Goal: Task Accomplishment & Management: Complete application form

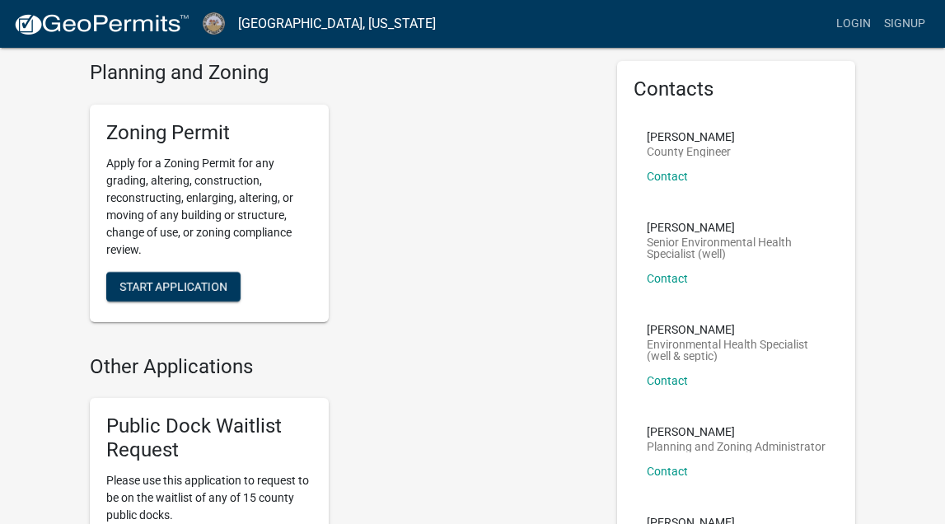
scroll to position [68, 0]
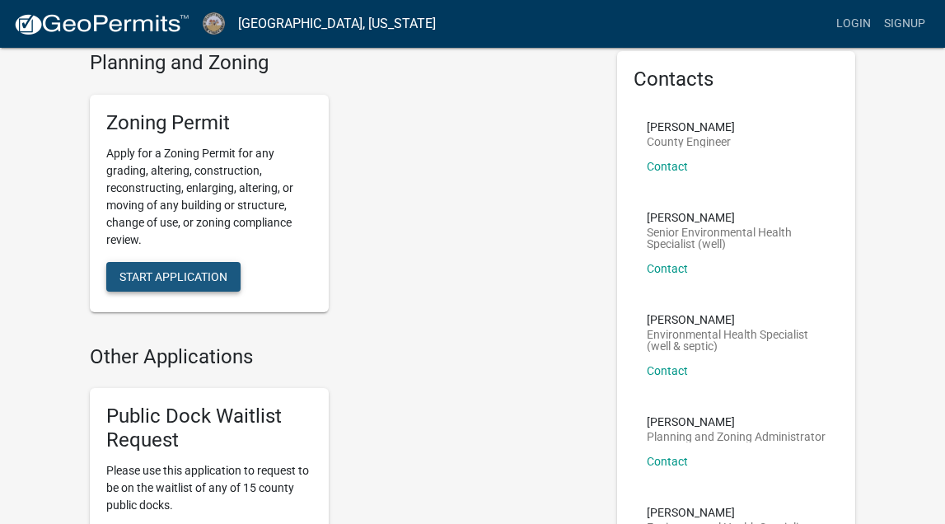
click at [184, 270] on span "Start Application" at bounding box center [174, 276] width 108 height 13
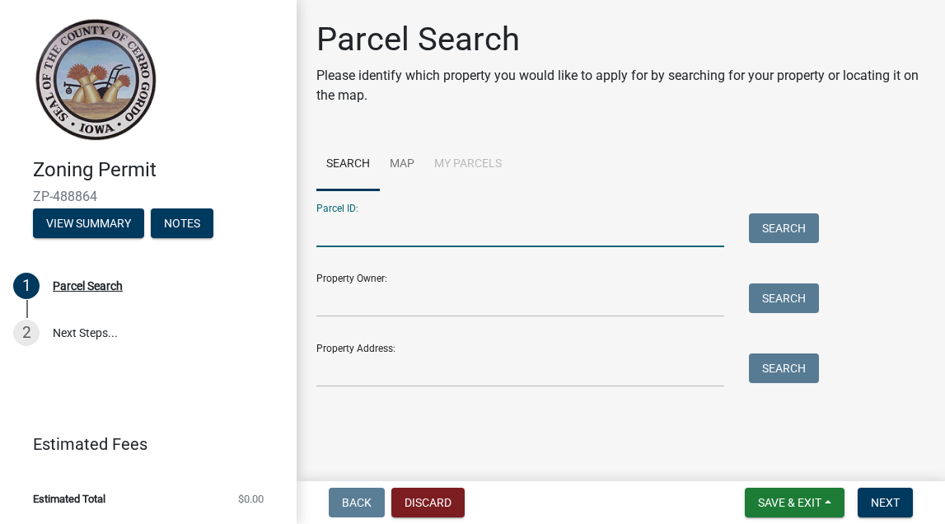
click at [494, 230] on input "Parcel ID:" at bounding box center [520, 230] width 408 height 34
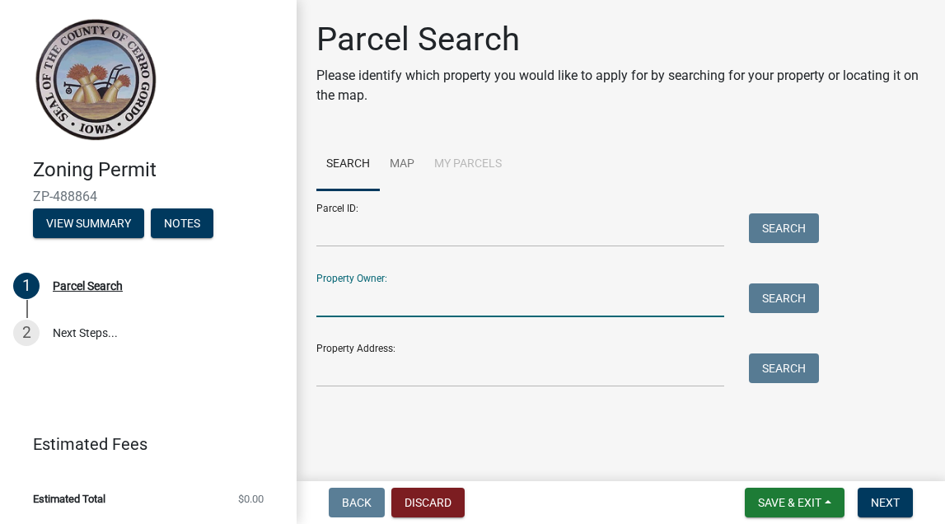
click at [445, 307] on input "Property Owner:" at bounding box center [520, 301] width 408 height 34
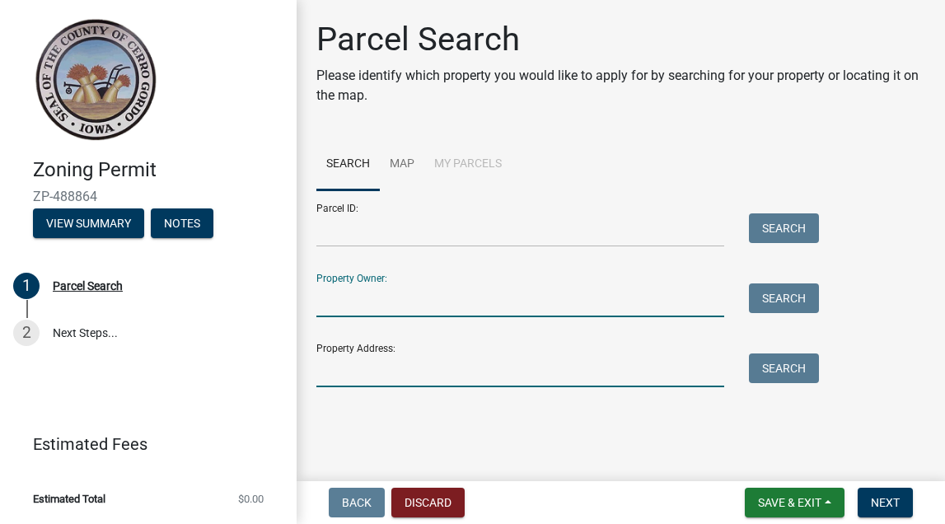
click at [418, 376] on input "Property Address:" at bounding box center [520, 371] width 408 height 34
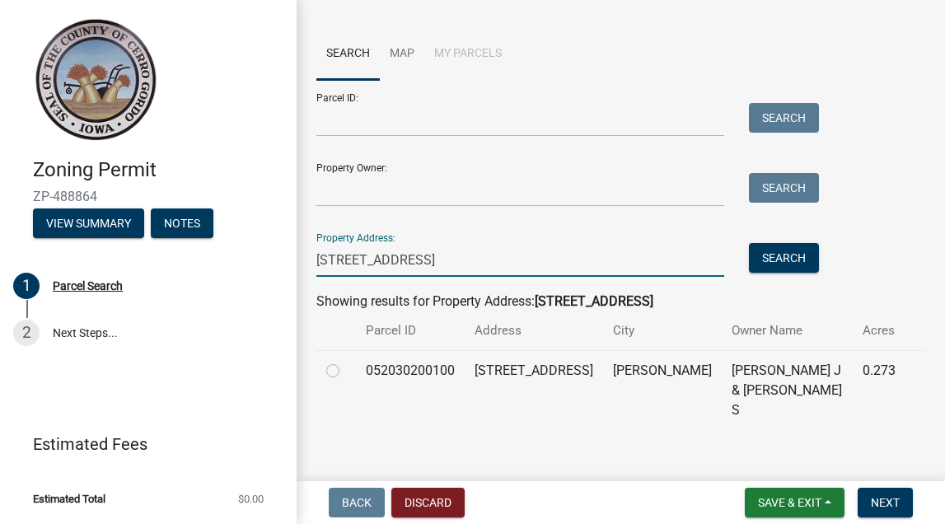
scroll to position [110, 0]
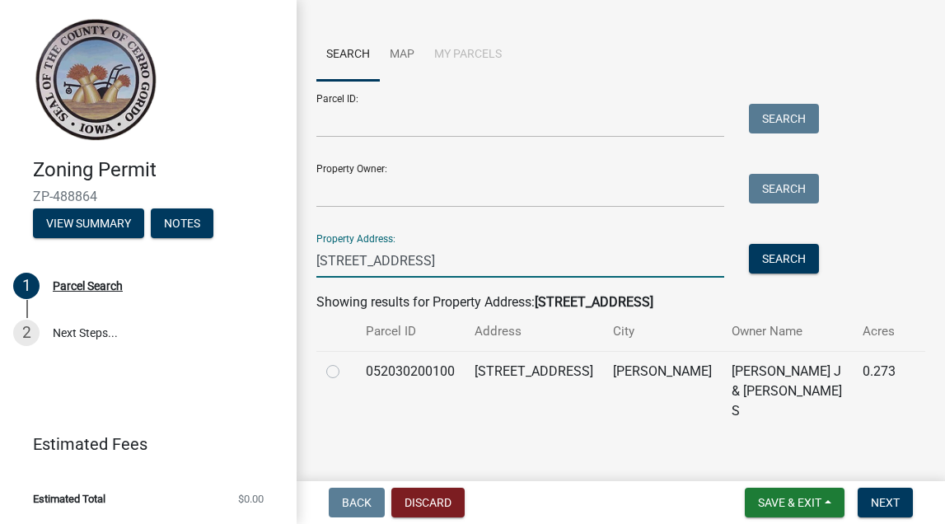
type input "[STREET_ADDRESS]"
click at [346, 362] on label at bounding box center [346, 362] width 0 height 0
click at [346, 368] on input "radio" at bounding box center [351, 367] width 11 height 11
radio input "true"
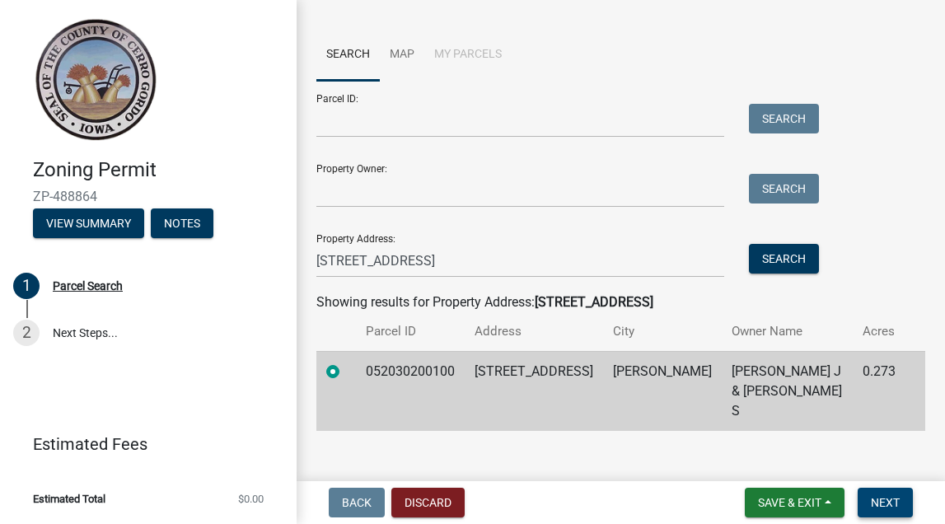
click at [888, 510] on button "Next" at bounding box center [885, 503] width 55 height 30
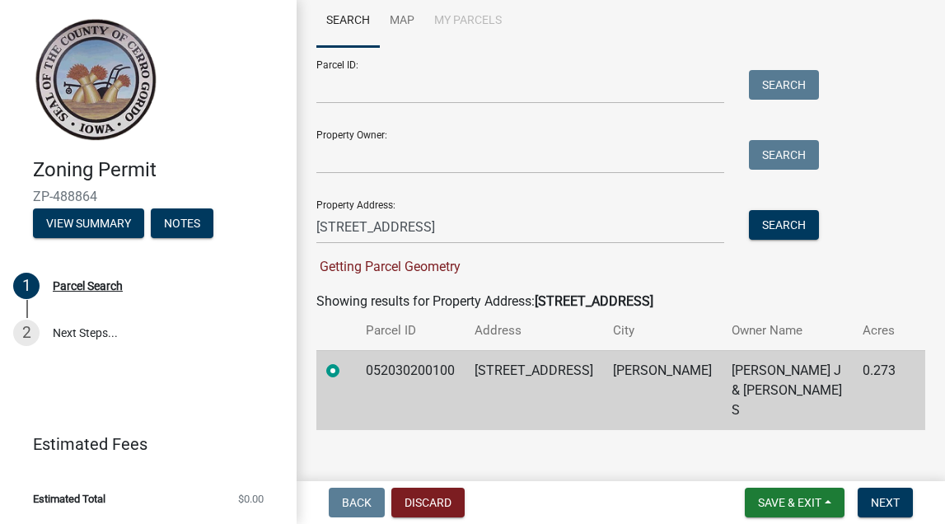
scroll to position [143, 0]
click at [879, 501] on span "Next" at bounding box center [885, 502] width 29 height 13
click at [895, 504] on span "Next" at bounding box center [885, 502] width 29 height 13
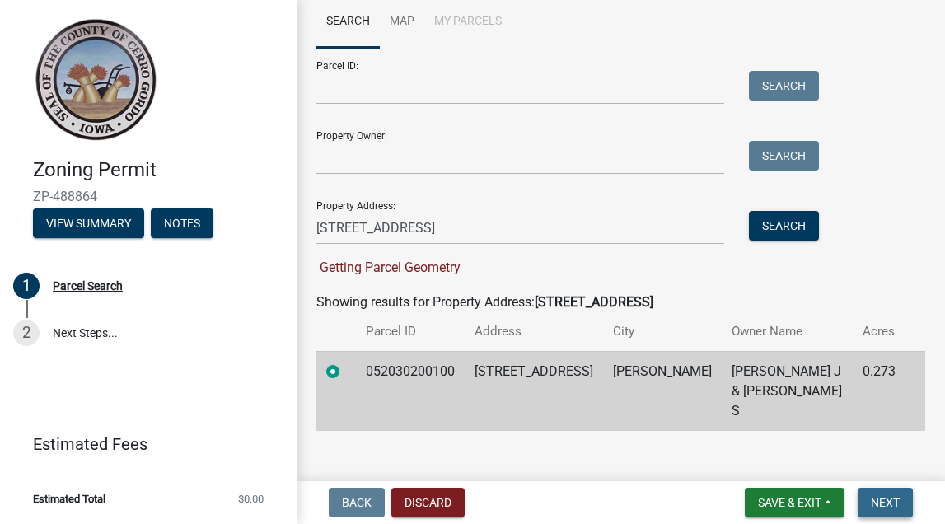
click at [895, 504] on span "Next" at bounding box center [885, 502] width 29 height 13
click at [88, 338] on link "2 Next Steps..." at bounding box center [148, 333] width 297 height 48
click at [876, 504] on span "Next" at bounding box center [885, 502] width 29 height 13
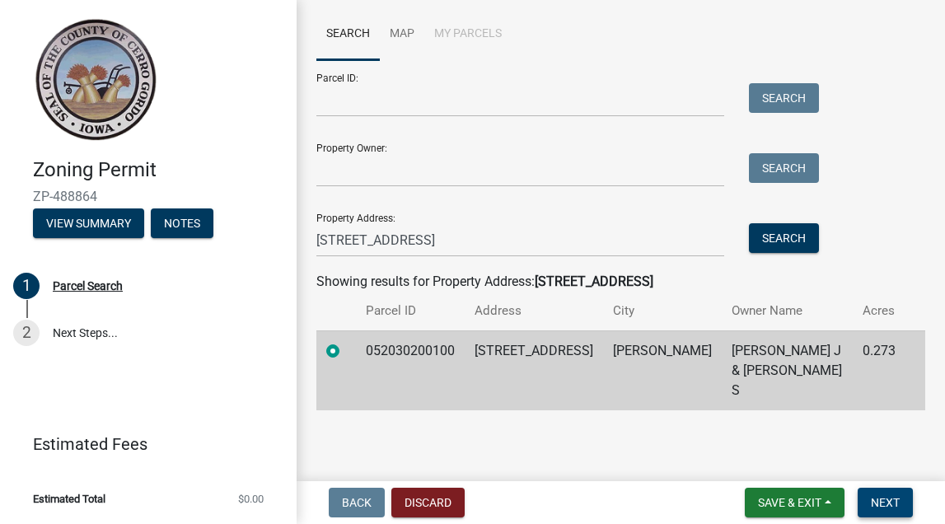
click at [876, 504] on span "Next" at bounding box center [885, 502] width 29 height 13
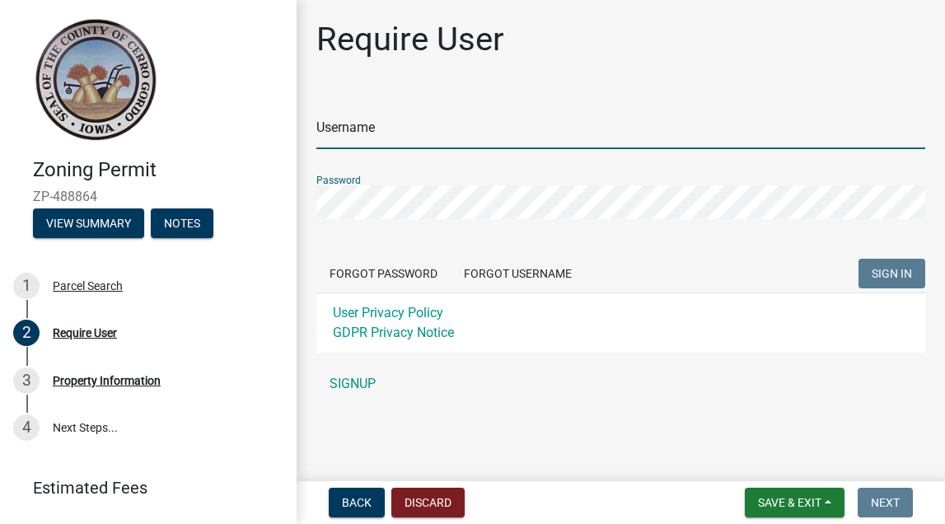
click at [453, 137] on input "Username" at bounding box center [620, 132] width 609 height 34
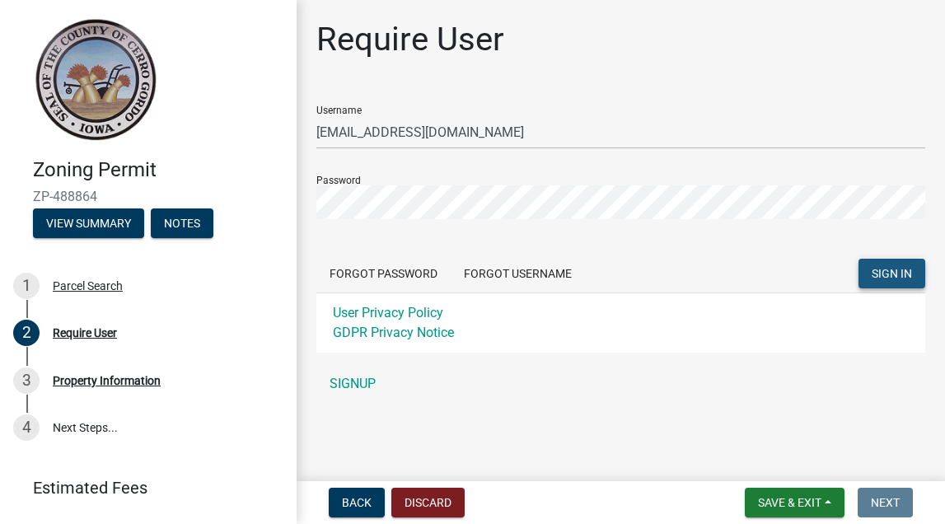
click at [879, 272] on span "SIGN IN" at bounding box center [892, 273] width 40 height 13
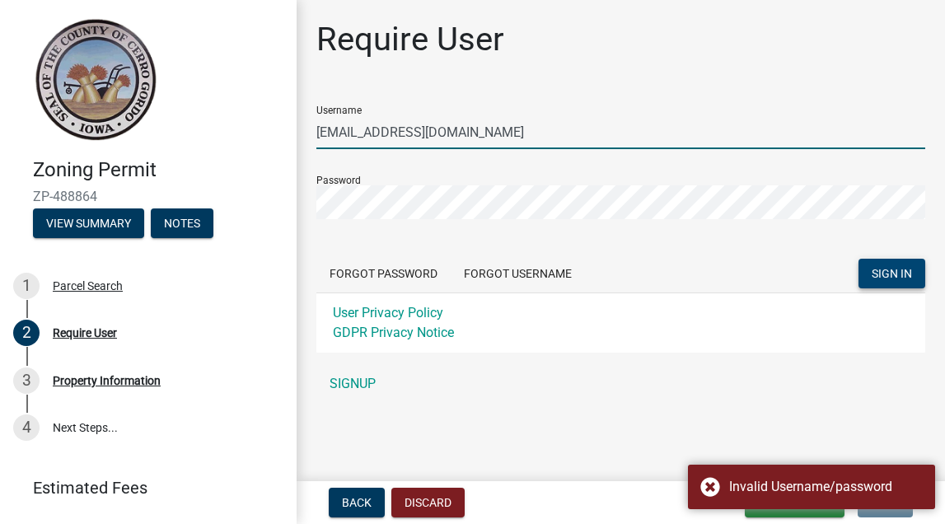
click at [466, 130] on input "[EMAIL_ADDRESS][DOMAIN_NAME]" at bounding box center [620, 132] width 609 height 34
type input "[PERSON_NAME]!bass"
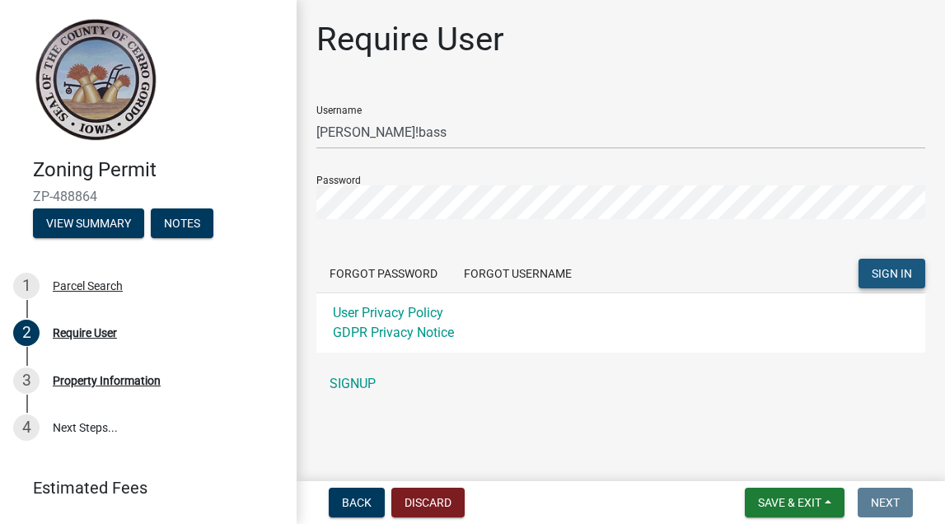
click at [887, 270] on span "SIGN IN" at bounding box center [892, 273] width 40 height 13
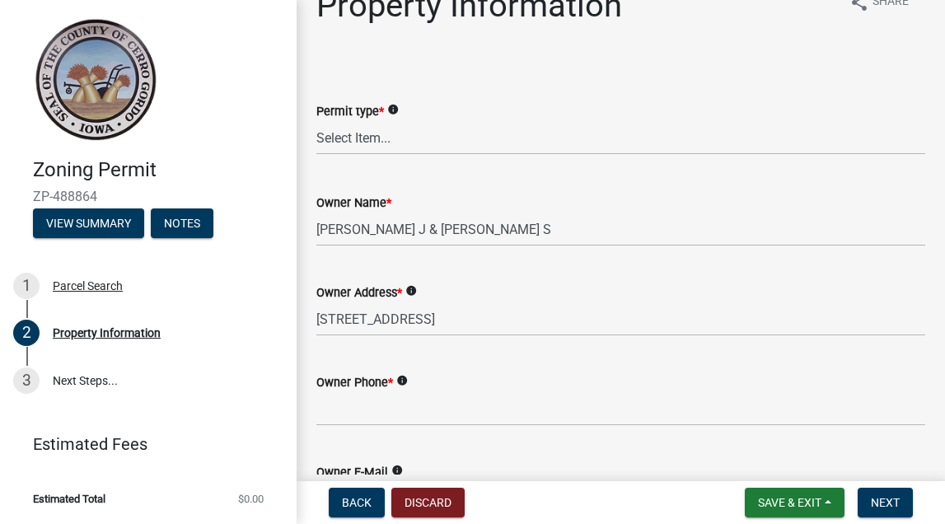
scroll to position [48, 0]
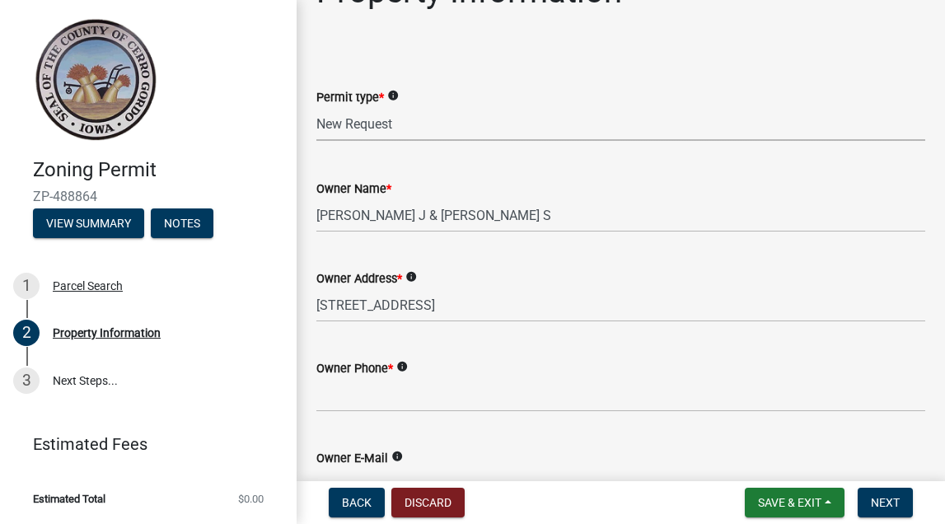
select select "7a5a2478-5b3b-459e-a372-388ca56f6284"
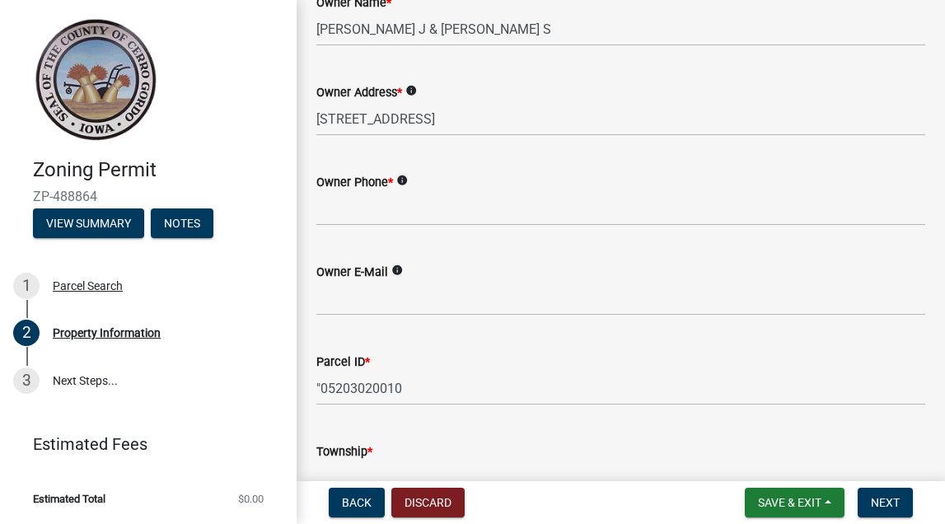
scroll to position [238, 0]
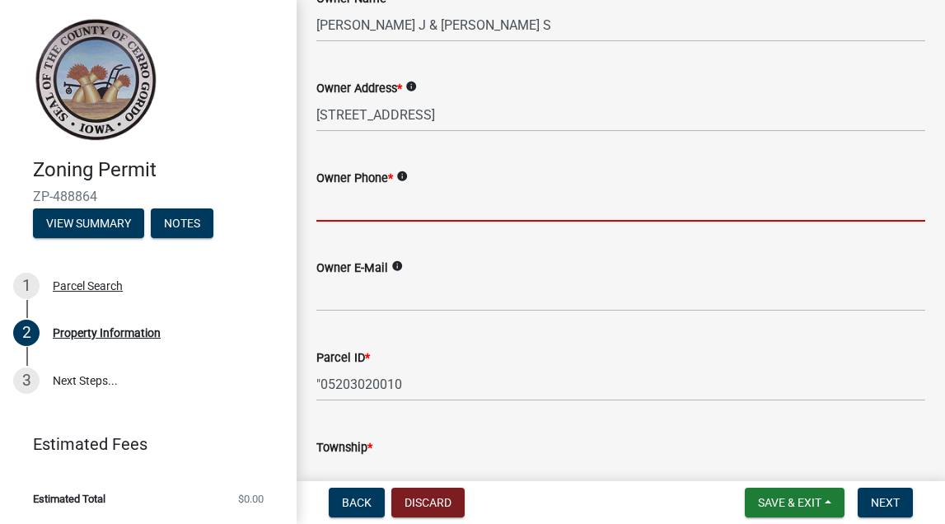
click at [505, 215] on input "Owner Phone *" at bounding box center [620, 205] width 609 height 34
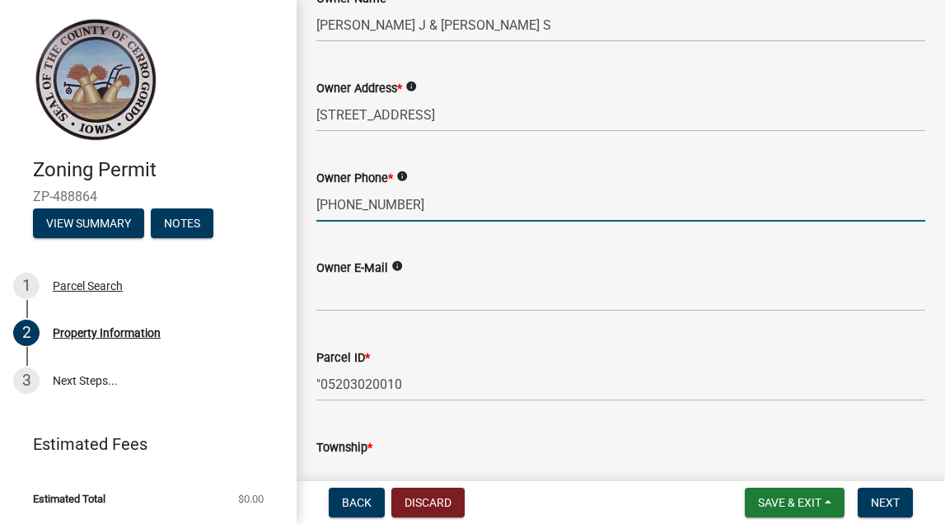
type input "[PHONE_NUMBER]"
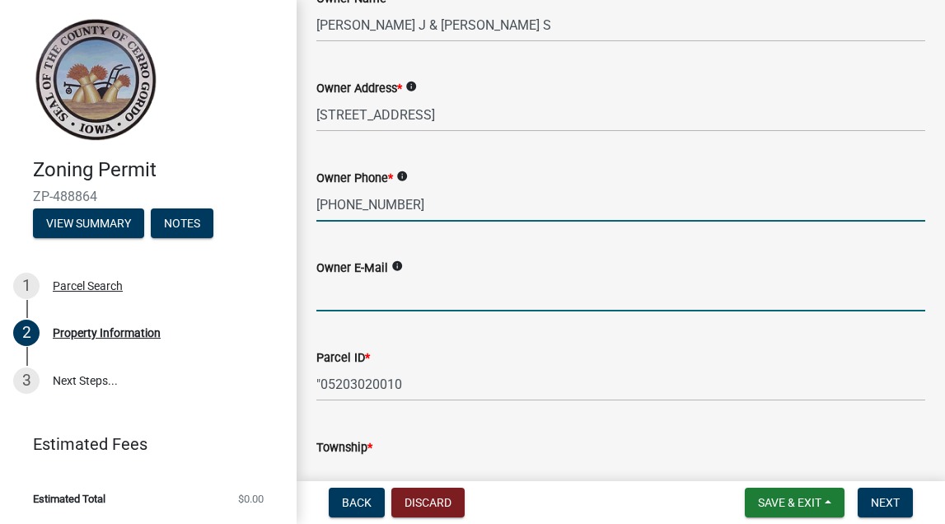
click at [504, 307] on input "Owner E-Mail" at bounding box center [620, 295] width 609 height 34
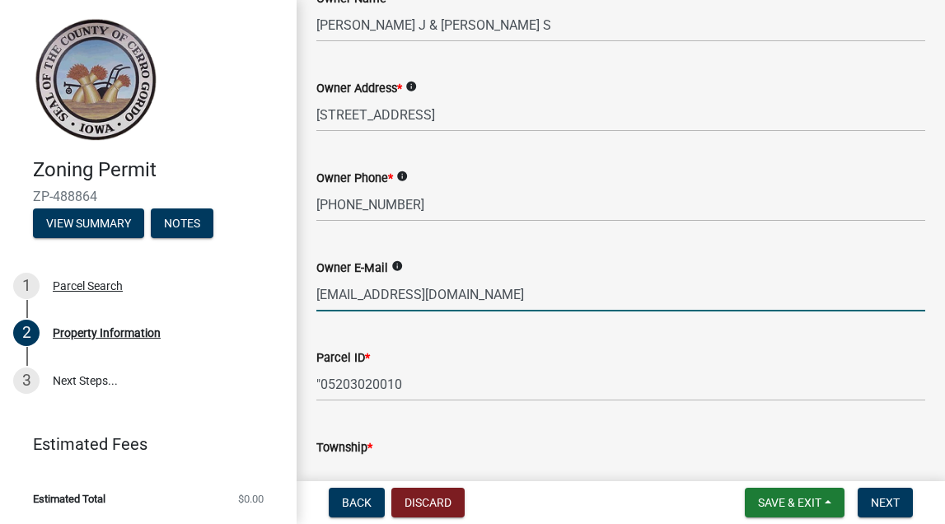
type input "[EMAIL_ADDRESS][DOMAIN_NAME]"
click at [598, 374] on input ""05203020010" at bounding box center [620, 385] width 609 height 34
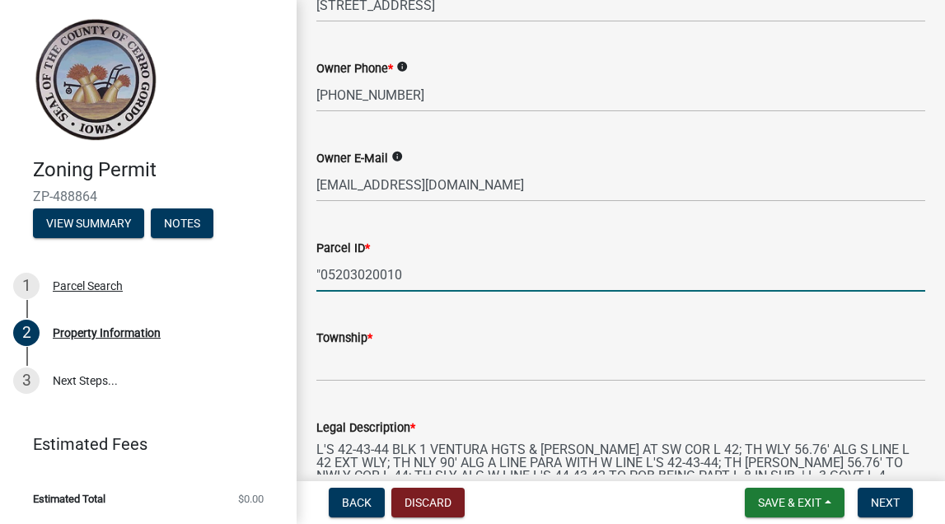
scroll to position [367, 0]
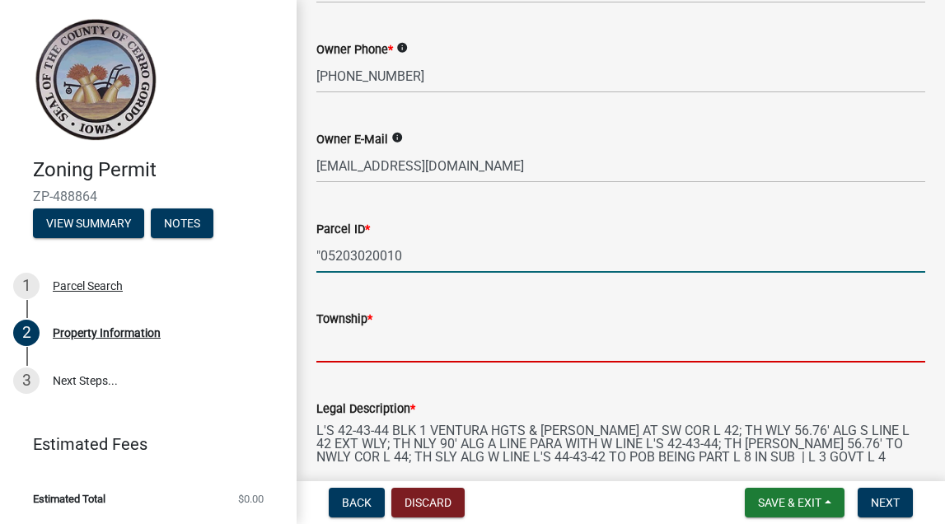
click at [566, 360] on input "Township *" at bounding box center [620, 346] width 609 height 34
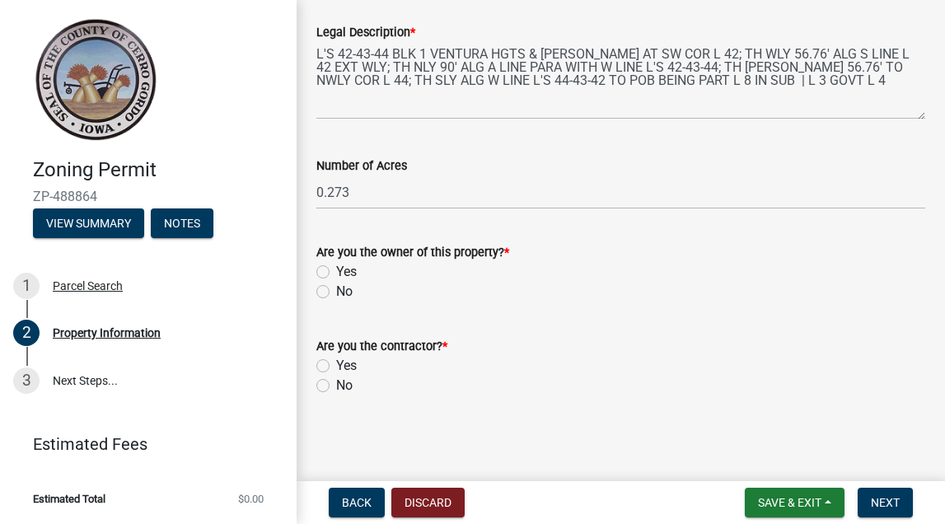
scroll to position [743, 0]
type input "Clear Lake"
click at [336, 273] on label "Yes" at bounding box center [346, 272] width 21 height 20
click at [336, 273] on input "Yes" at bounding box center [341, 267] width 11 height 11
radio input "true"
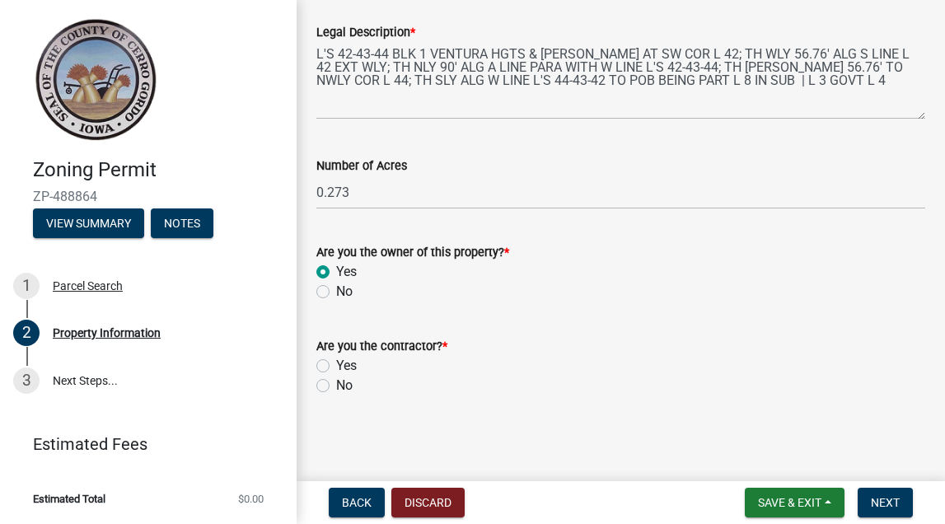
click at [325, 375] on div "Yes" at bounding box center [620, 366] width 609 height 20
click at [336, 369] on label "Yes" at bounding box center [346, 366] width 21 height 20
click at [336, 367] on input "Yes" at bounding box center [341, 361] width 11 height 11
radio input "true"
click at [873, 496] on span "Next" at bounding box center [885, 502] width 29 height 13
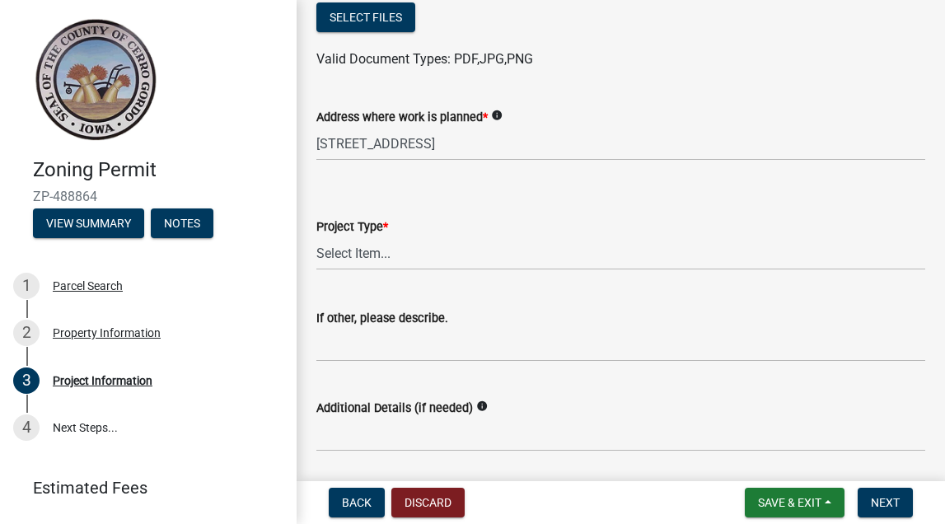
scroll to position [600, 0]
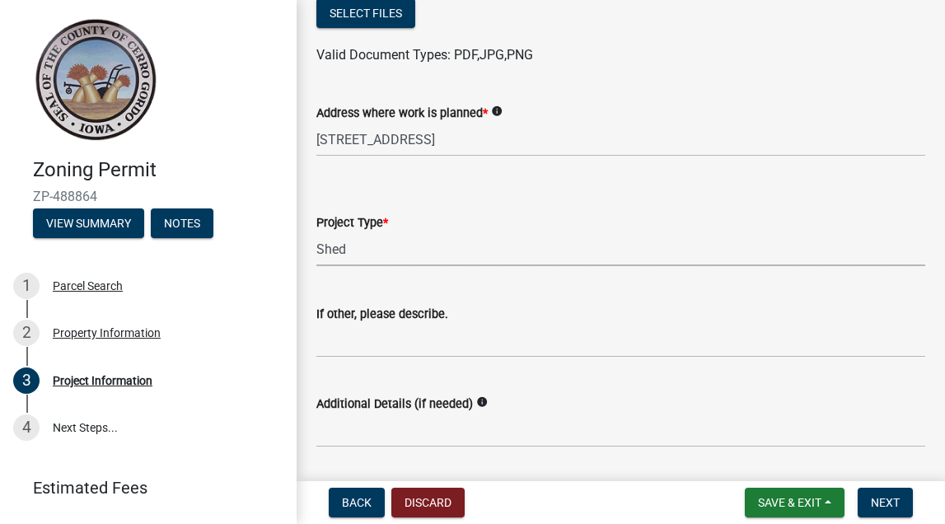
select select "554819b2-ad88-4822-88cc-75ec613e7e2a"
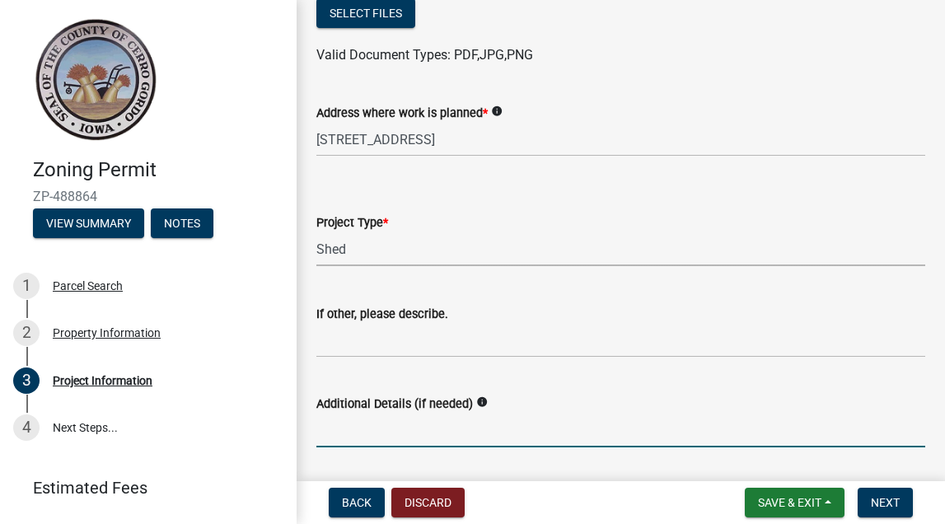
click at [443, 428] on input "Additional Details (if needed)" at bounding box center [620, 431] width 609 height 34
type input "Replacing damaged shed from storm"
click at [883, 498] on span "Next" at bounding box center [885, 502] width 29 height 13
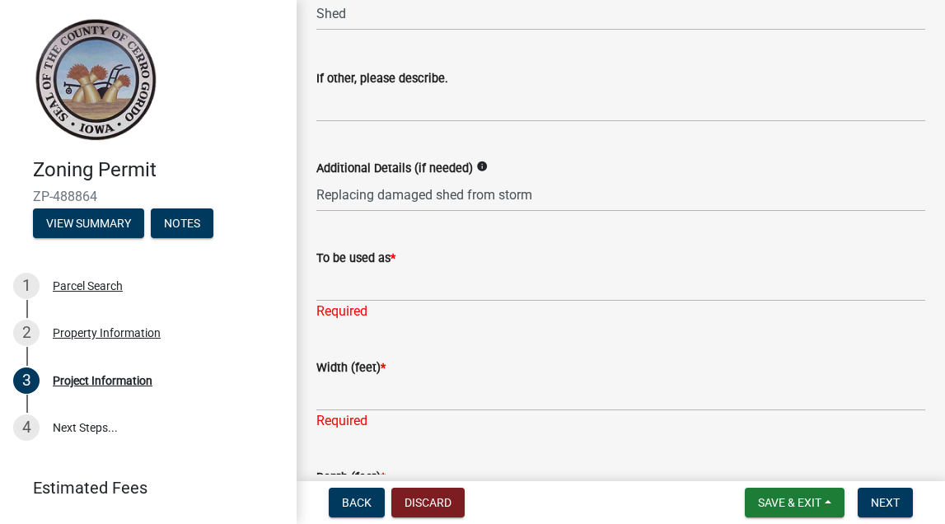
scroll to position [834, 0]
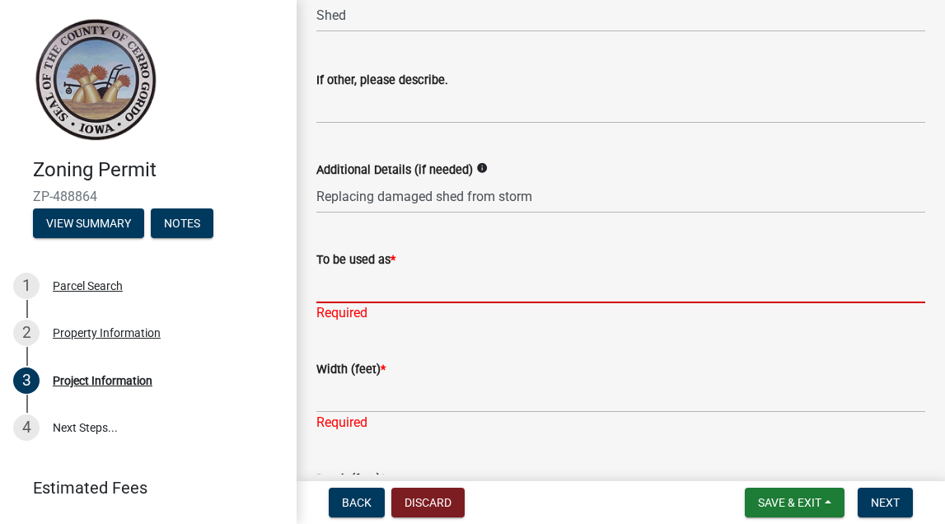
click at [554, 292] on input "To be used as *" at bounding box center [620, 287] width 609 height 34
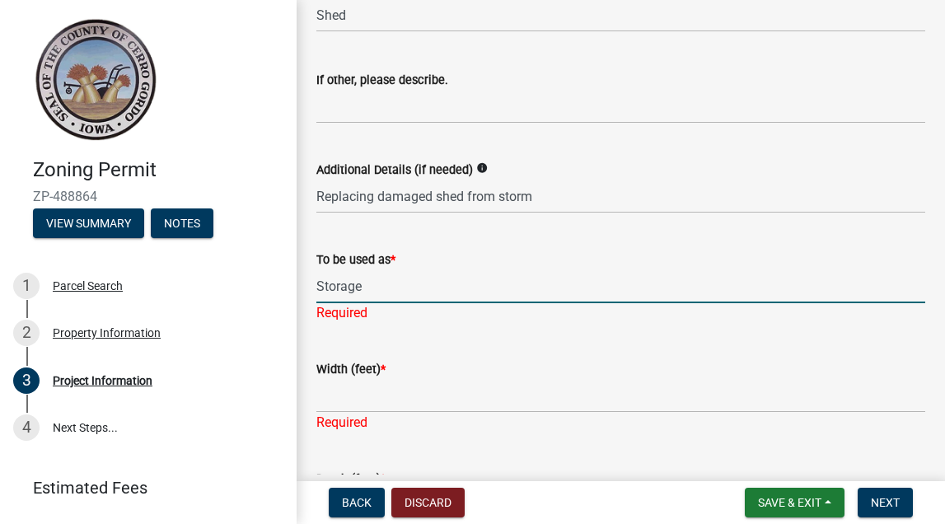
type input "Storage"
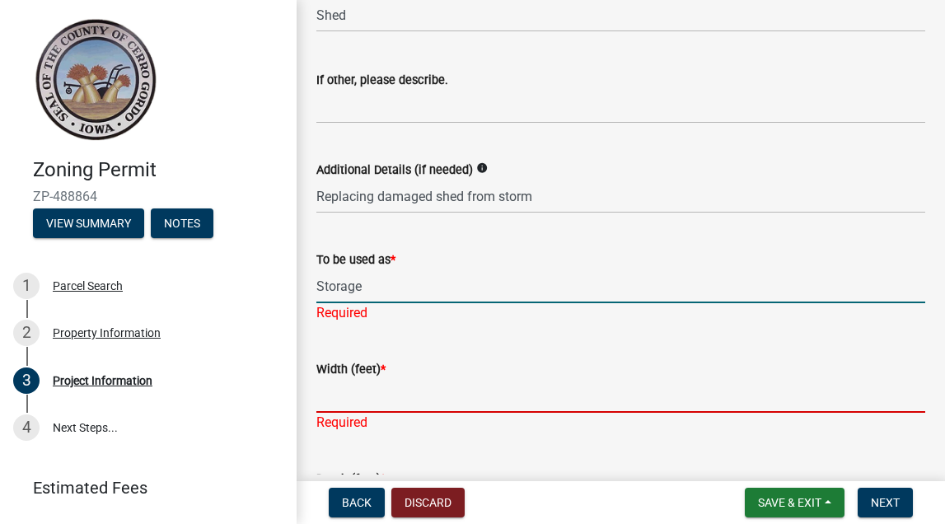
click at [518, 405] on div "Width (feet) * Required" at bounding box center [620, 384] width 609 height 96
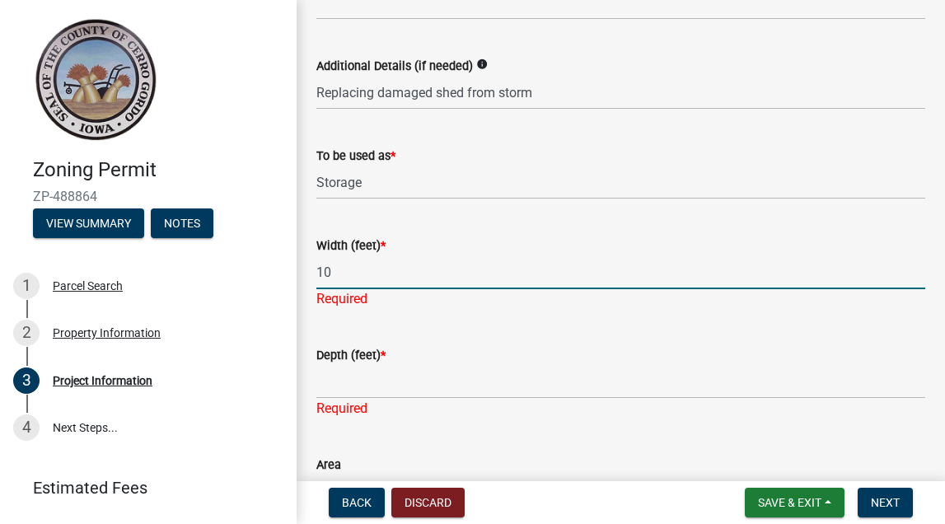
scroll to position [968, 0]
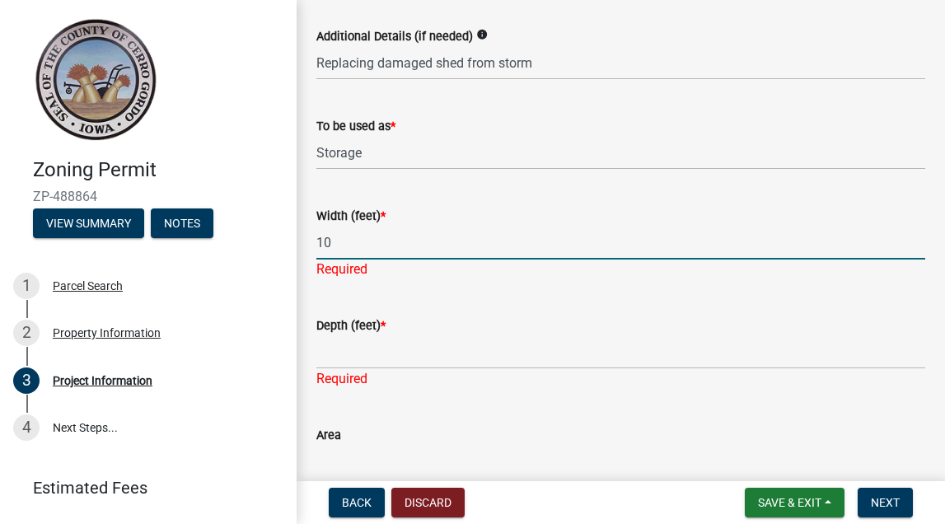
type input "10"
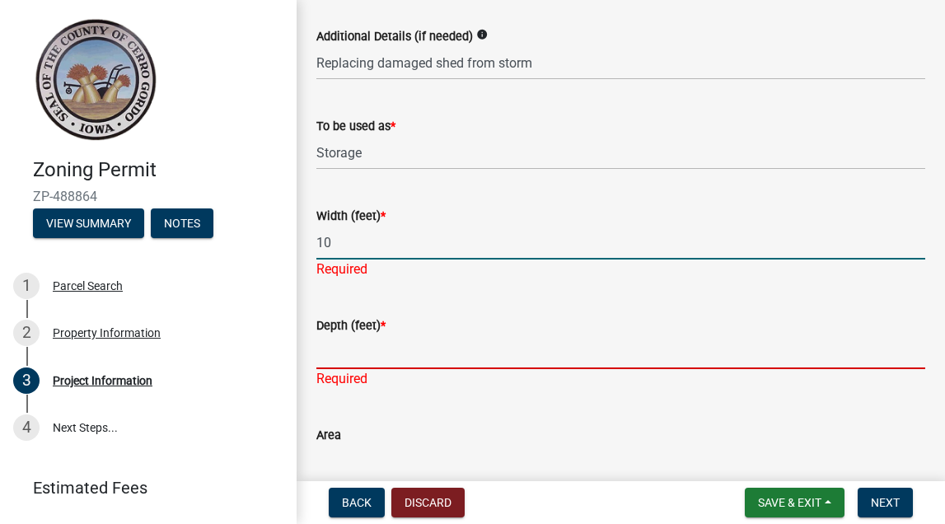
click at [460, 363] on div "Depth (feet) * Required" at bounding box center [620, 341] width 609 height 96
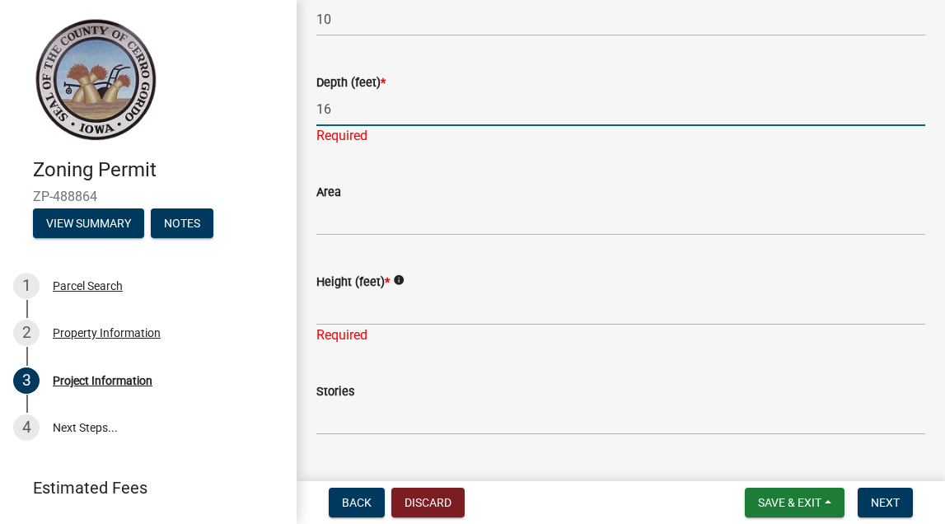
scroll to position [1194, 0]
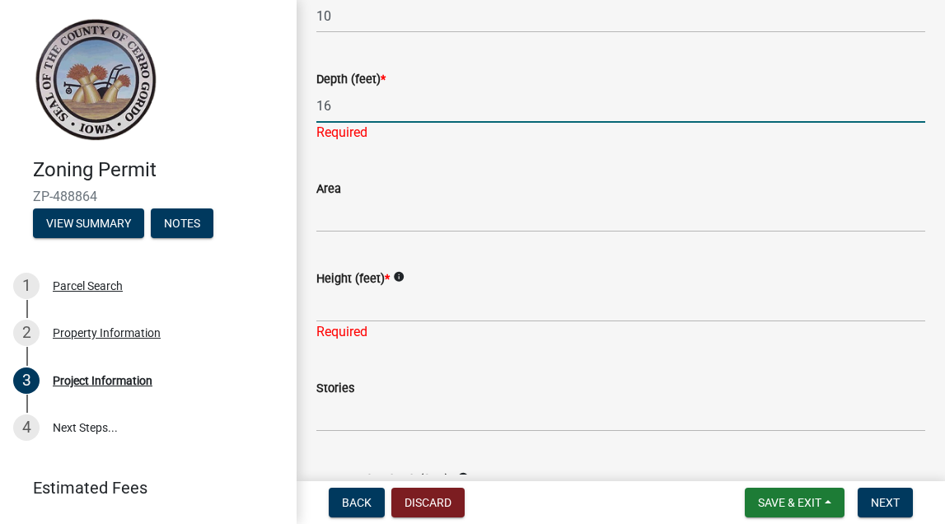
type input "16"
click at [343, 308] on div "Height (feet) * info Required" at bounding box center [620, 294] width 609 height 96
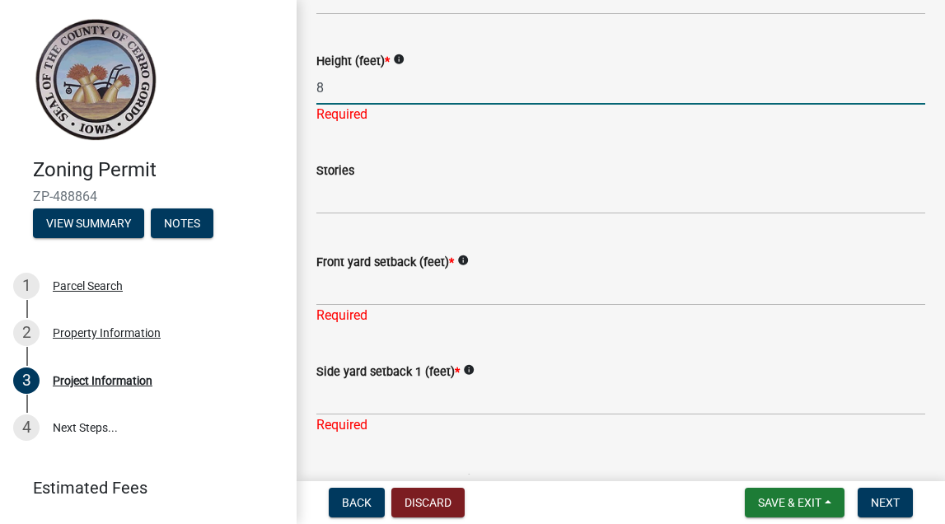
scroll to position [1392, 0]
type input "8"
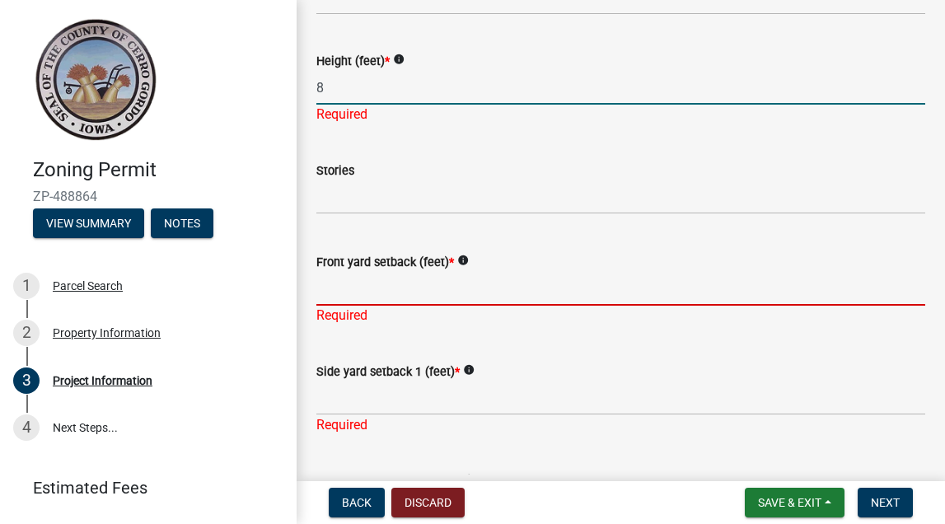
click at [419, 300] on div "Front yard setback (feet) * info Required" at bounding box center [620, 277] width 609 height 96
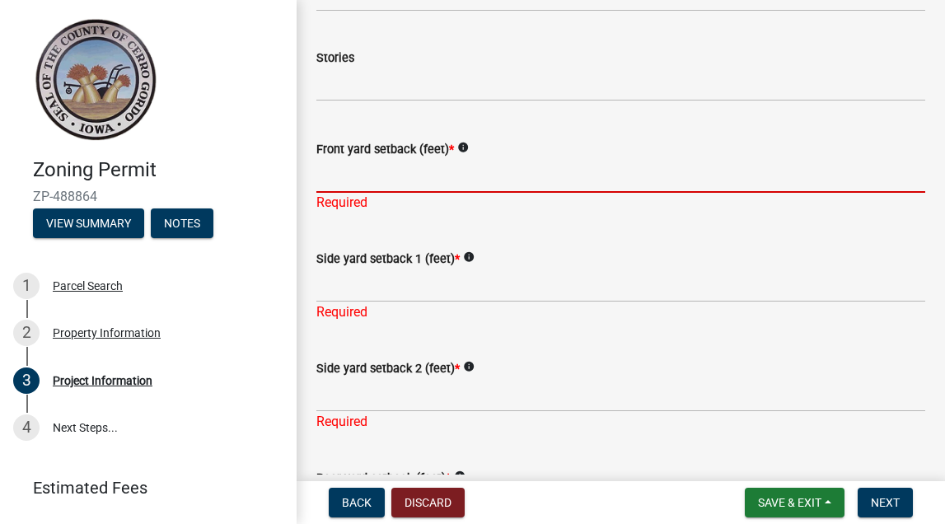
scroll to position [1488, 0]
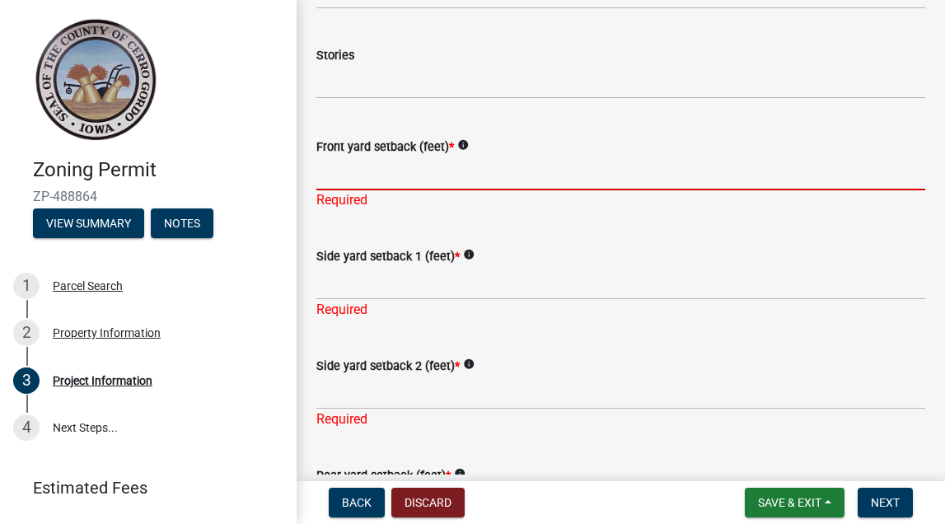
click at [469, 148] on icon "info" at bounding box center [463, 145] width 12 height 12
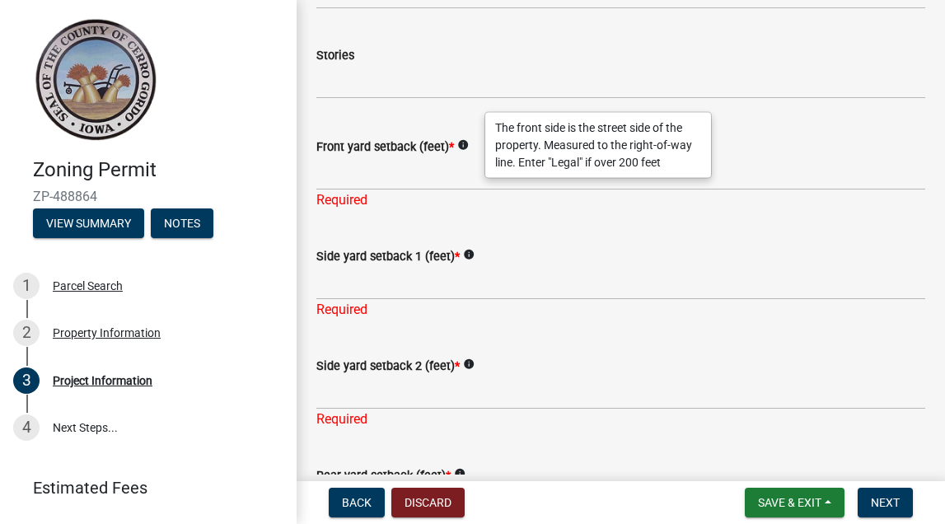
click at [475, 257] on icon "info" at bounding box center [469, 255] width 12 height 12
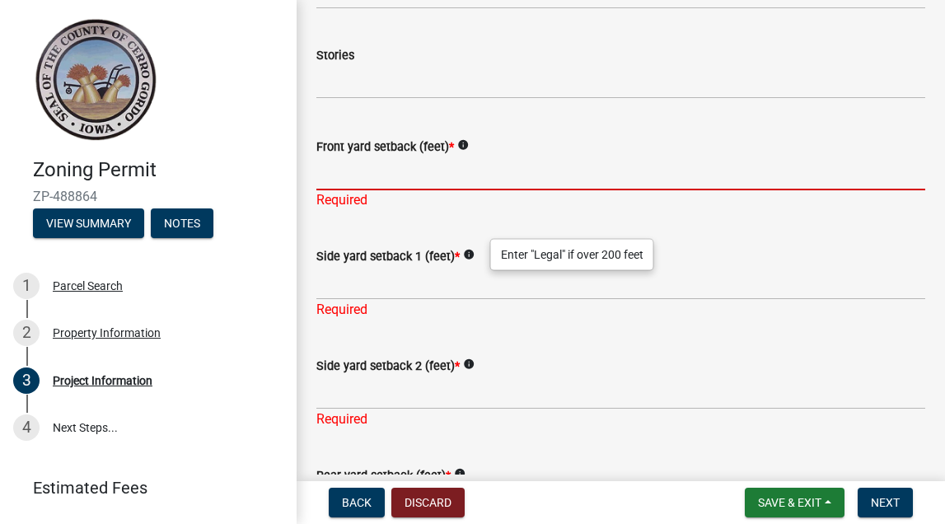
click at [458, 179] on input "Front yard setback (feet) *" at bounding box center [620, 174] width 609 height 34
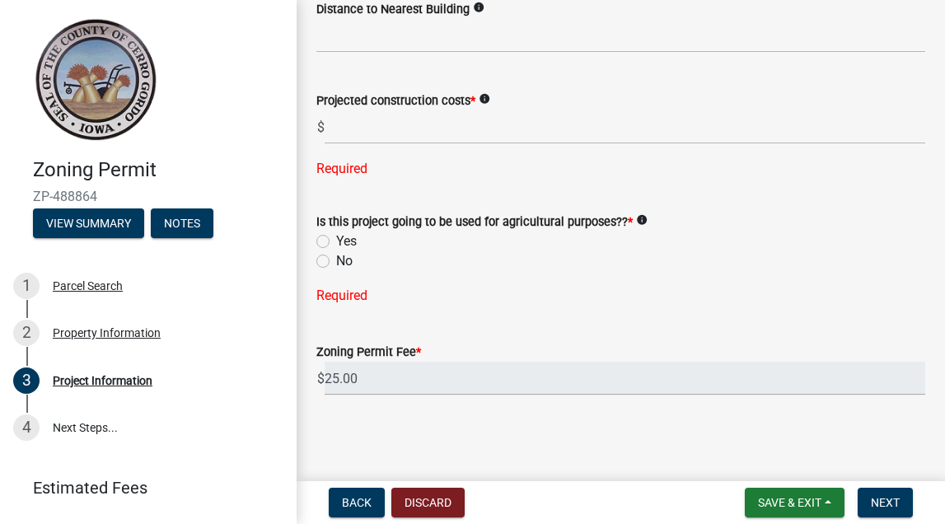
scroll to position [2064, 0]
click at [336, 260] on label "No" at bounding box center [344, 261] width 16 height 20
click at [336, 260] on input "No" at bounding box center [341, 256] width 11 height 11
radio input "true"
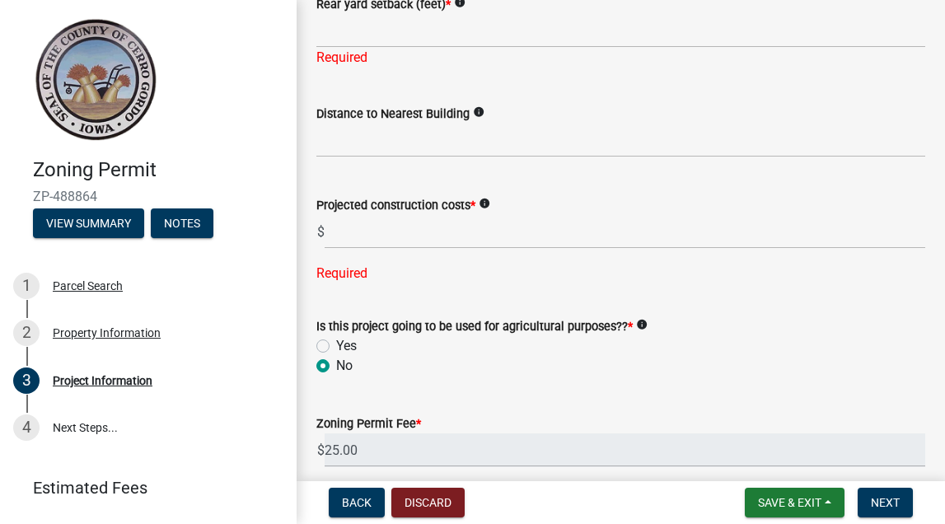
scroll to position [1966, 0]
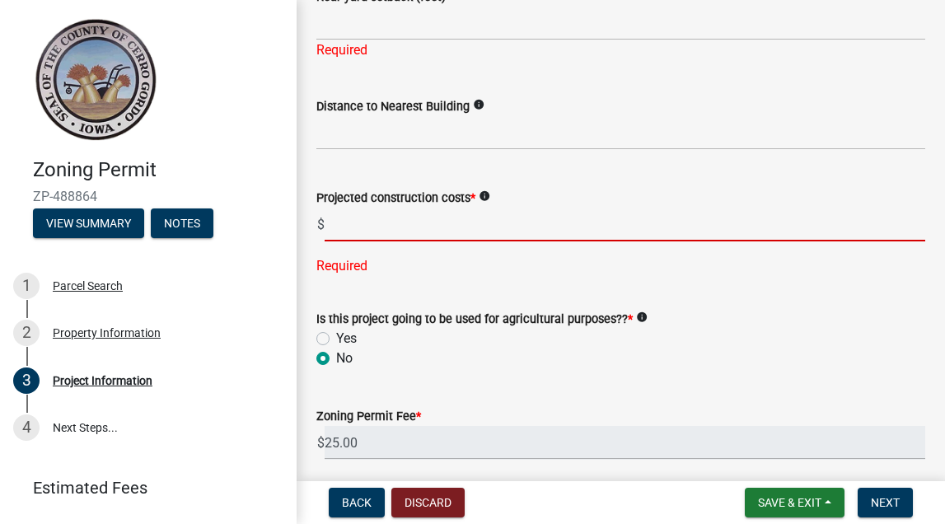
click at [425, 227] on input "text" at bounding box center [625, 225] width 601 height 34
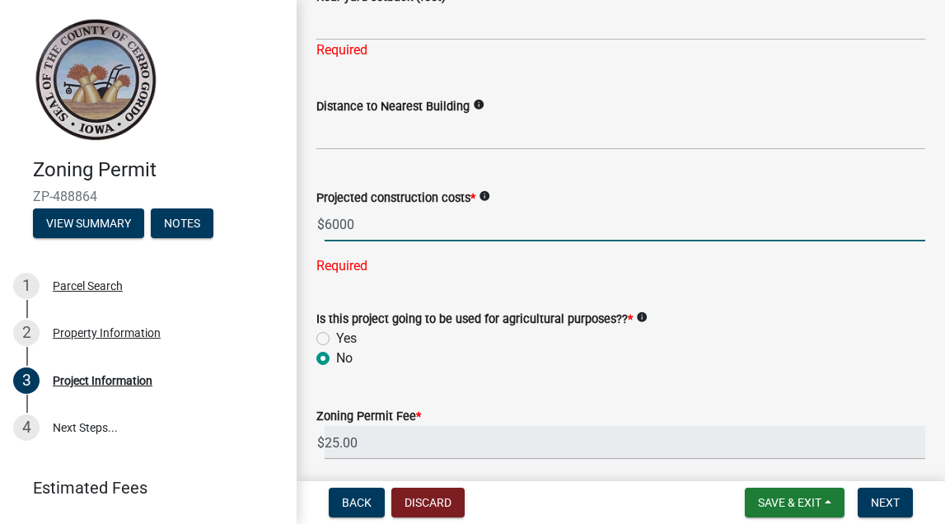
type input "6000"
click at [461, 293] on form "Is this project going to be used for agricultural purposes?? * info Yes No" at bounding box center [620, 328] width 609 height 79
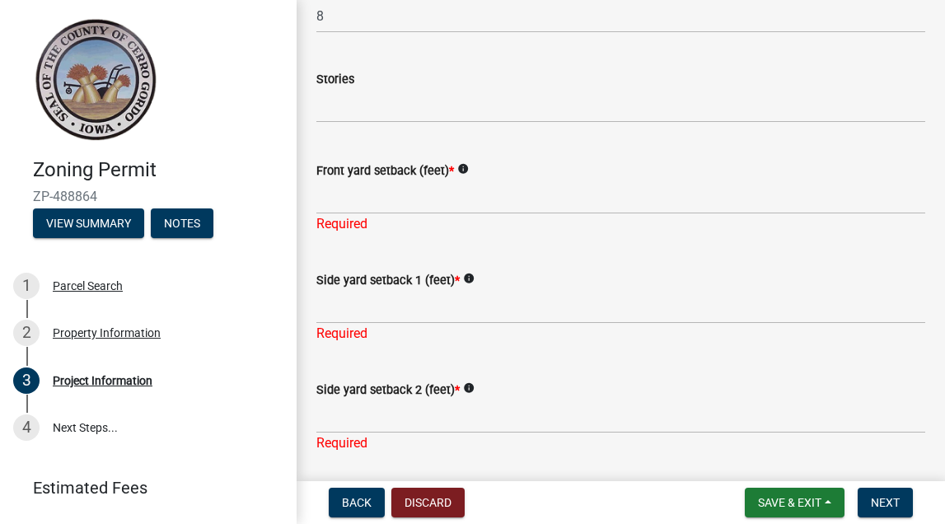
scroll to position [1373, 0]
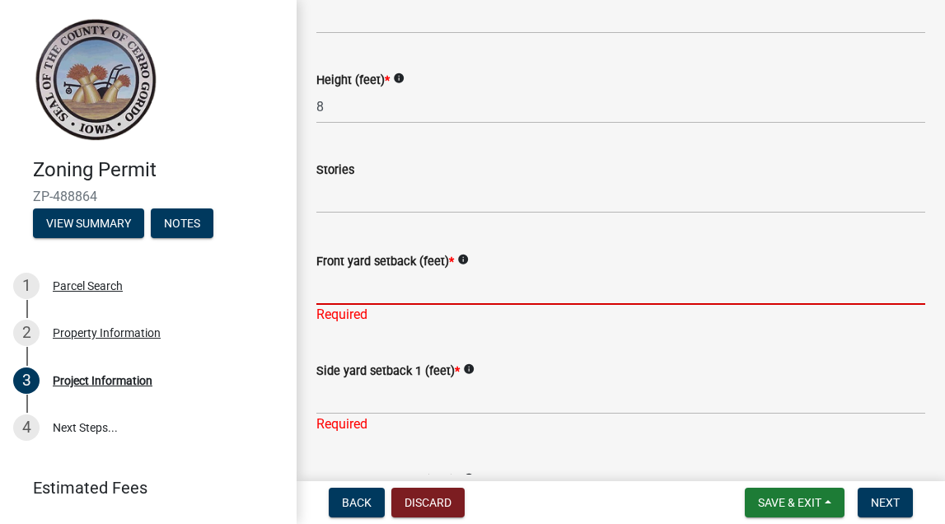
click at [431, 298] on input "Front yard setback (feet) *" at bounding box center [620, 288] width 609 height 34
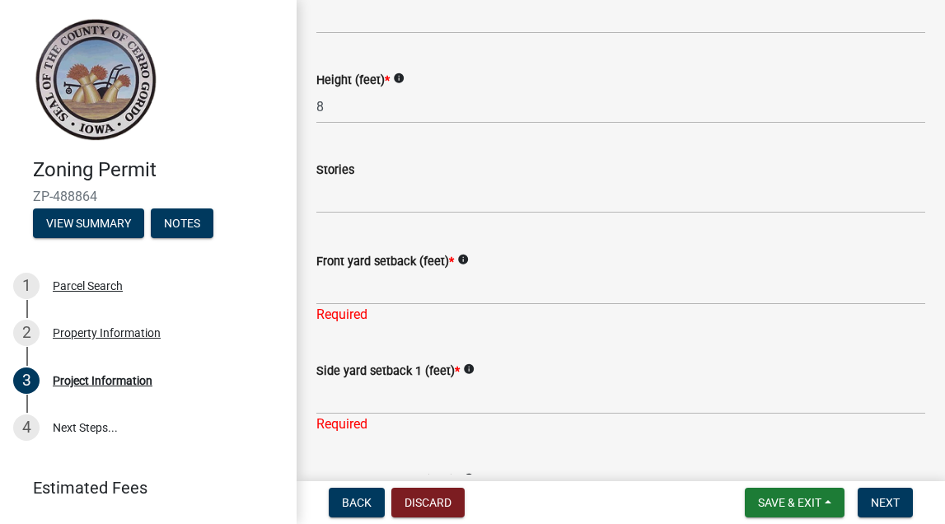
click at [469, 260] on icon "info" at bounding box center [463, 260] width 12 height 12
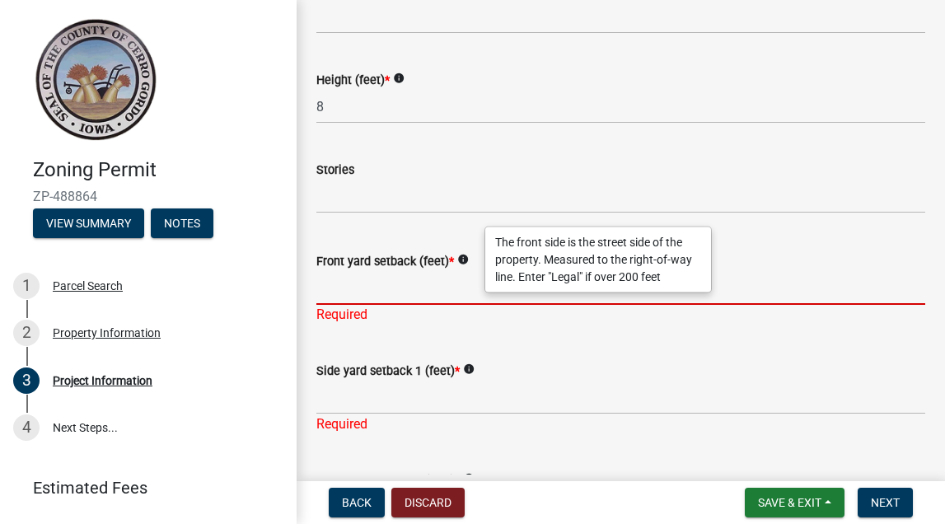
click at [430, 289] on input "Front yard setback (feet) *" at bounding box center [620, 288] width 609 height 34
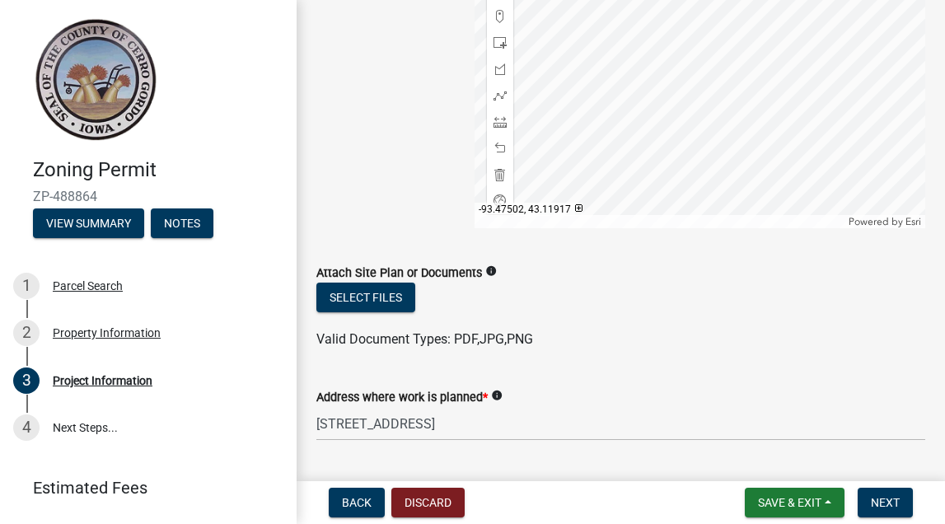
scroll to position [312, 0]
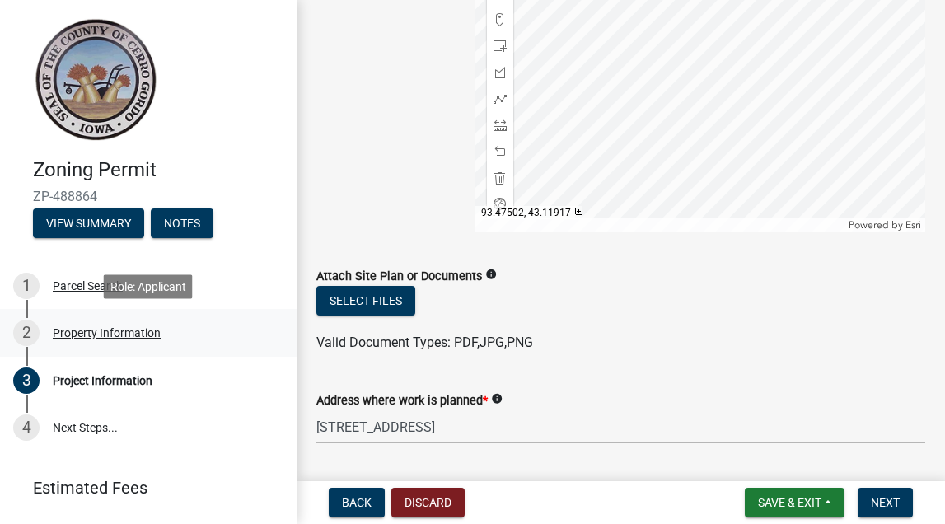
click at [148, 329] on div "Property Information" at bounding box center [107, 333] width 108 height 12
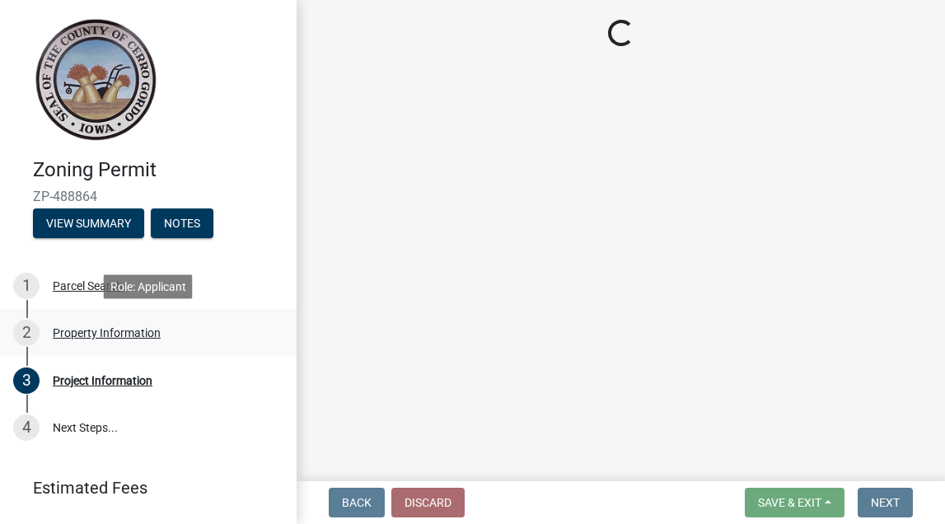
scroll to position [0, 0]
select select "7a5a2478-5b3b-459e-a372-388ca56f6284"
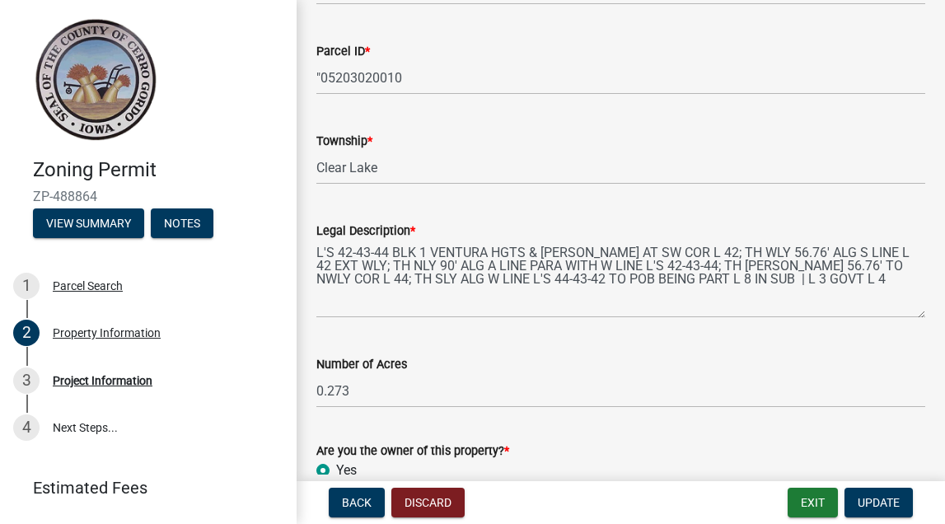
scroll to position [551, 0]
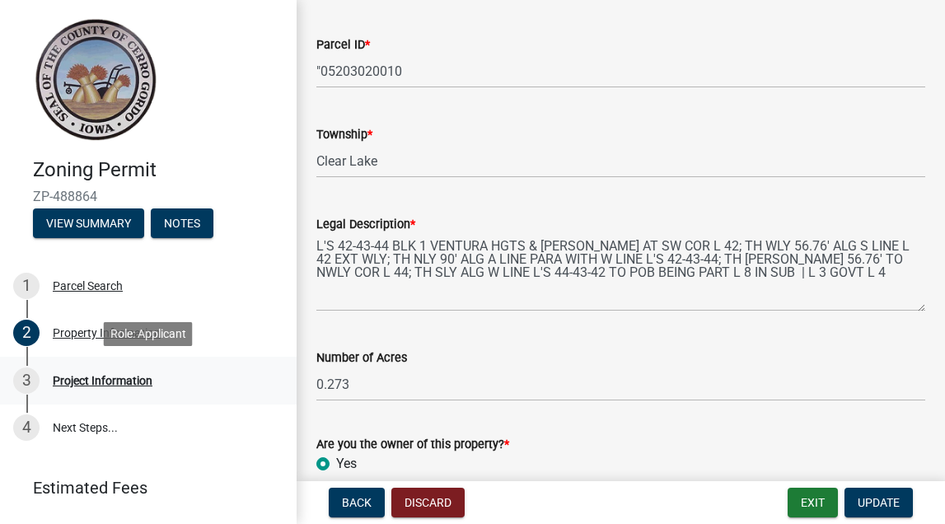
click at [92, 378] on div "Project Information" at bounding box center [103, 381] width 100 height 12
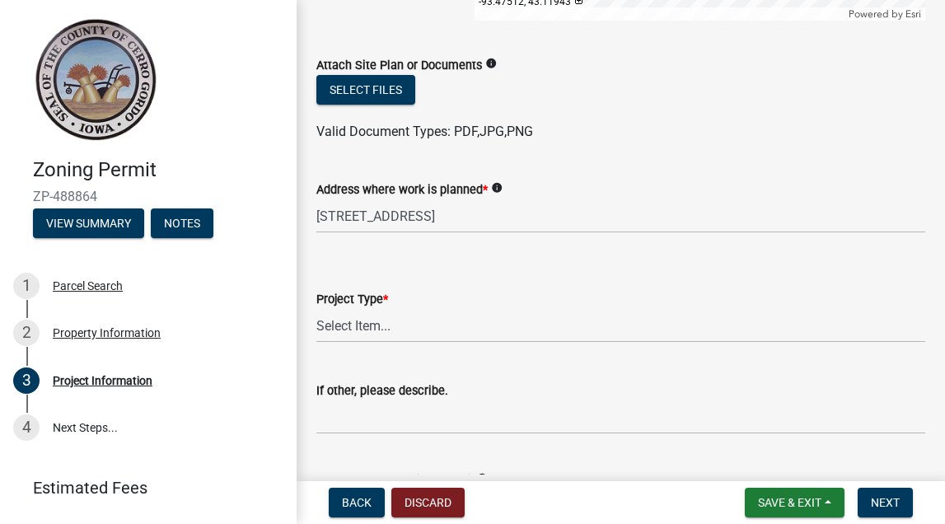
scroll to position [543, 0]
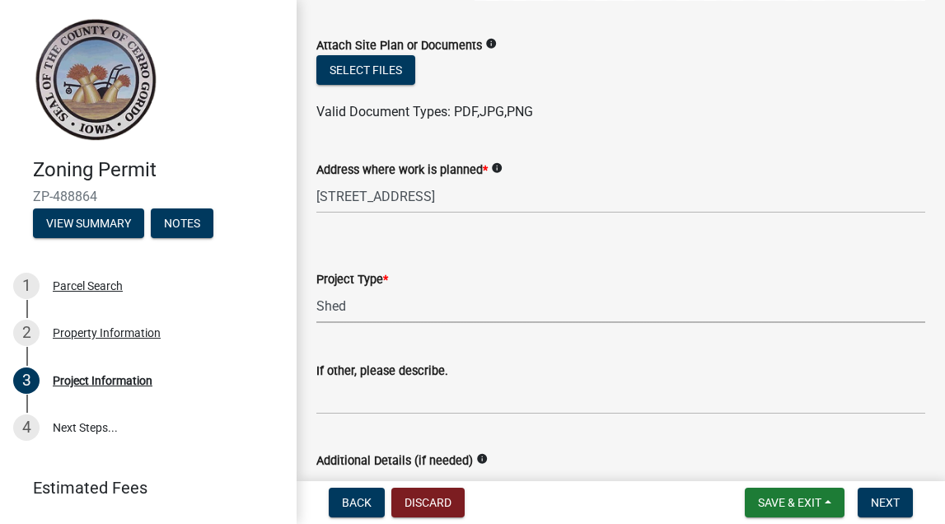
select select "554819b2-ad88-4822-88cc-75ec613e7e2a"
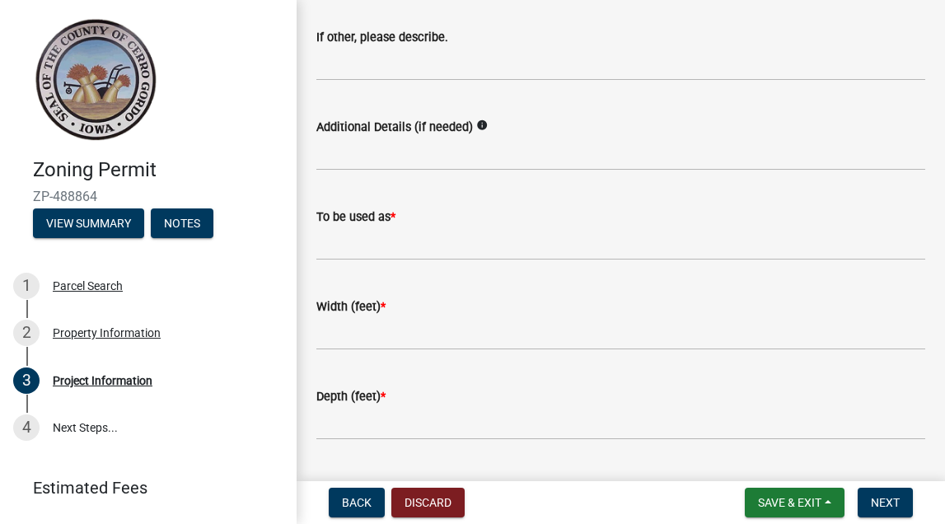
scroll to position [899, 0]
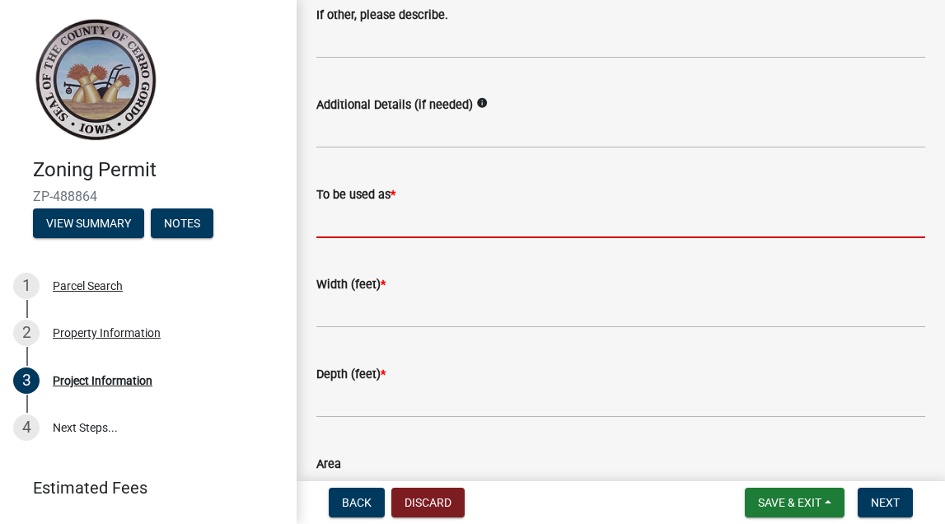
click at [422, 227] on input "To be used as *" at bounding box center [620, 221] width 609 height 34
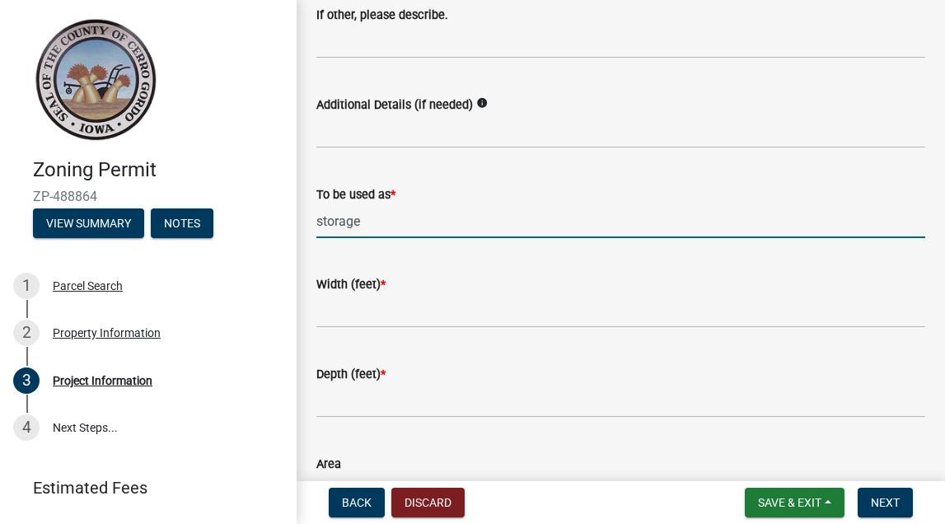
type input "storage"
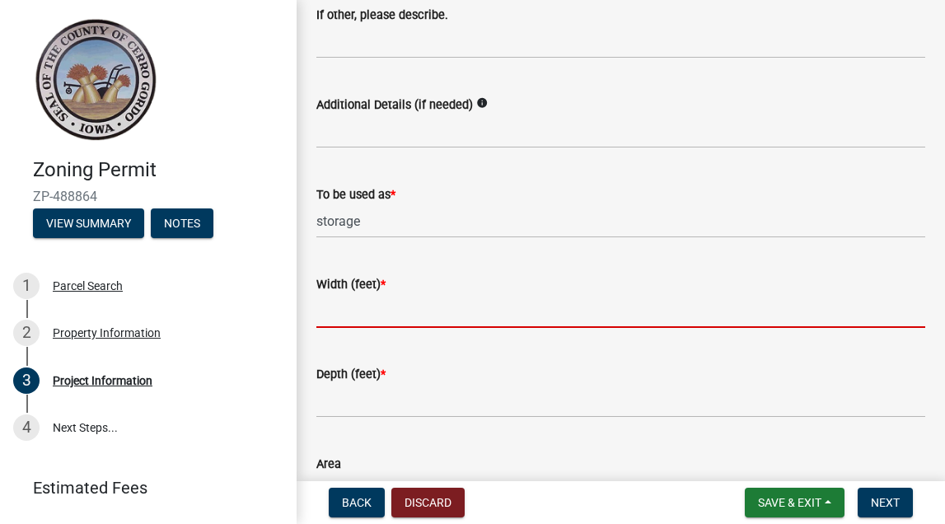
click at [421, 307] on input "Width (feet) *" at bounding box center [620, 311] width 609 height 34
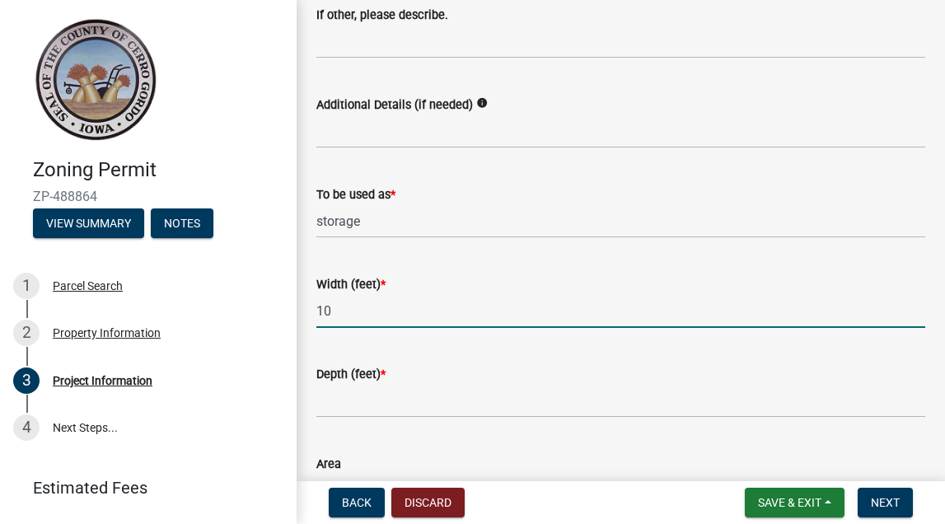
type input "10"
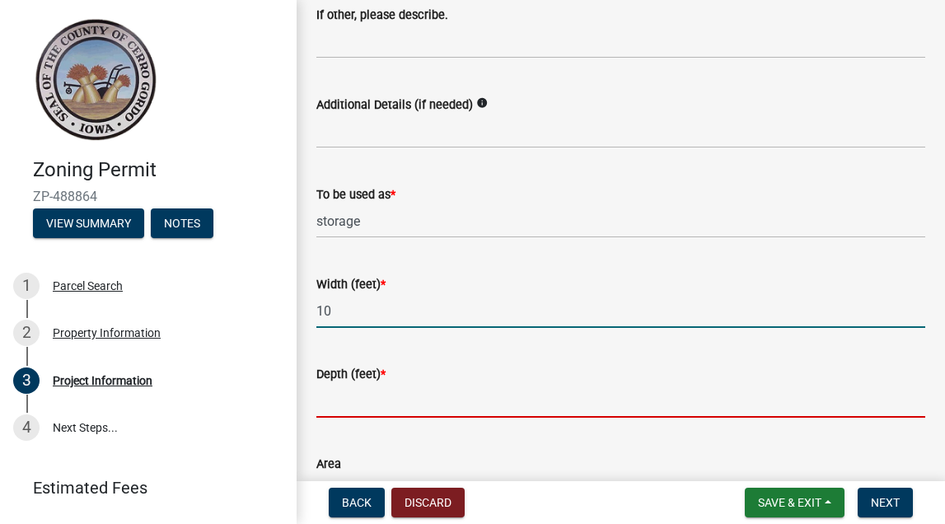
click at [438, 399] on input "Depth (feet) *" at bounding box center [620, 401] width 609 height 34
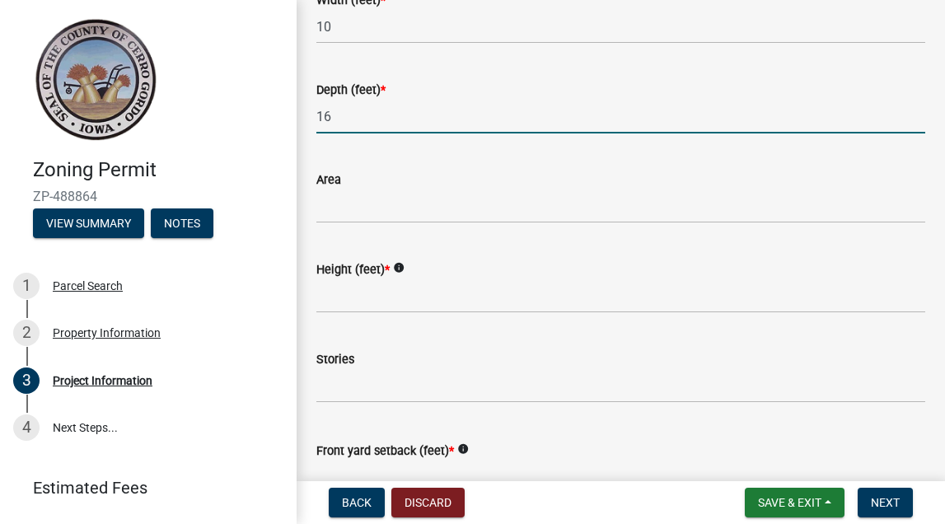
scroll to position [1188, 0]
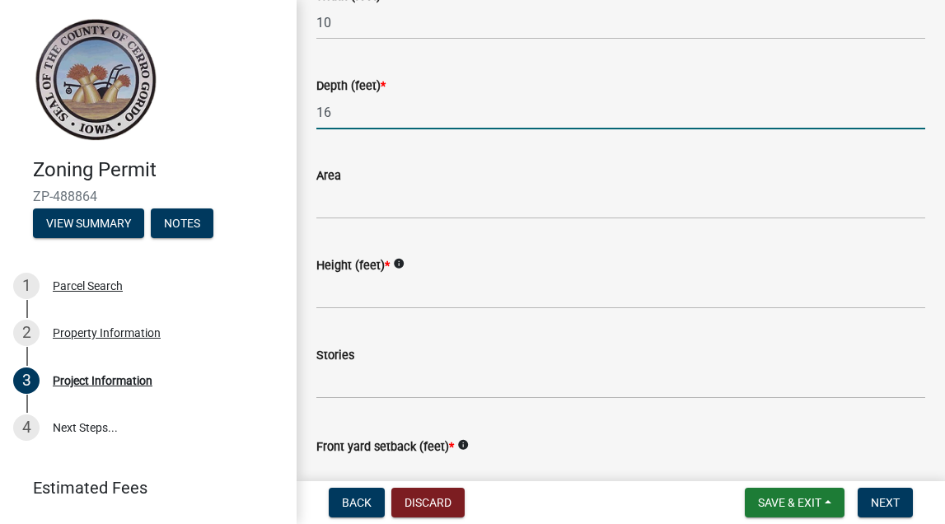
type input "16"
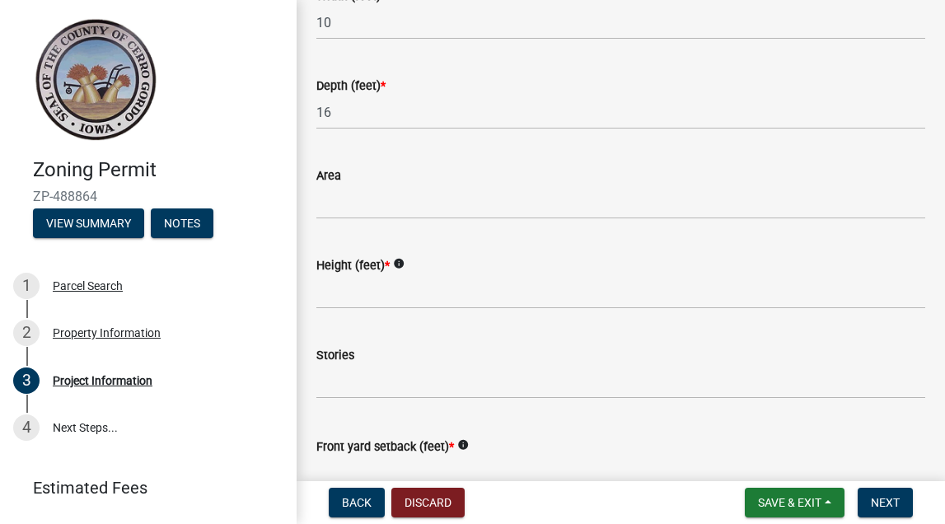
click at [405, 309] on wm-data-entity-input "Height (feet) * info" at bounding box center [620, 277] width 609 height 90
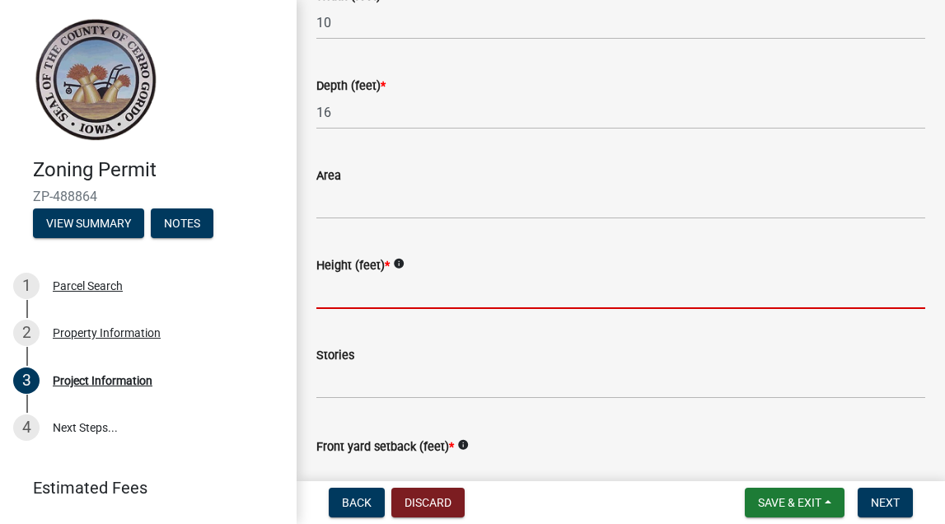
click at [405, 290] on input "Height (feet) *" at bounding box center [620, 292] width 609 height 34
type input "6"
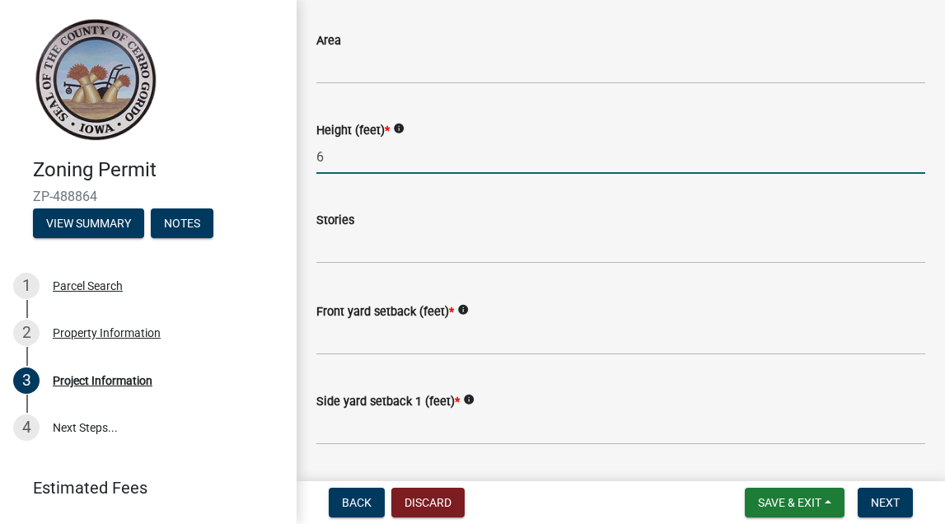
scroll to position [1365, 0]
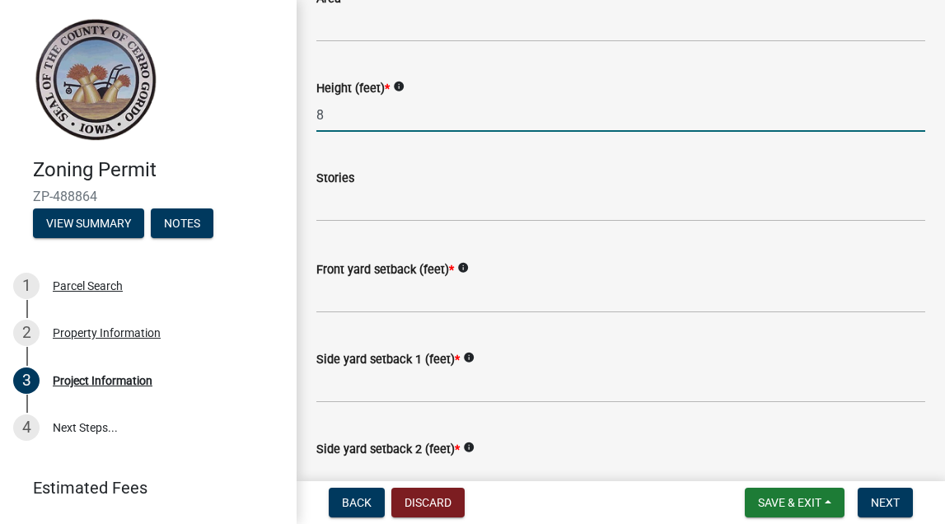
type input "8"
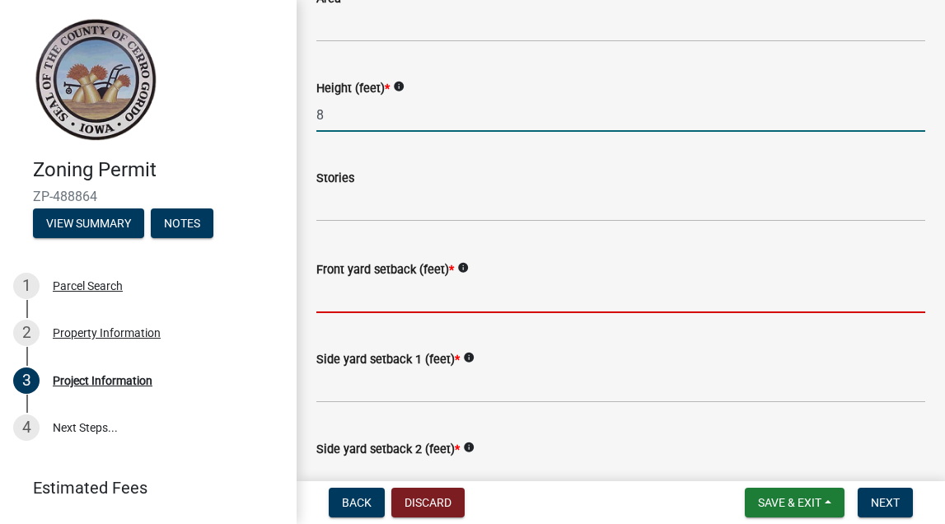
click at [373, 308] on input "Front yard setback (feet) *" at bounding box center [620, 296] width 609 height 34
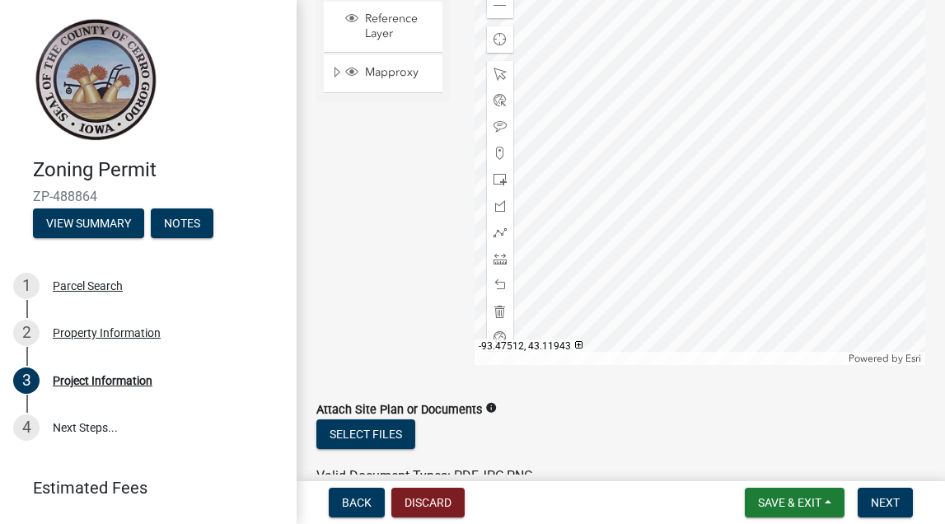
scroll to position [168, 0]
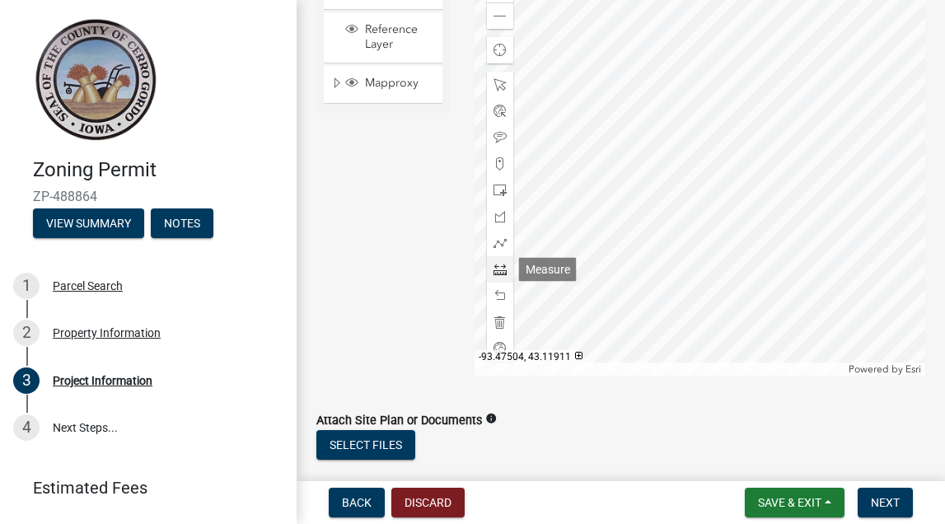
click at [505, 271] on span at bounding box center [500, 269] width 13 height 13
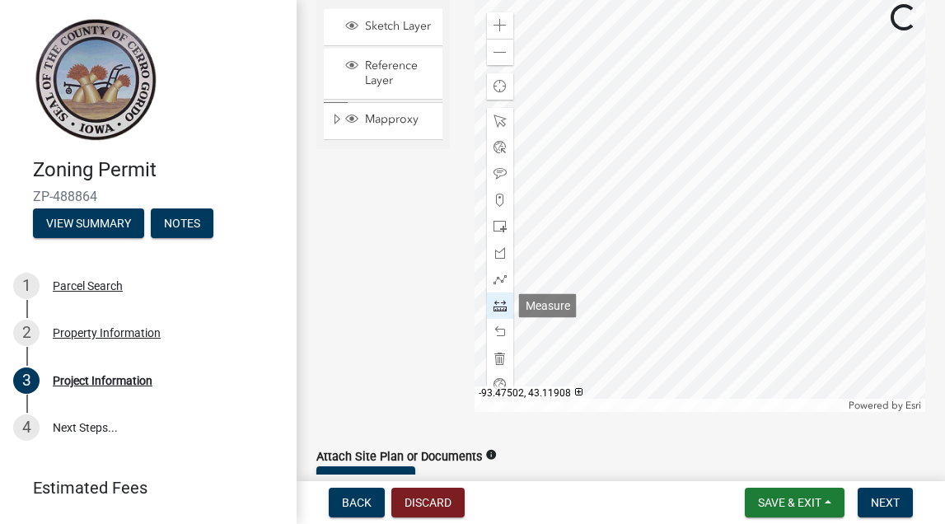
click at [505, 315] on div at bounding box center [500, 306] width 26 height 26
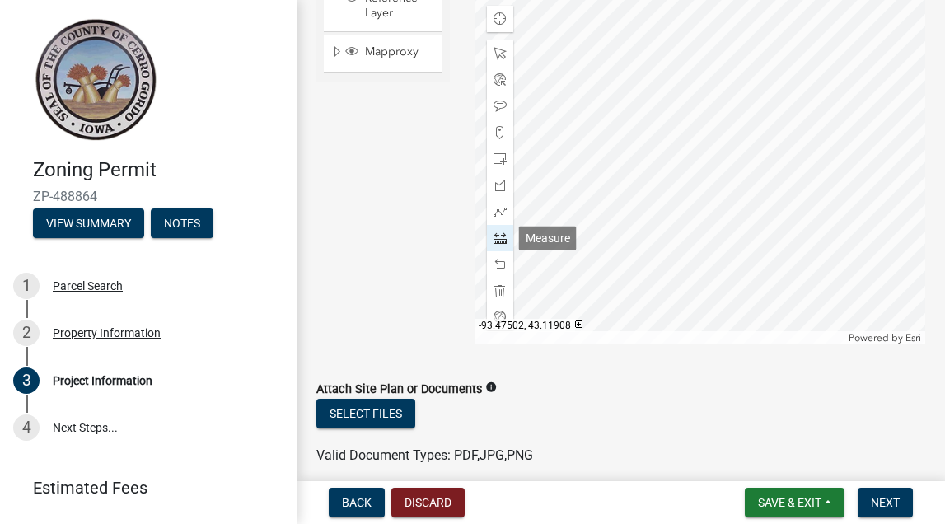
click at [504, 239] on span at bounding box center [500, 238] width 13 height 13
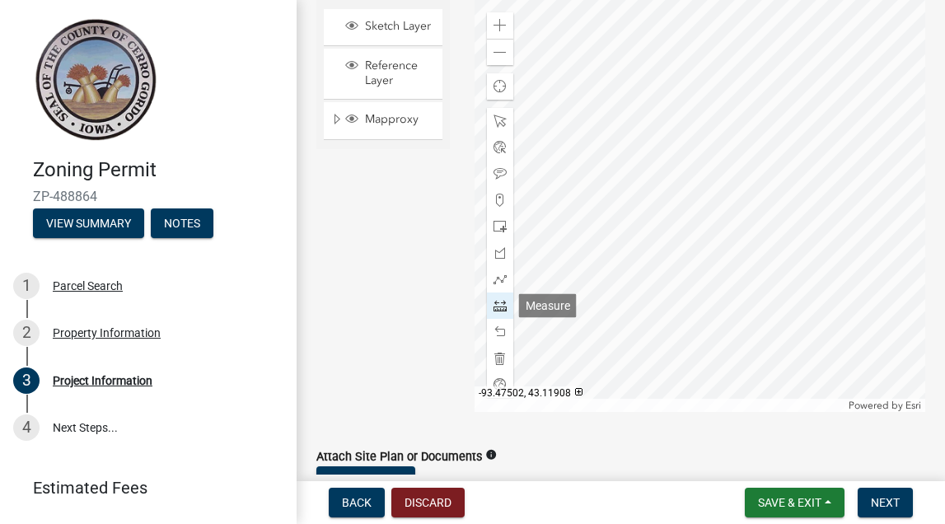
click at [496, 309] on span at bounding box center [500, 305] width 13 height 13
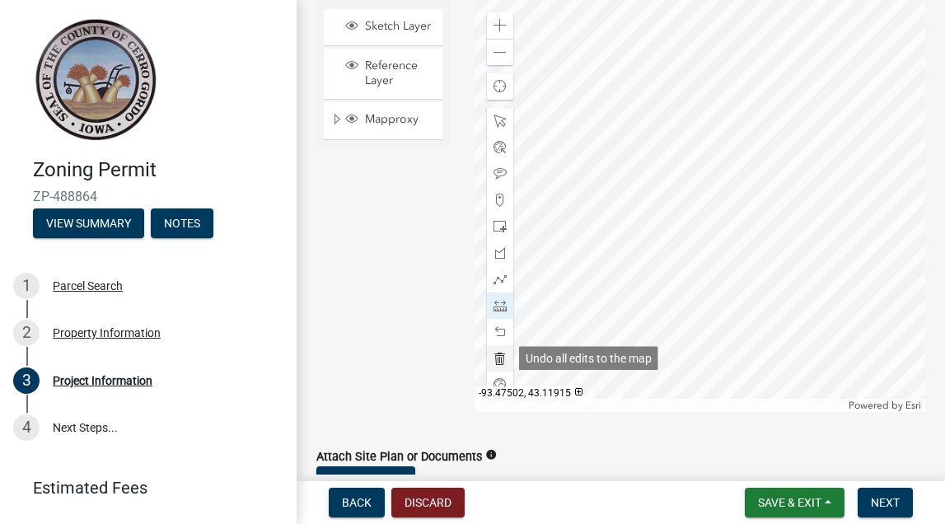
click at [497, 356] on span at bounding box center [500, 358] width 13 height 13
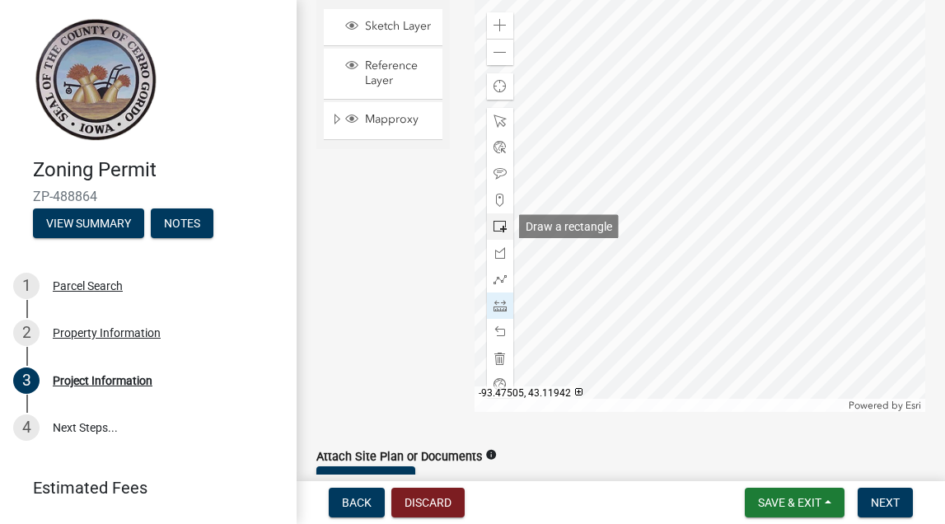
click at [497, 227] on span at bounding box center [500, 226] width 13 height 13
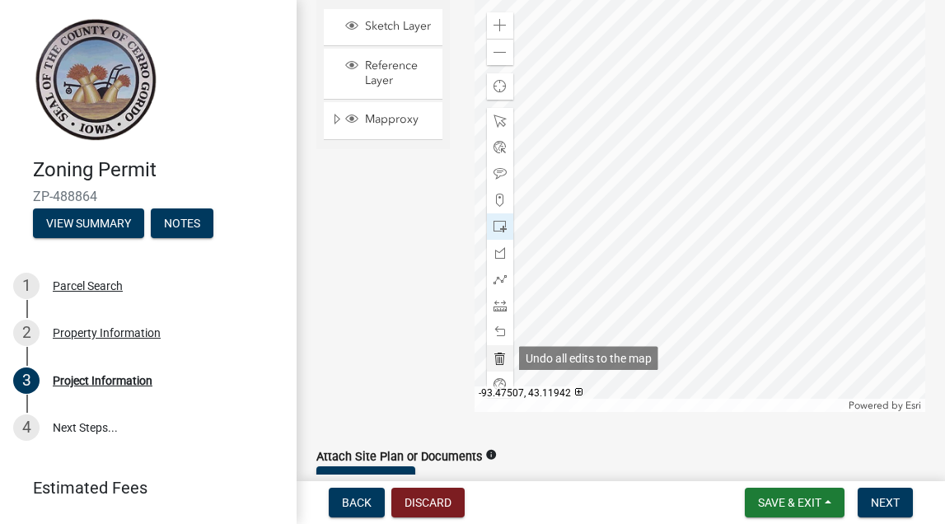
click at [501, 358] on span at bounding box center [500, 358] width 13 height 13
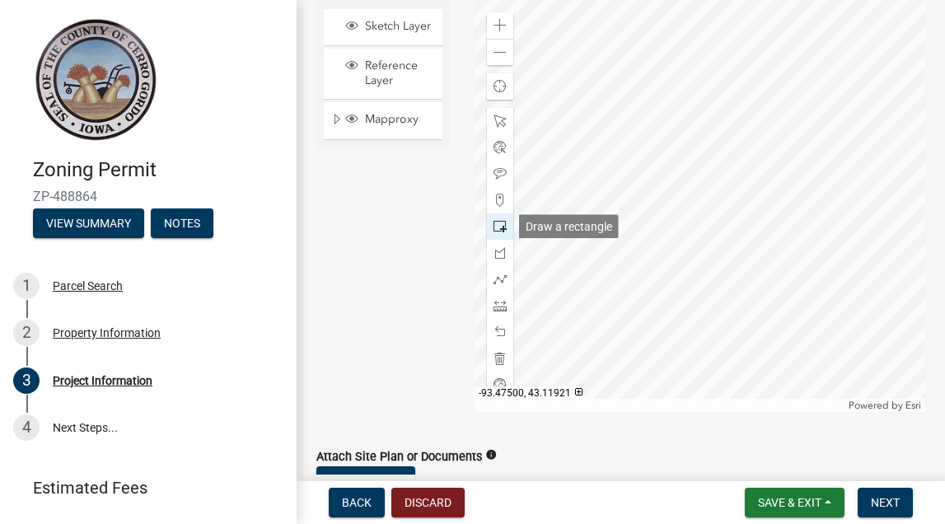
click at [504, 231] on span at bounding box center [500, 226] width 13 height 13
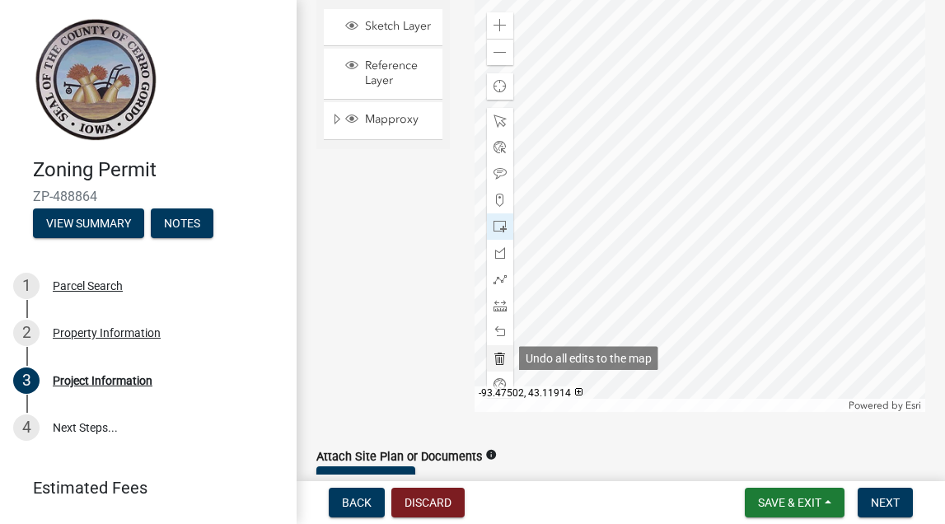
click at [497, 354] on span at bounding box center [500, 358] width 13 height 13
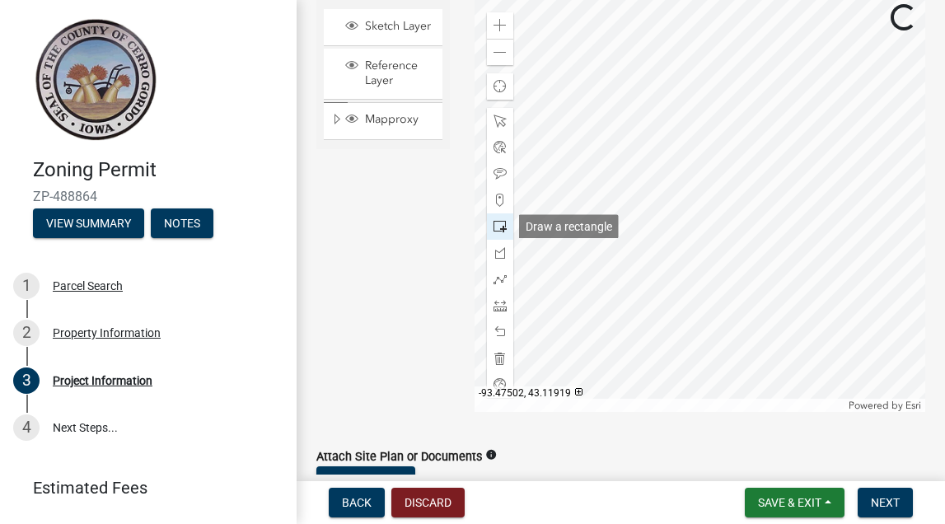
click at [501, 230] on span at bounding box center [500, 226] width 13 height 13
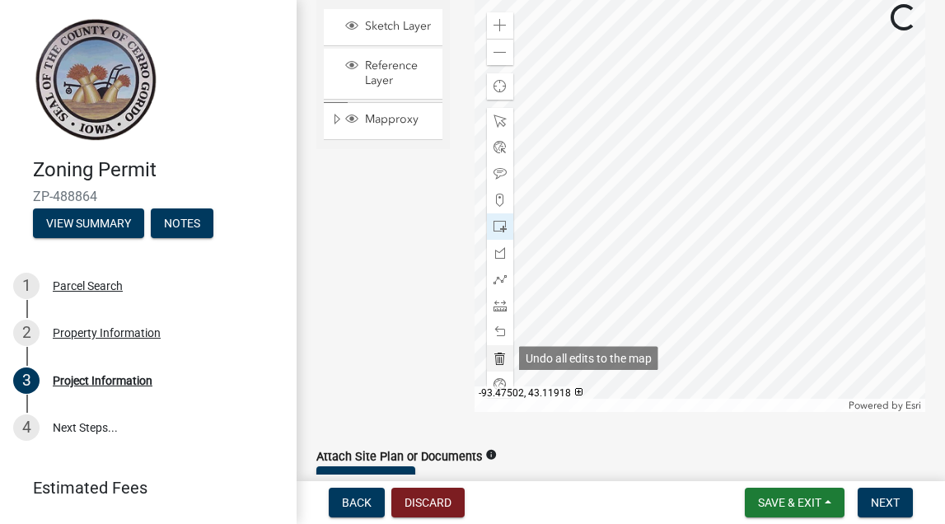
click at [497, 355] on span at bounding box center [500, 358] width 13 height 13
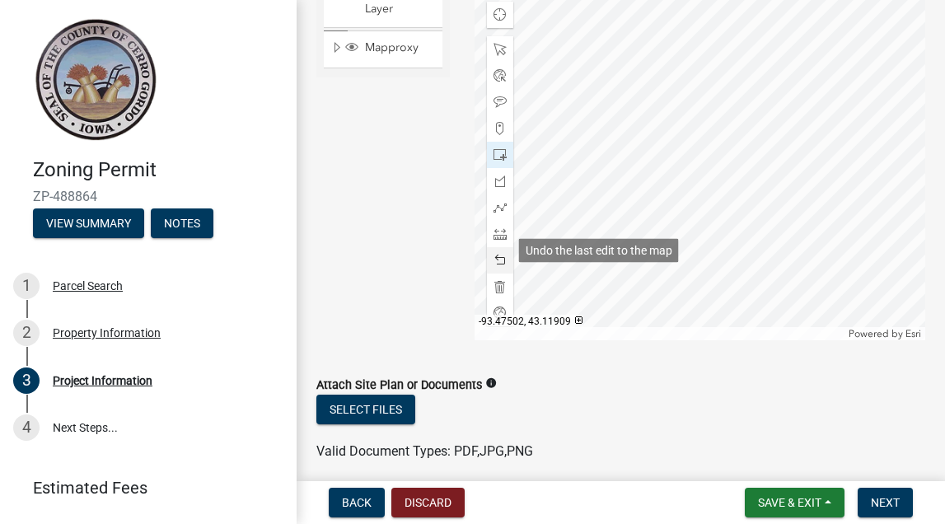
scroll to position [213, 0]
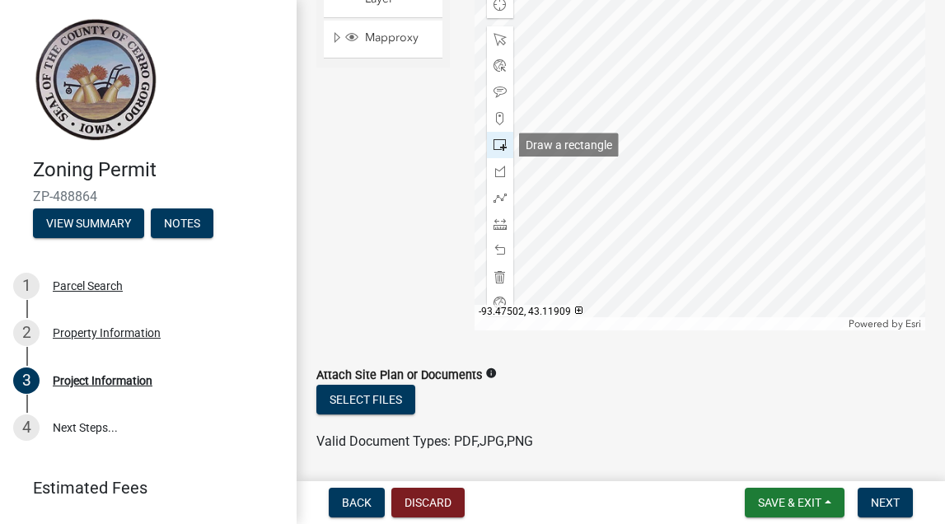
click at [502, 143] on span at bounding box center [500, 144] width 13 height 13
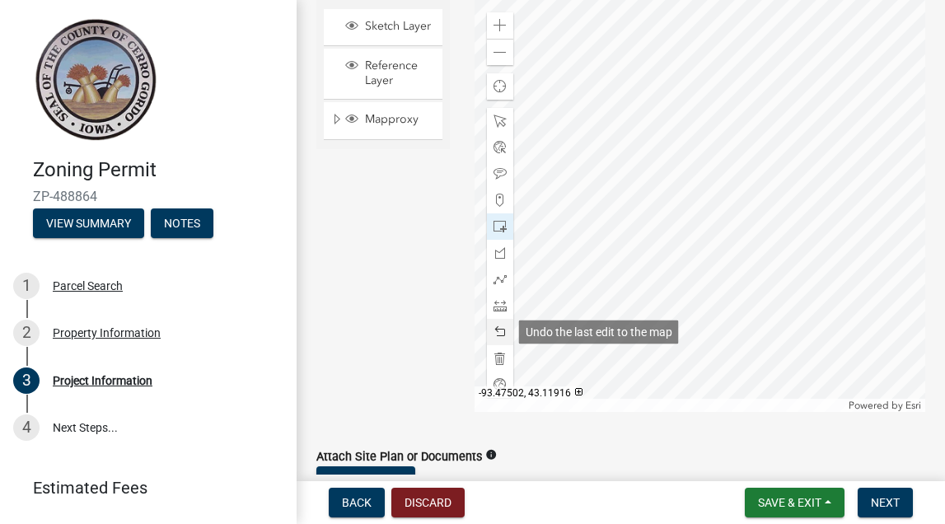
click at [498, 334] on span at bounding box center [500, 332] width 13 height 13
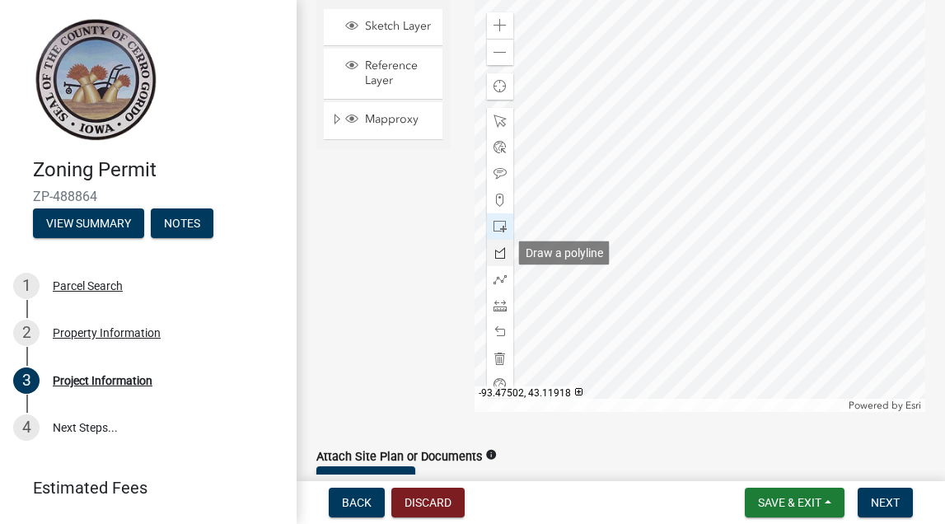
click at [499, 255] on span at bounding box center [500, 252] width 13 height 13
click at [501, 258] on span at bounding box center [500, 252] width 13 height 13
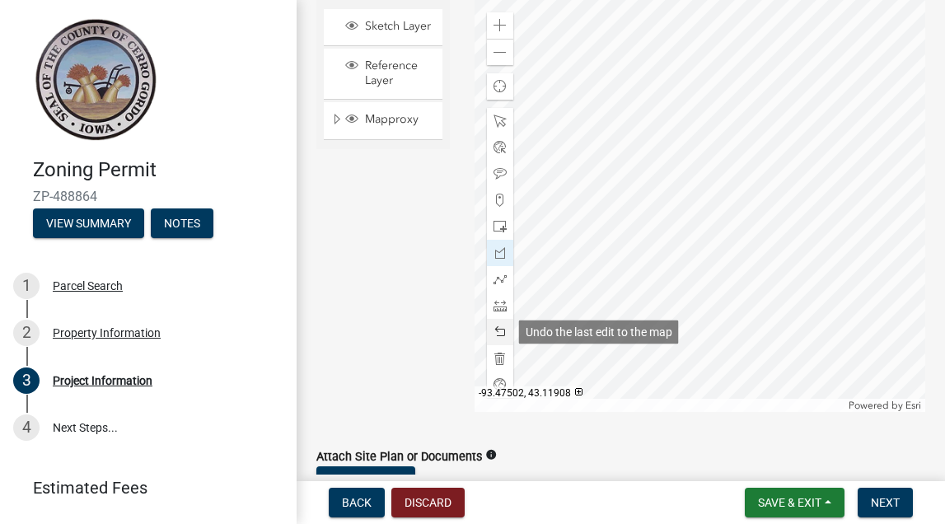
click at [504, 330] on span at bounding box center [500, 332] width 13 height 13
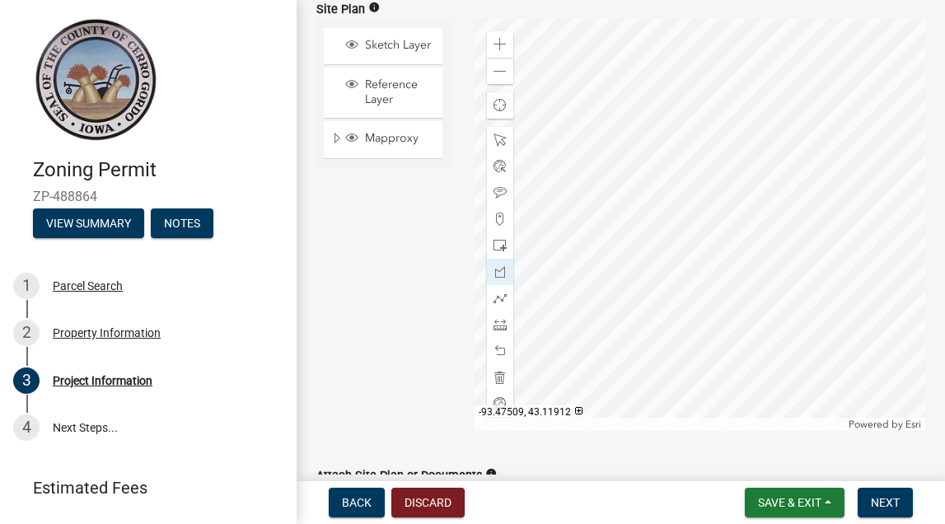
scroll to position [111, 0]
click at [369, 40] on span "Sketch Layer" at bounding box center [399, 47] width 76 height 15
click at [499, 300] on span at bounding box center [500, 299] width 13 height 13
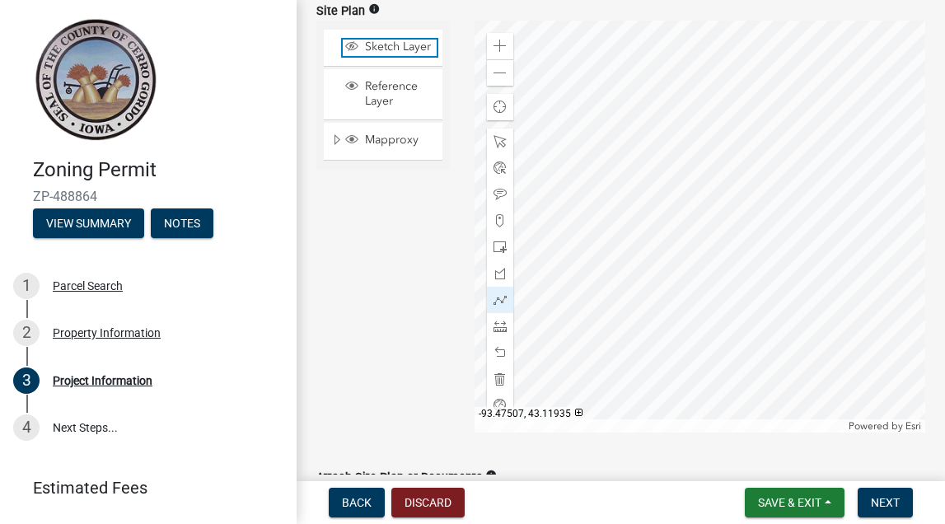
click at [349, 49] on span "Layer List" at bounding box center [351, 46] width 13 height 13
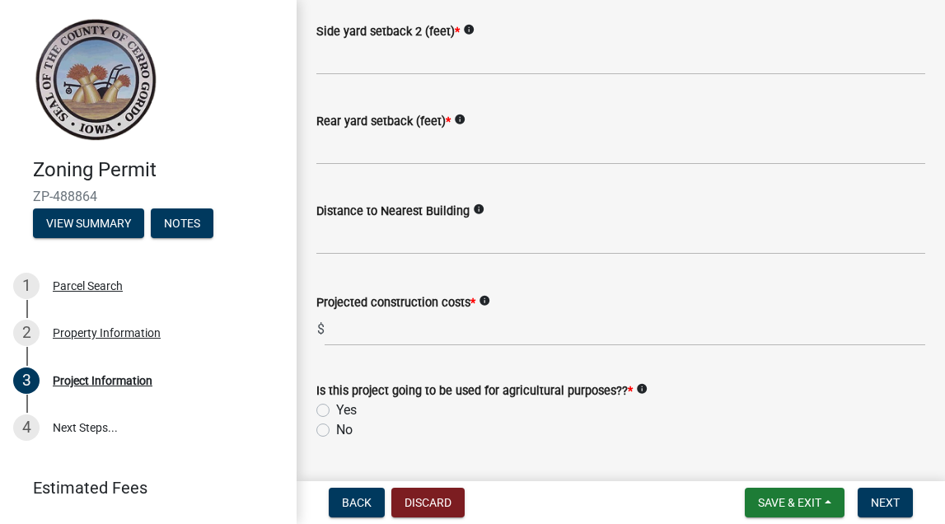
scroll to position [1815, 0]
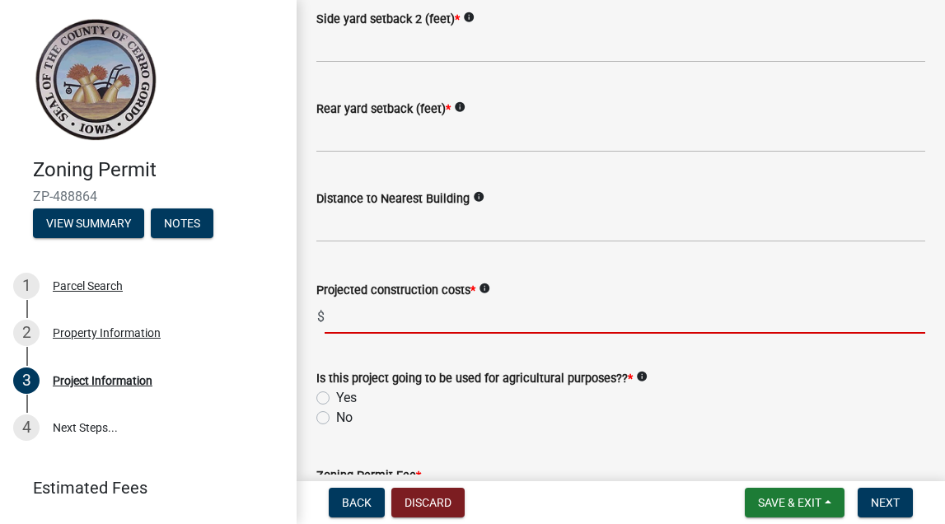
click at [387, 328] on input "text" at bounding box center [625, 317] width 601 height 34
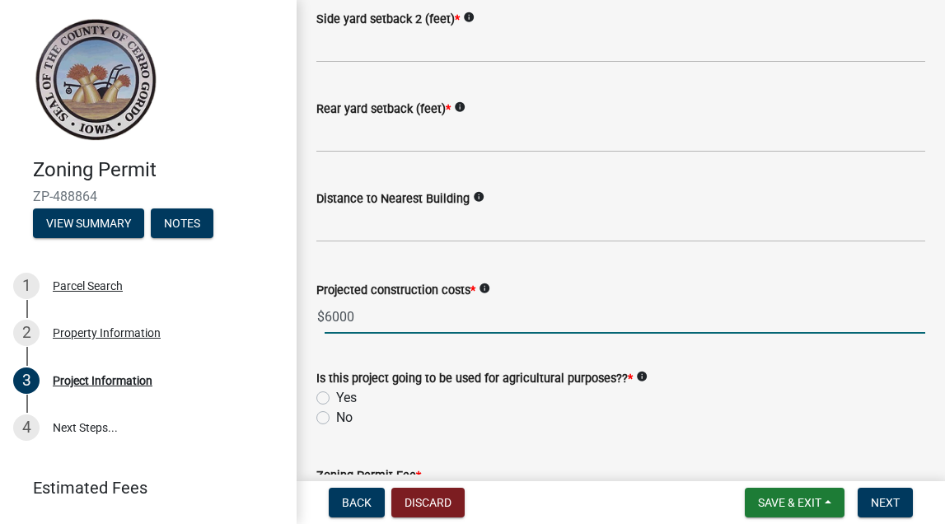
type input "6000"
click at [336, 411] on label "No" at bounding box center [344, 418] width 16 height 20
click at [336, 411] on input "No" at bounding box center [341, 413] width 11 height 11
radio input "true"
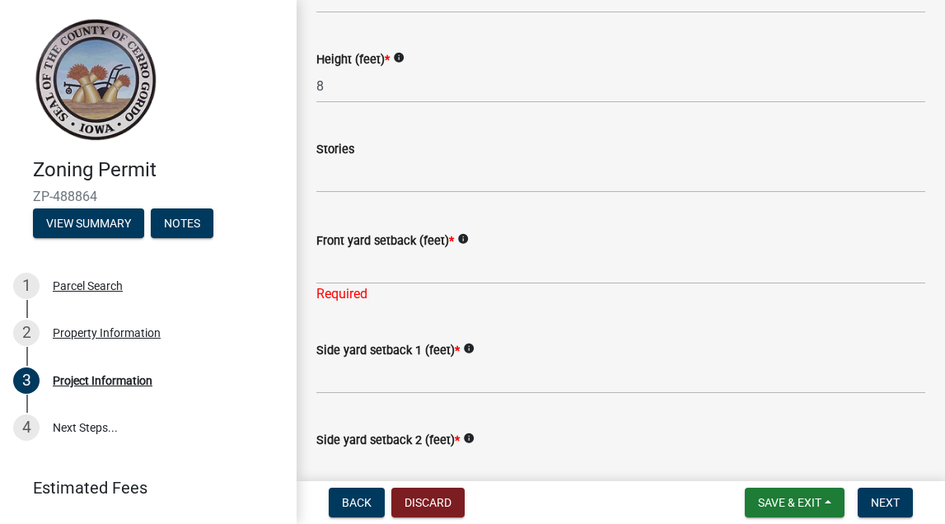
scroll to position [1406, 0]
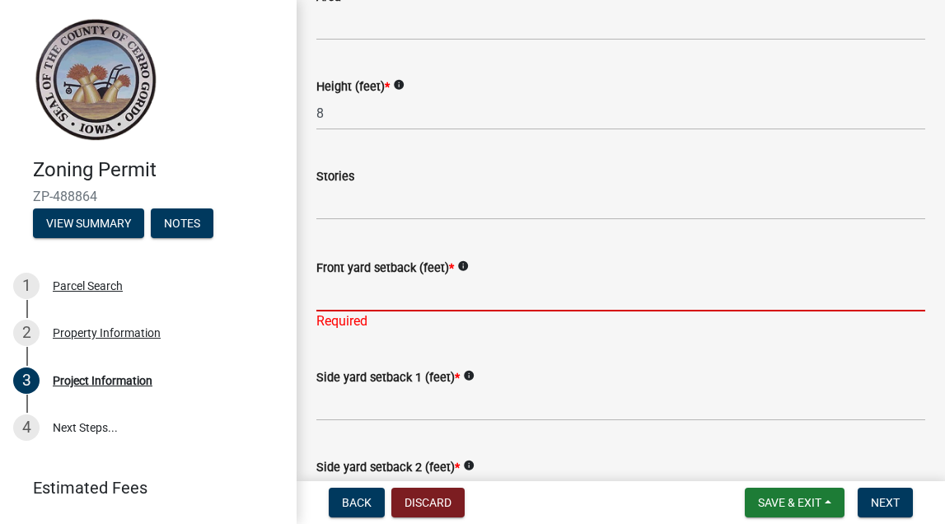
click at [368, 302] on input "Front yard setback (feet) *" at bounding box center [620, 295] width 609 height 34
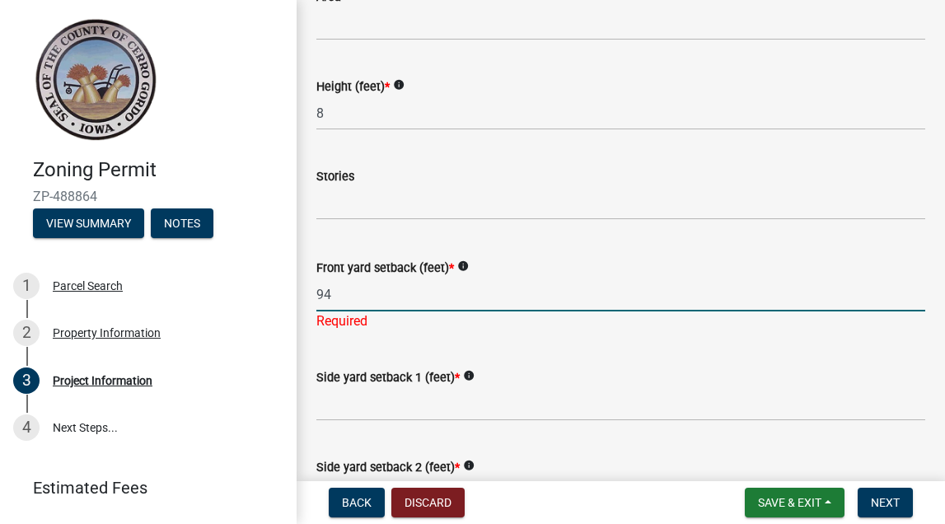
type input "94"
click at [343, 410] on wm-data-entity-input "Side yard setback 1 (feet) * info" at bounding box center [620, 390] width 609 height 90
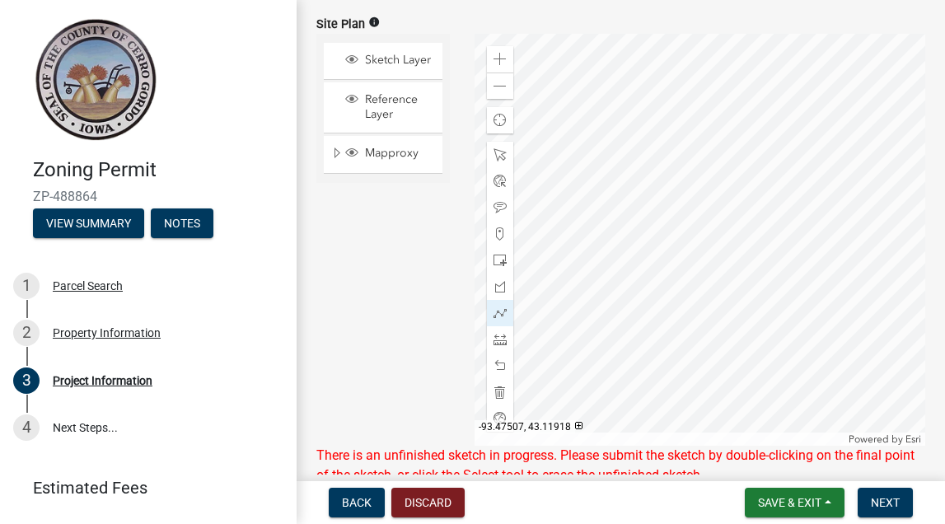
scroll to position [95, 0]
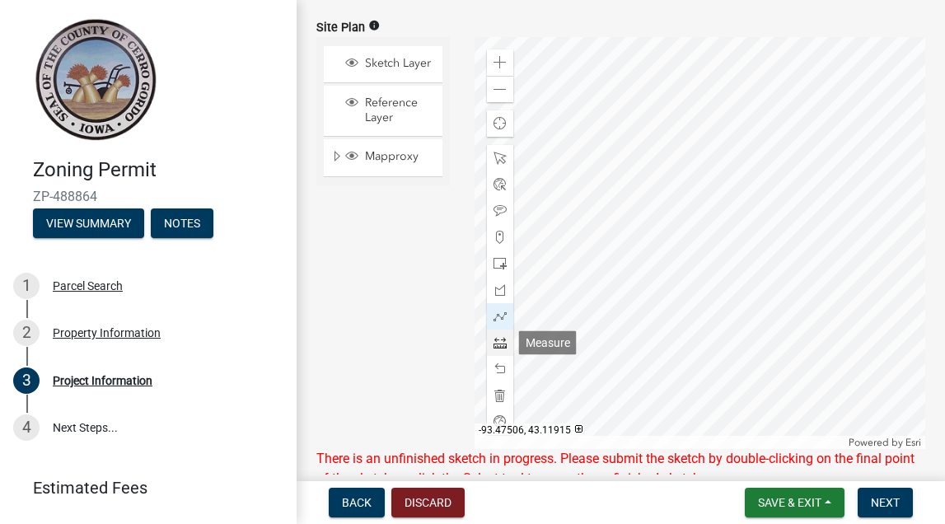
click at [499, 343] on span at bounding box center [500, 342] width 13 height 13
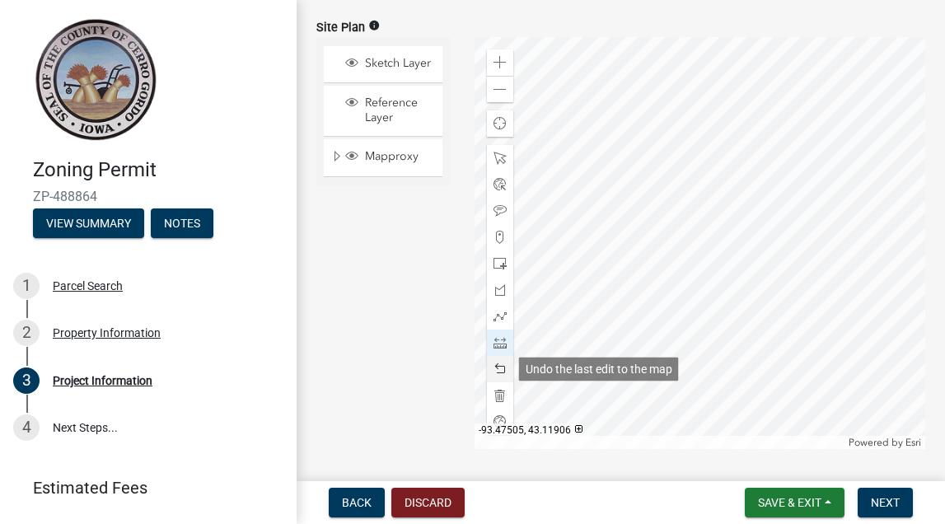
click at [499, 364] on span at bounding box center [500, 369] width 13 height 13
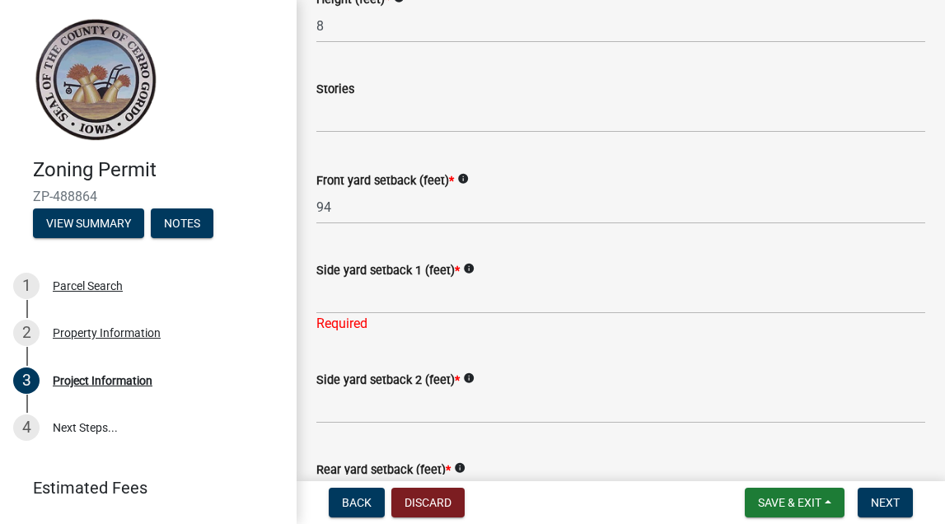
scroll to position [1455, 0]
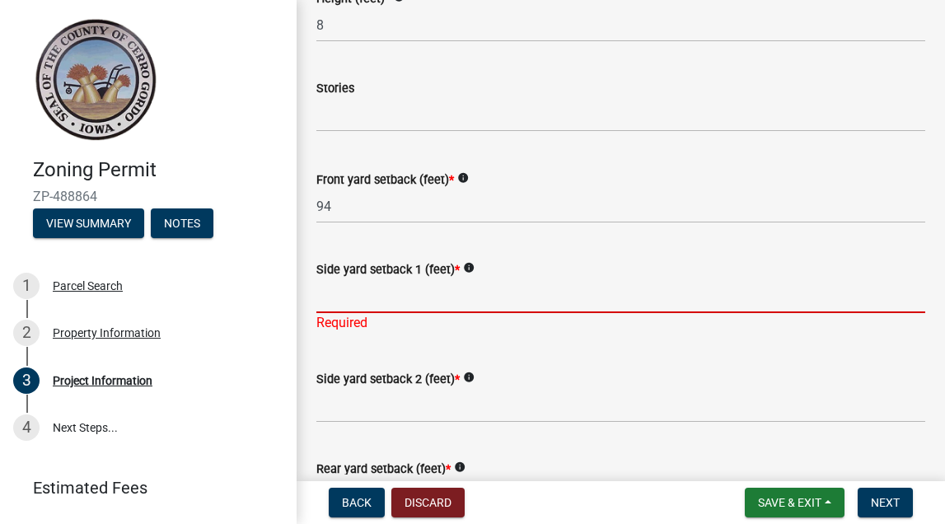
click at [380, 302] on input "Side yard setback 1 (feet) *" at bounding box center [620, 296] width 609 height 34
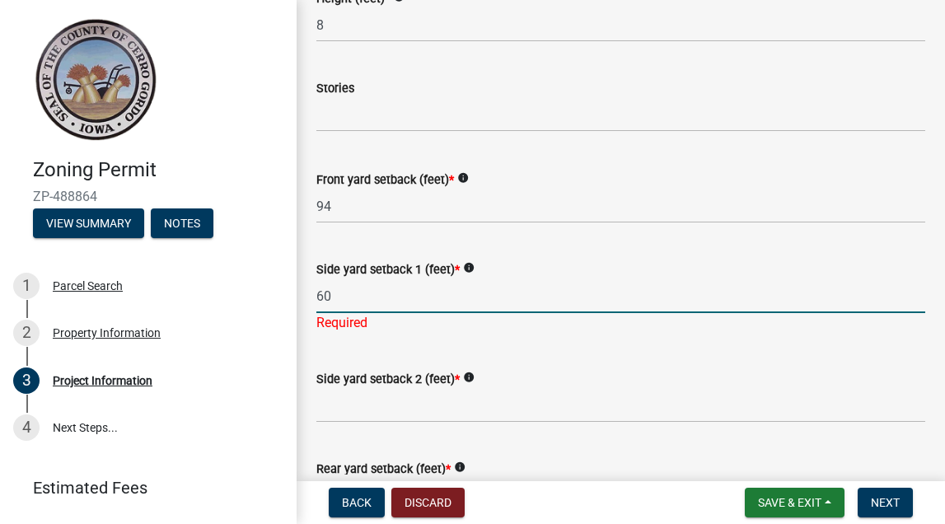
type input "60"
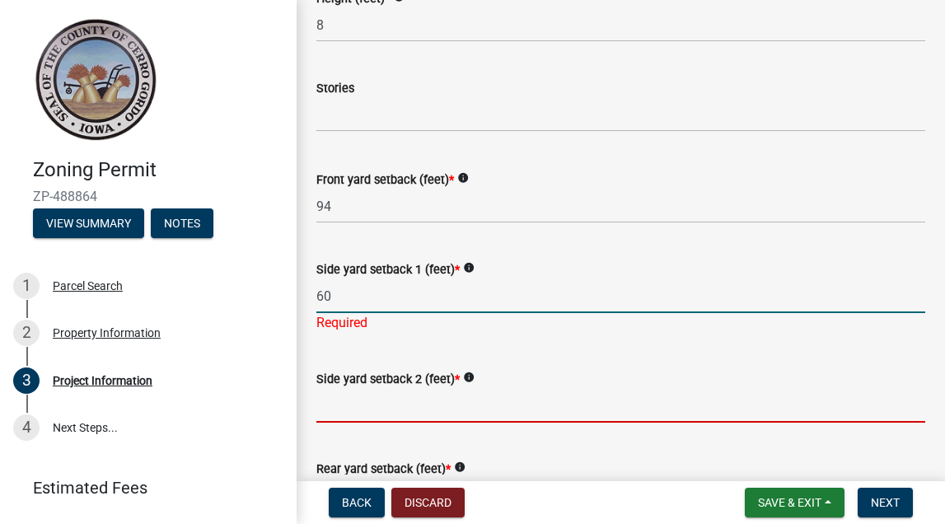
click at [344, 410] on wm-data-entity-input "Side yard setback 2 (feet) * info" at bounding box center [620, 391] width 609 height 90
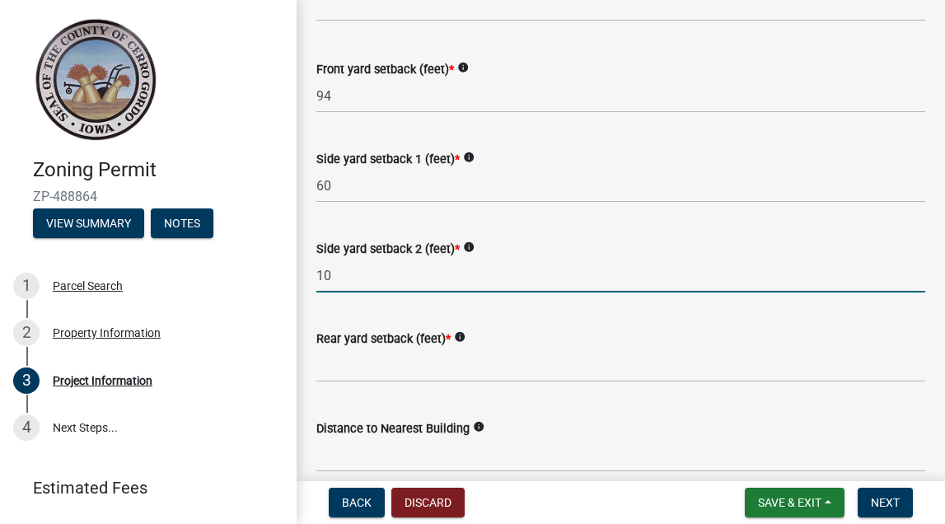
scroll to position [1569, 0]
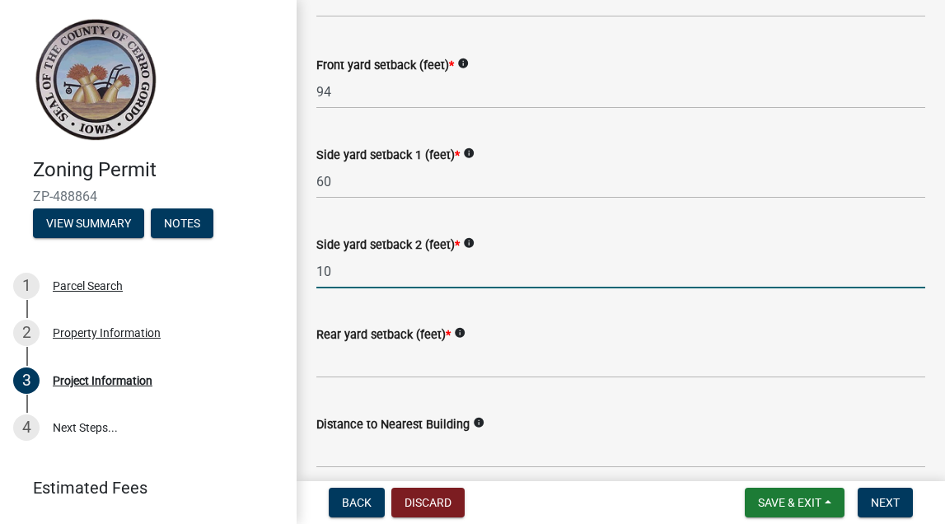
type input "10"
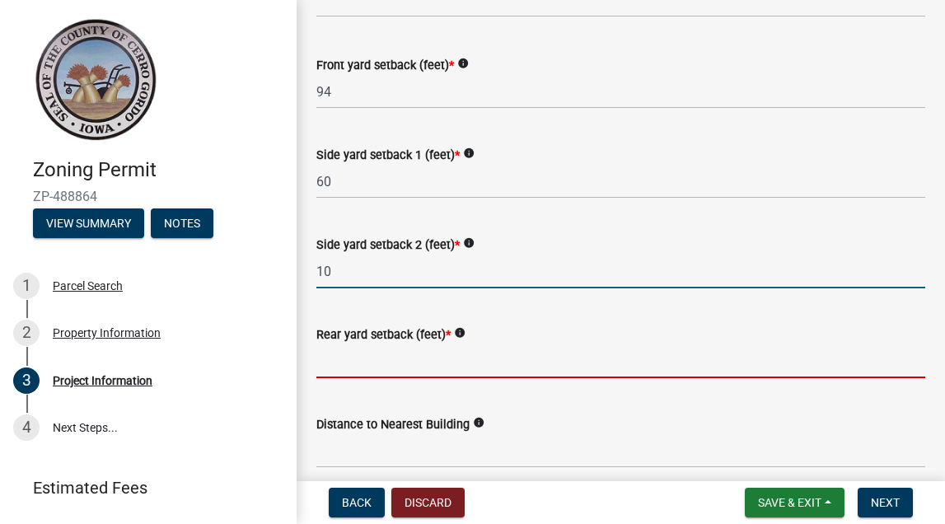
click at [347, 372] on input "Rear yard setback (feet) *" at bounding box center [620, 362] width 609 height 34
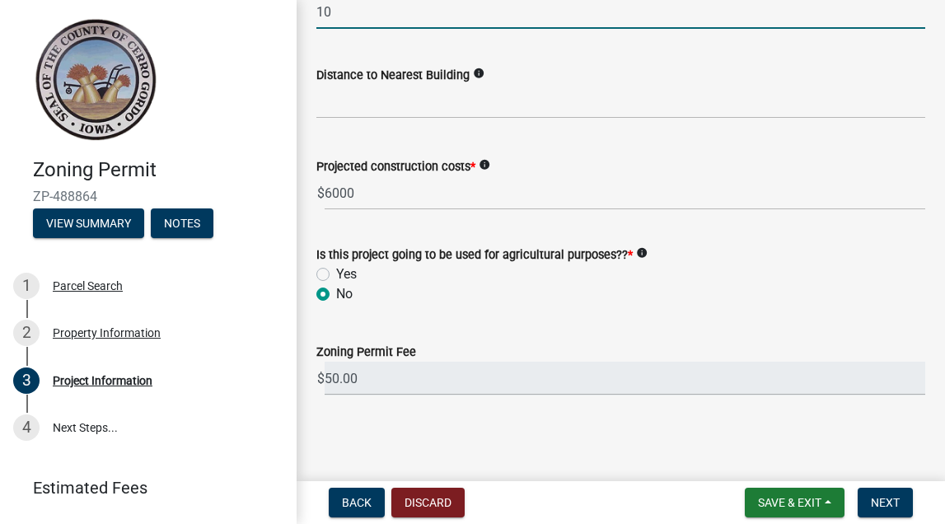
scroll to position [1919, 0]
type input "10"
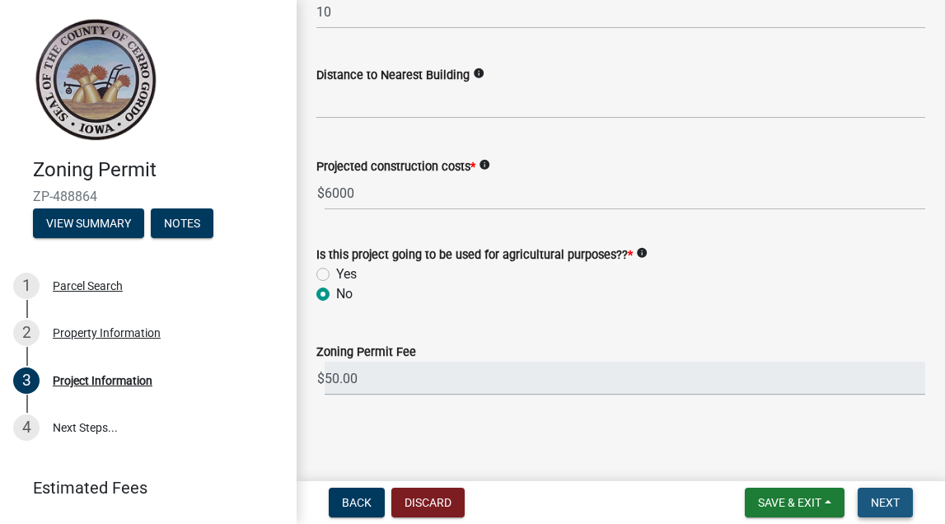
click at [887, 515] on button "Next" at bounding box center [885, 503] width 55 height 30
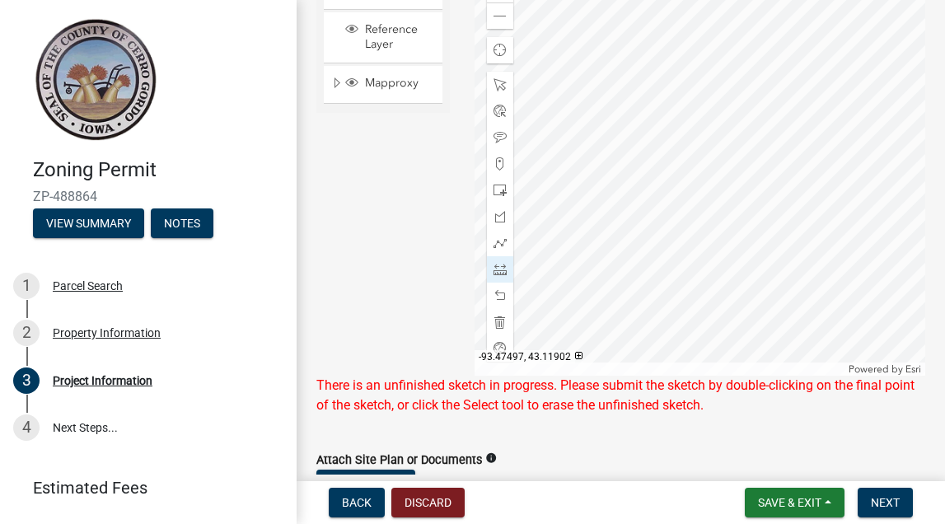
scroll to position [149, 0]
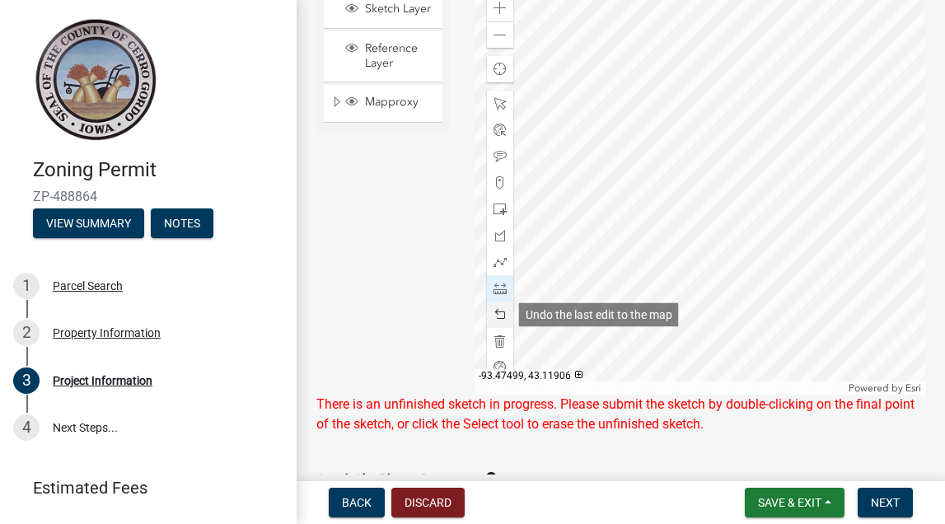
click at [502, 318] on span at bounding box center [500, 314] width 13 height 13
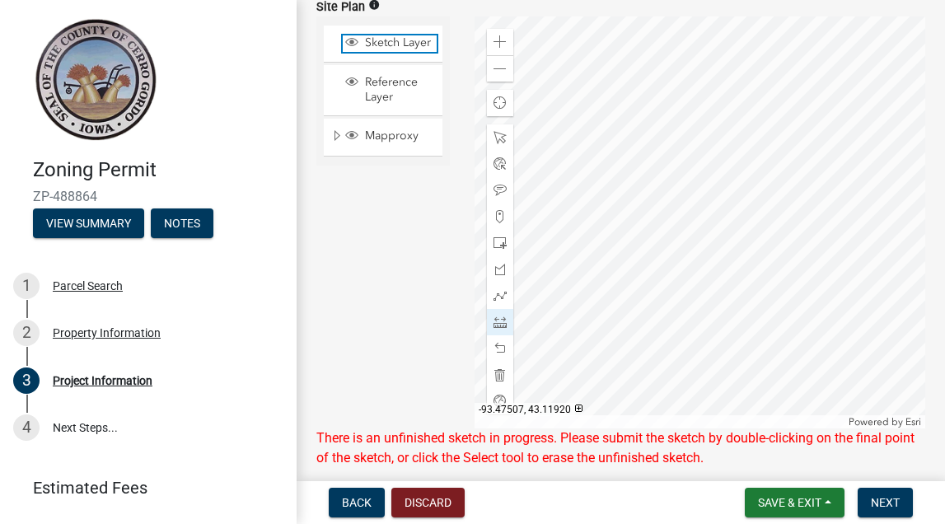
click at [399, 41] on span "Sketch Layer" at bounding box center [399, 42] width 76 height 15
click at [499, 327] on span at bounding box center [500, 322] width 13 height 13
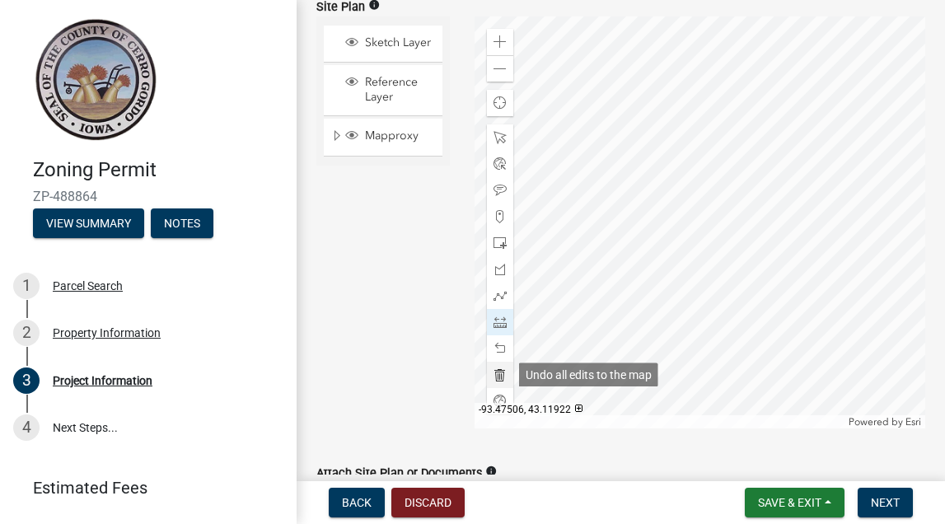
click at [502, 370] on span at bounding box center [500, 374] width 13 height 13
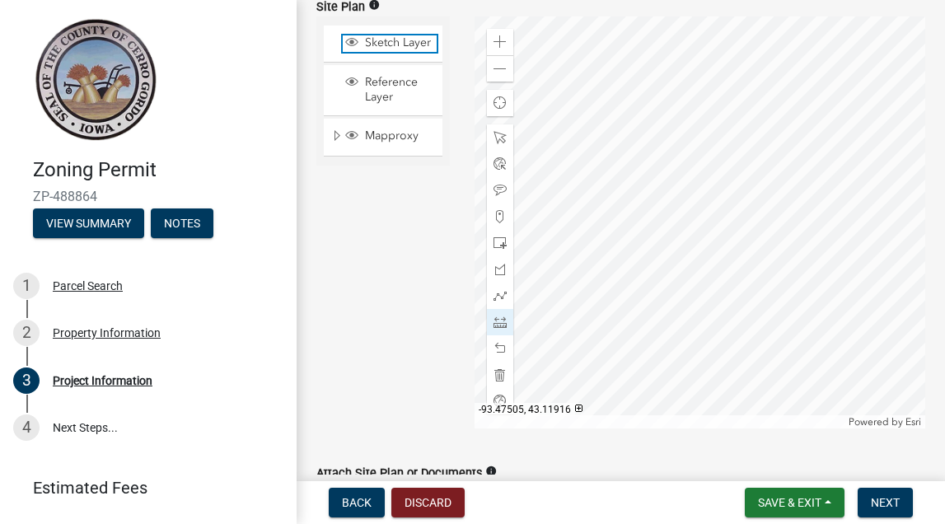
click at [405, 43] on span "Sketch Layer" at bounding box center [399, 42] width 76 height 15
click at [503, 242] on span at bounding box center [500, 243] width 13 height 13
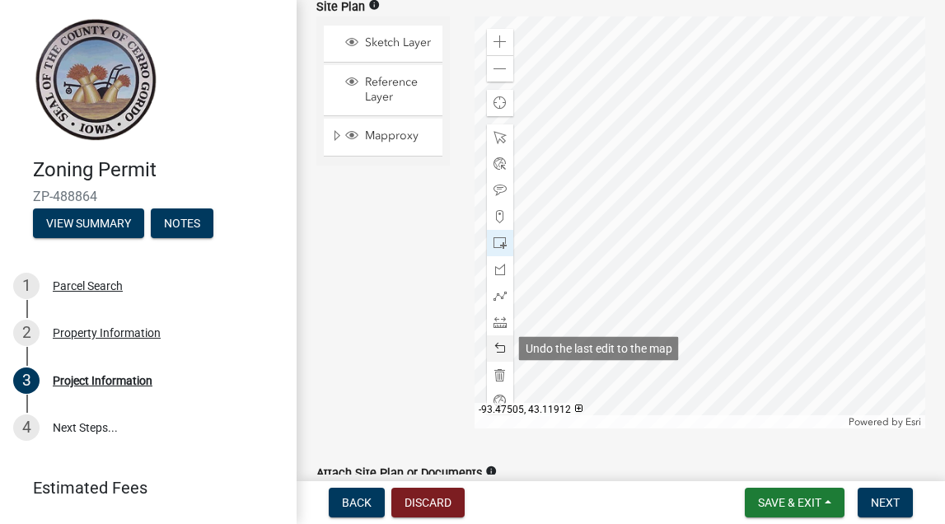
click at [499, 344] on span at bounding box center [500, 348] width 13 height 13
click at [501, 352] on span at bounding box center [500, 348] width 13 height 13
click at [502, 357] on div at bounding box center [500, 348] width 26 height 26
click at [504, 354] on span at bounding box center [500, 348] width 13 height 13
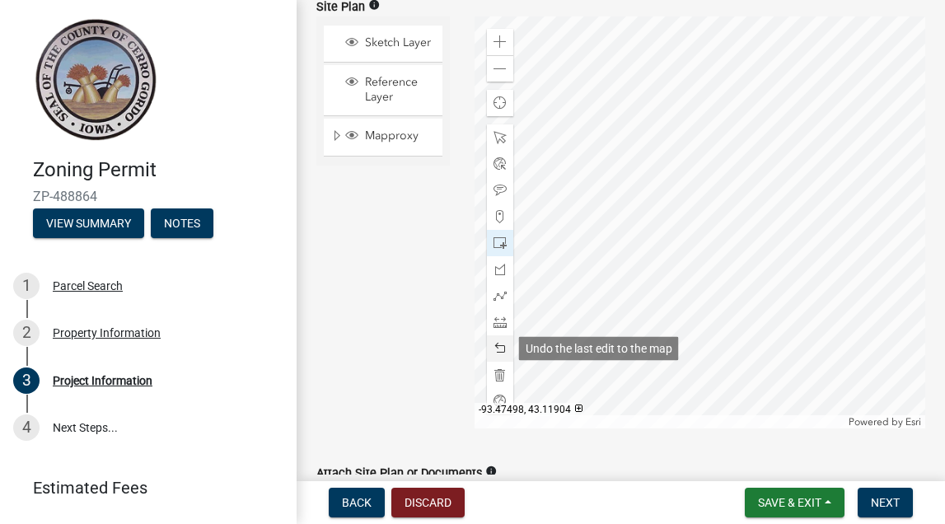
click at [503, 351] on span at bounding box center [500, 348] width 13 height 13
click at [506, 348] on span at bounding box center [500, 348] width 13 height 13
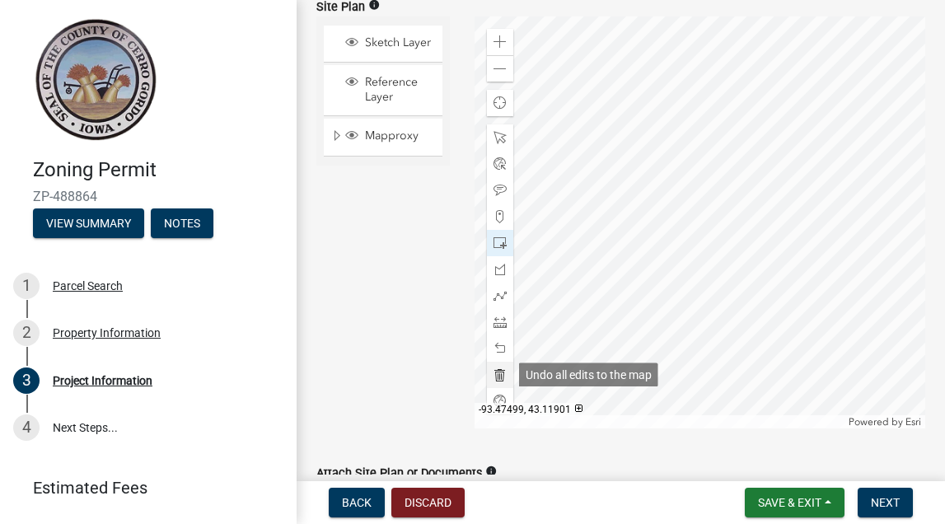
click at [502, 371] on span at bounding box center [500, 374] width 13 height 13
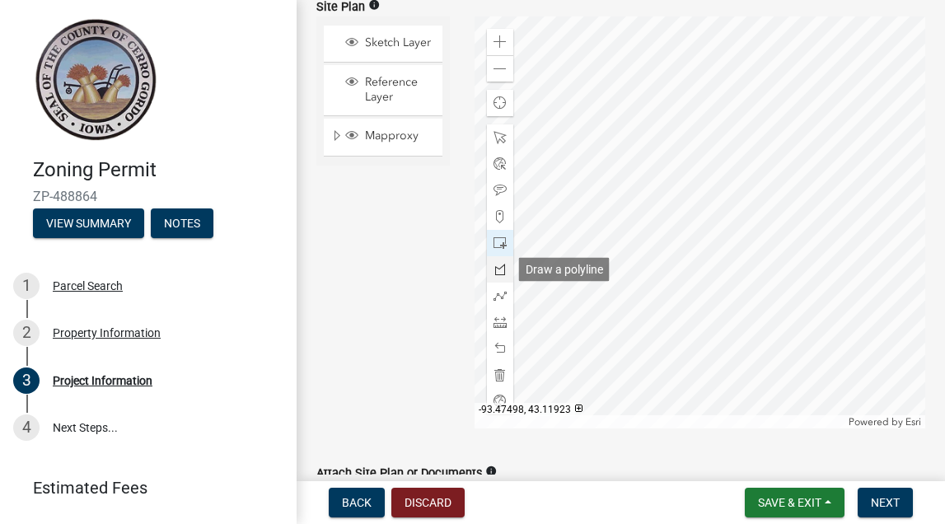
click at [500, 278] on div at bounding box center [500, 269] width 26 height 26
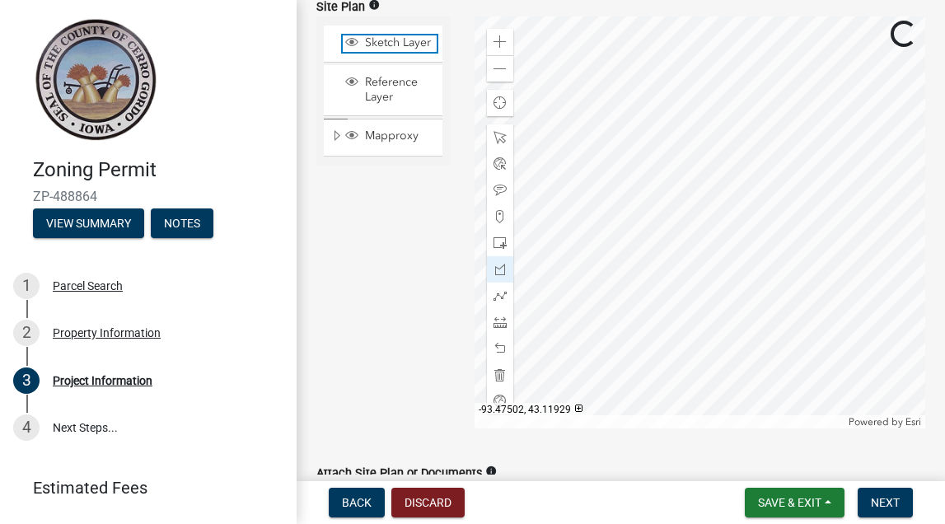
click at [396, 45] on span "Sketch Layer" at bounding box center [399, 42] width 76 height 15
click at [405, 42] on span "Sketch Layer" at bounding box center [399, 42] width 76 height 15
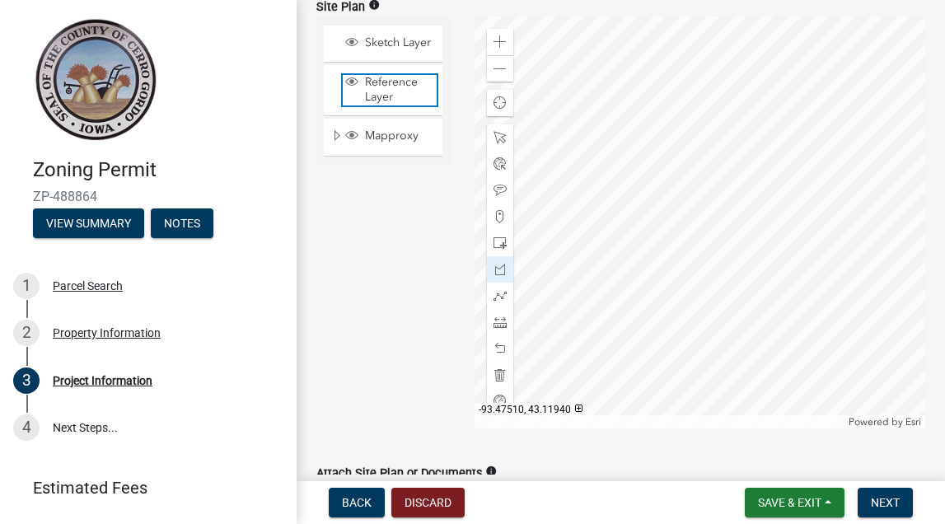
click at [387, 96] on span "Reference Layer" at bounding box center [399, 90] width 76 height 30
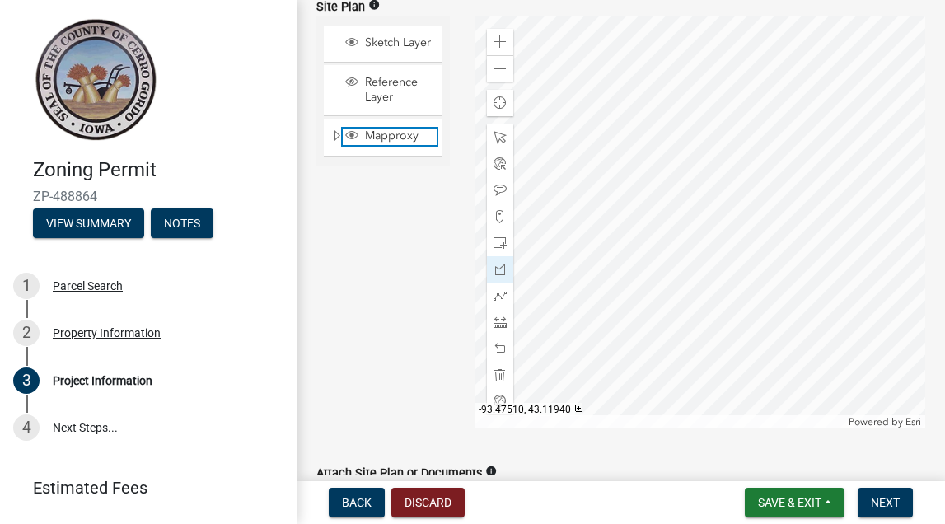
click at [377, 133] on span "Mapproxy" at bounding box center [399, 136] width 76 height 15
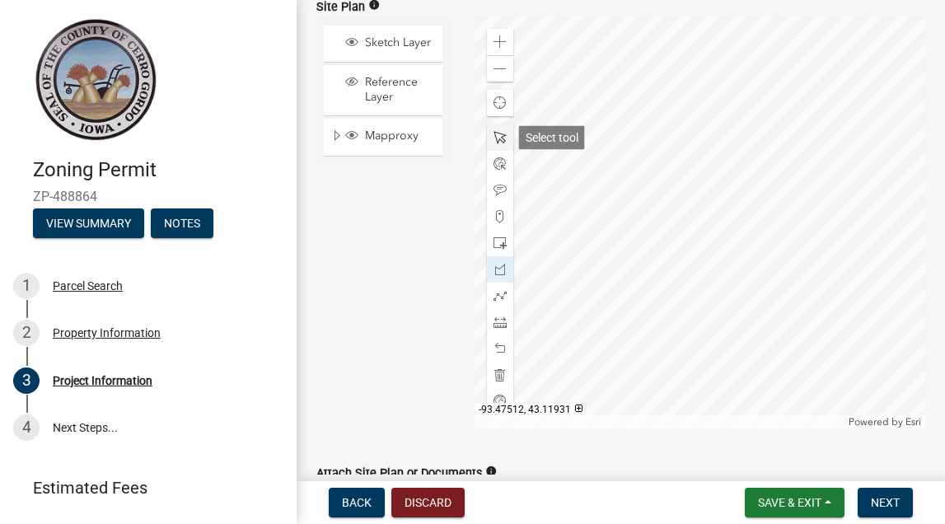
click at [501, 136] on span at bounding box center [500, 137] width 13 height 13
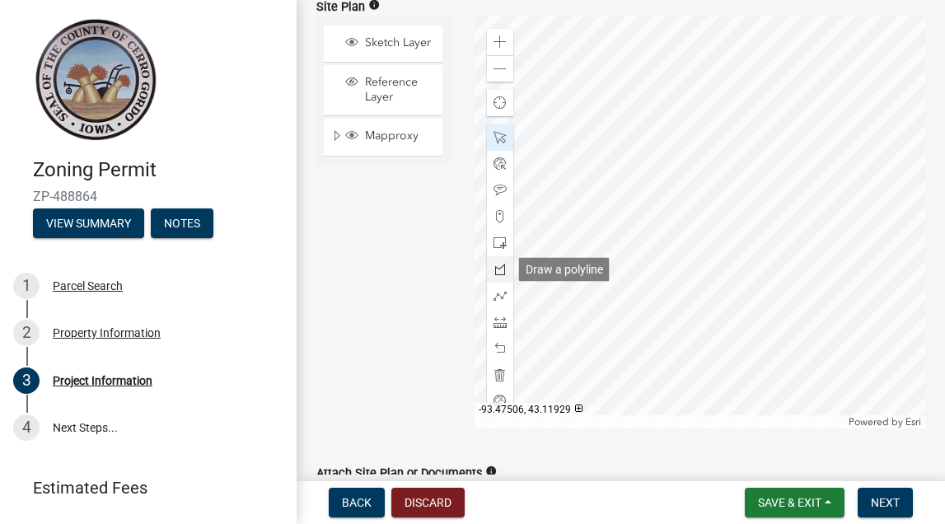
click at [501, 266] on span at bounding box center [500, 269] width 13 height 13
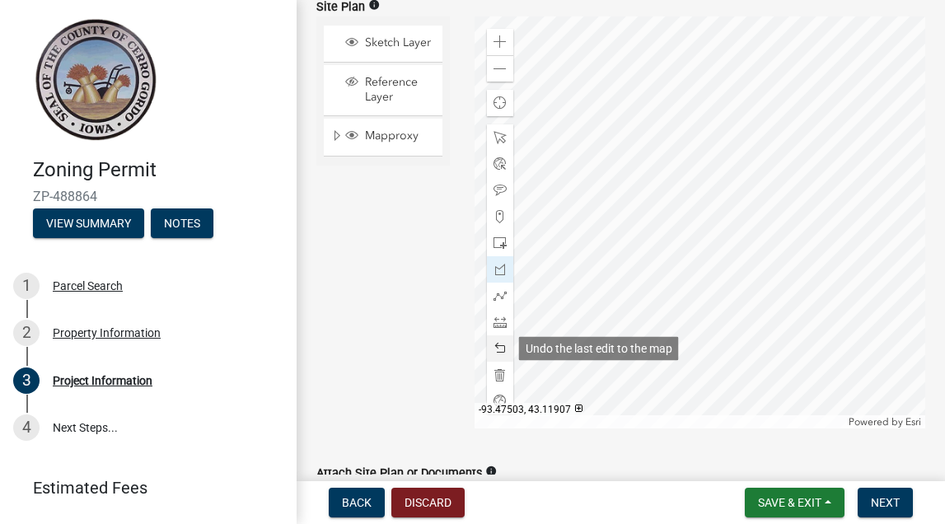
click at [499, 349] on span at bounding box center [500, 348] width 13 height 13
click at [507, 346] on span at bounding box center [500, 348] width 13 height 13
click at [503, 348] on span at bounding box center [500, 348] width 13 height 13
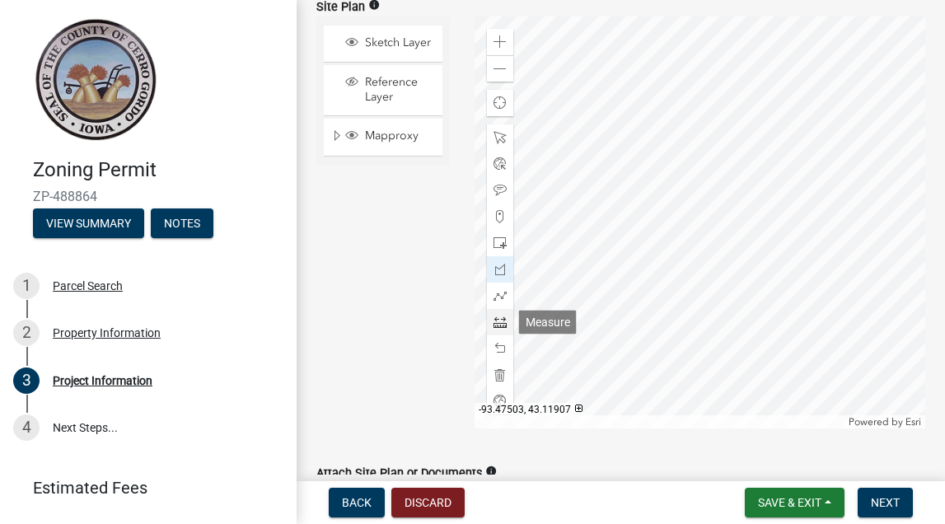
click at [501, 323] on span at bounding box center [500, 322] width 13 height 13
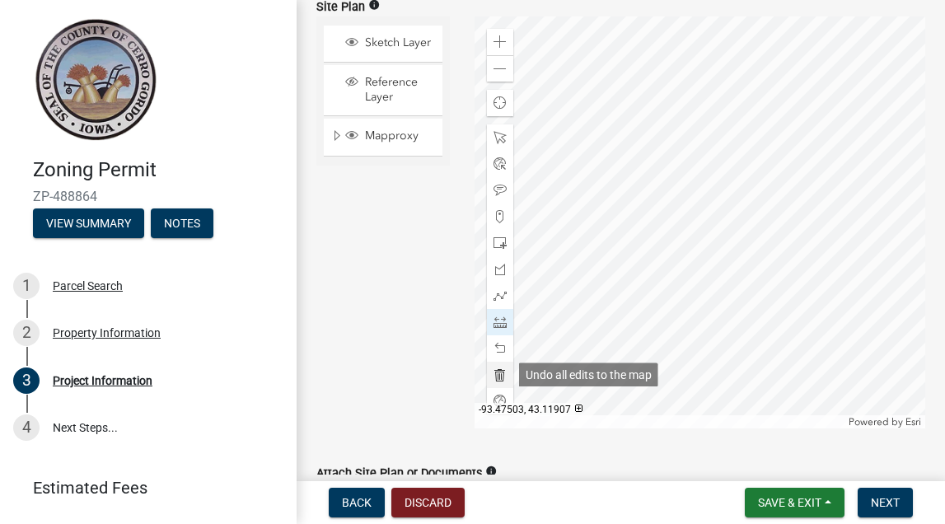
click at [501, 374] on span at bounding box center [500, 374] width 13 height 13
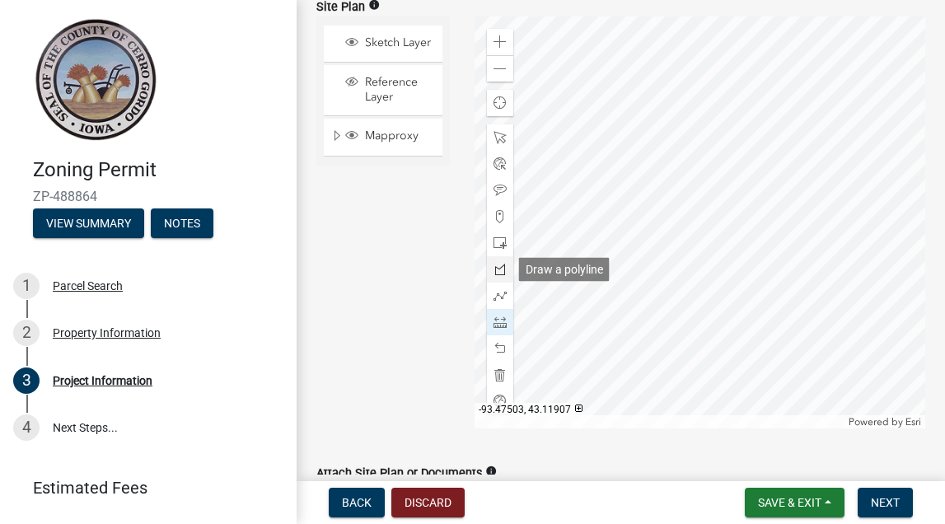
click at [503, 271] on span at bounding box center [500, 269] width 13 height 13
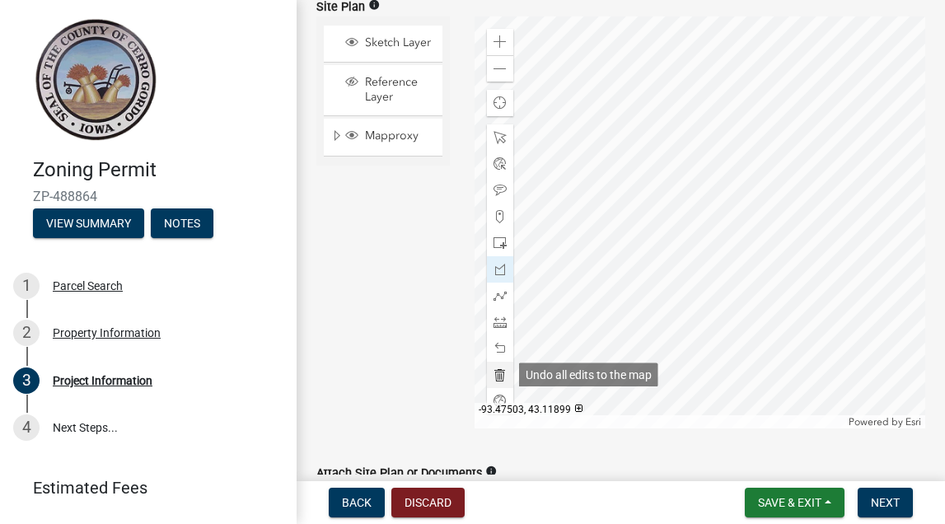
click at [496, 374] on span at bounding box center [500, 374] width 13 height 13
click at [503, 372] on span at bounding box center [500, 374] width 13 height 13
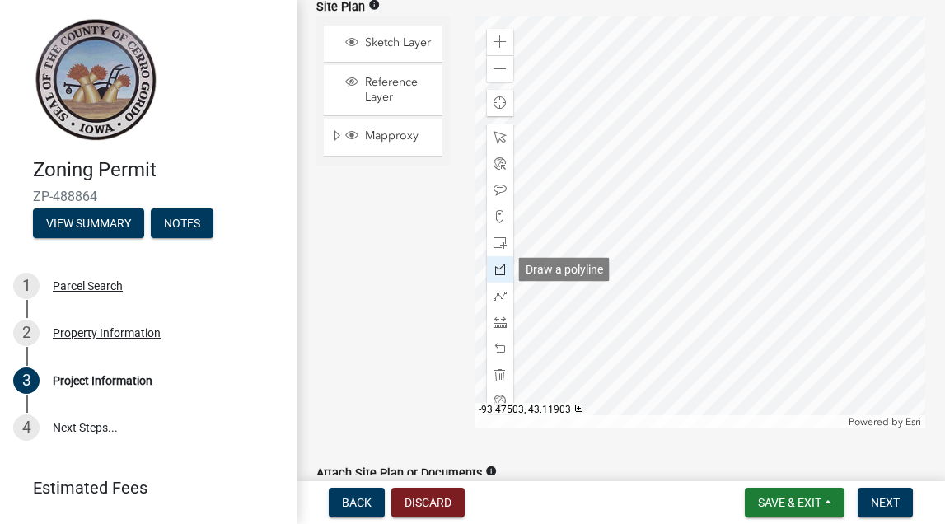
click at [503, 270] on span at bounding box center [500, 269] width 13 height 13
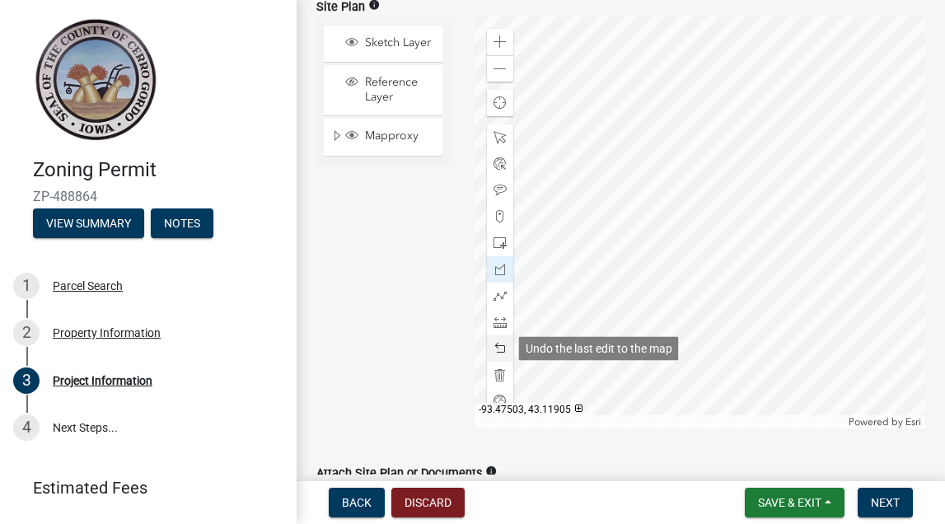
click at [497, 345] on span at bounding box center [500, 348] width 13 height 13
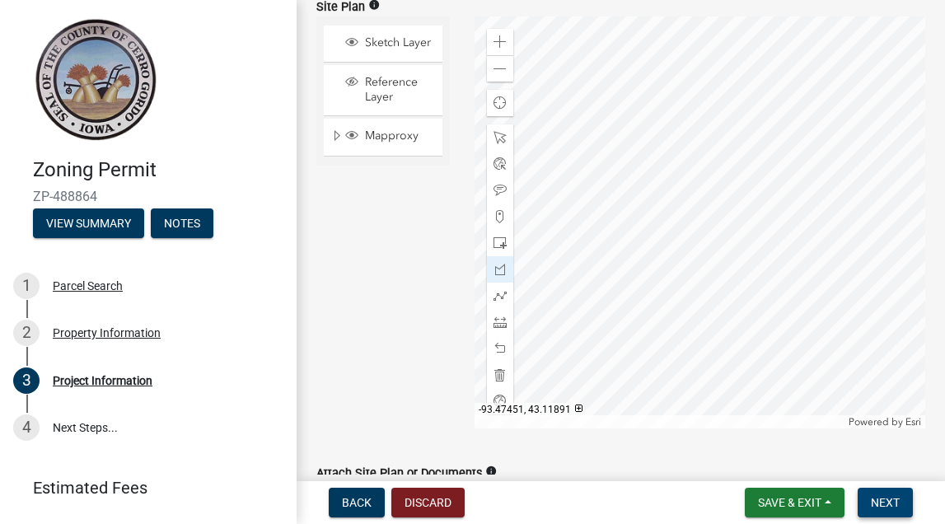
click at [883, 496] on span "Next" at bounding box center [885, 502] width 29 height 13
click at [879, 494] on button "Next" at bounding box center [885, 503] width 55 height 30
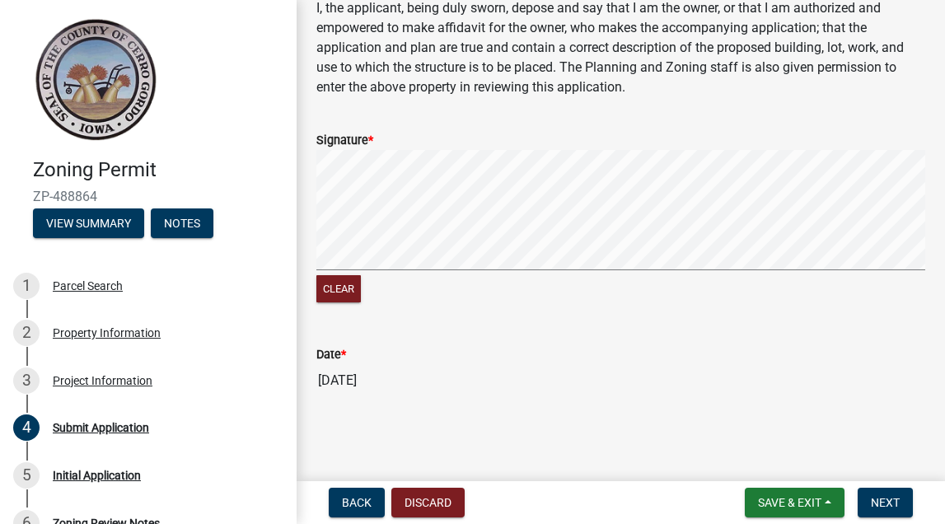
scroll to position [279, 0]
click at [867, 494] on button "Next" at bounding box center [885, 503] width 55 height 30
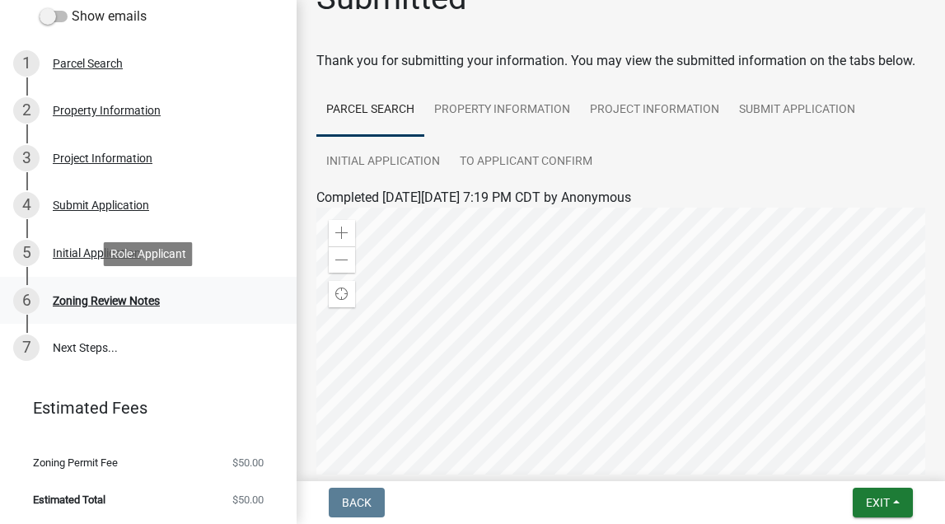
scroll to position [0, 0]
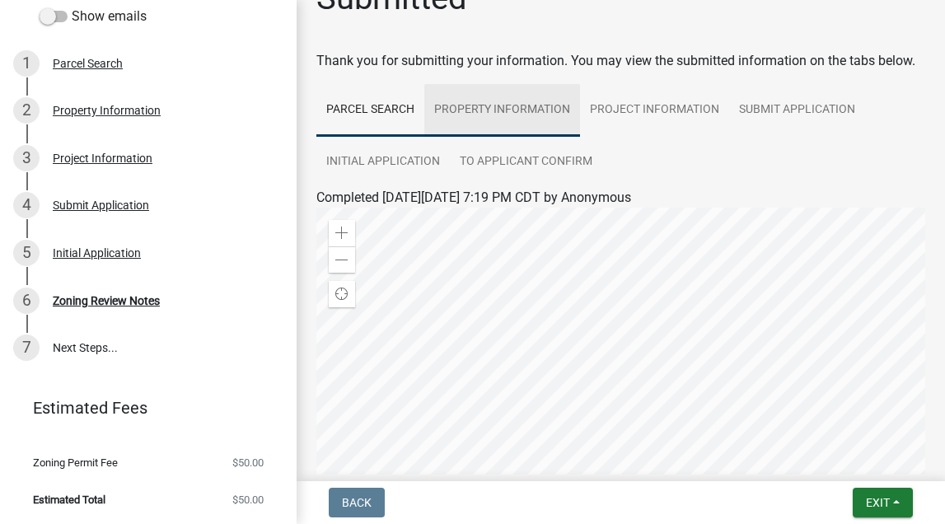
click at [477, 106] on link "Property Information" at bounding box center [502, 110] width 156 height 53
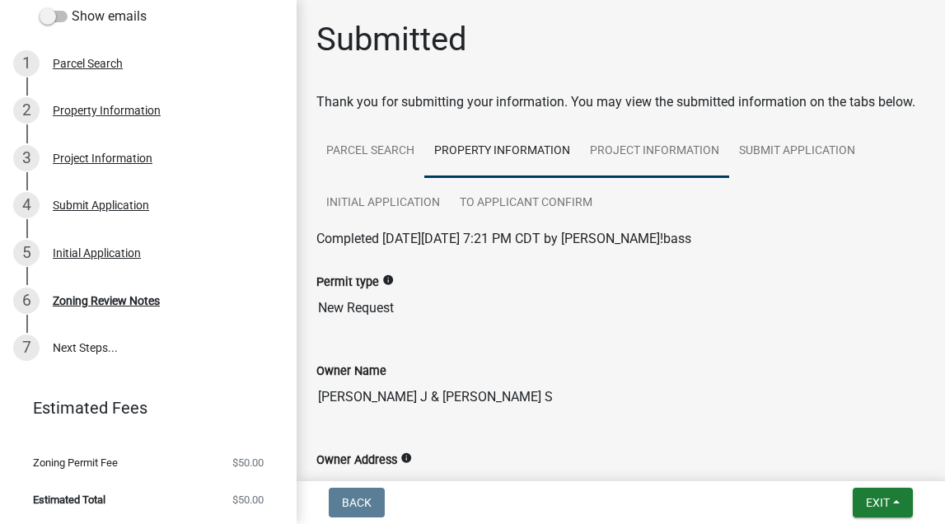
click at [628, 155] on link "Project Information" at bounding box center [654, 151] width 149 height 53
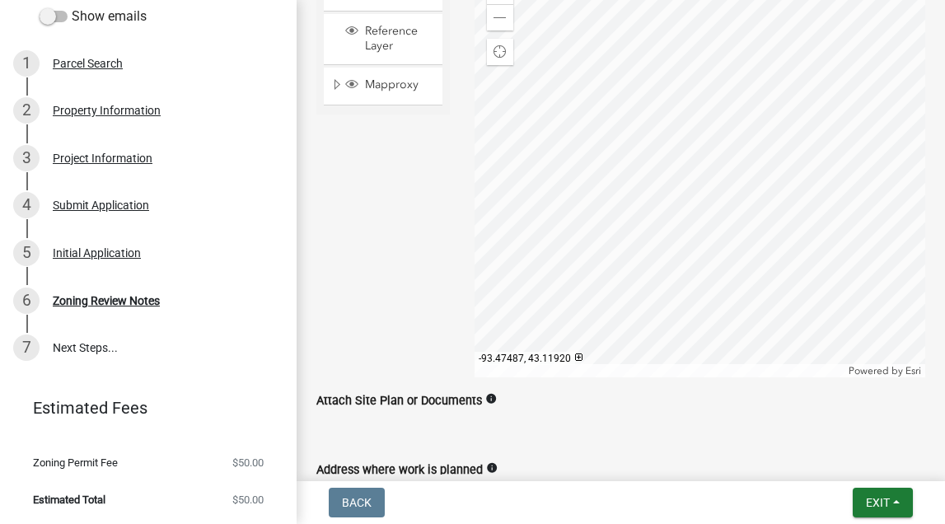
scroll to position [304, 0]
click at [505, 24] on div "Zoom out" at bounding box center [500, 16] width 26 height 26
drag, startPoint x: 454, startPoint y: 129, endPoint x: 377, endPoint y: 286, distance: 175.4
click at [377, 286] on div "Sketch Layer Reference Layer Mapproxy Annotation Lot Dim 100 Lot Dim 400 Lot Nu…" at bounding box center [383, 171] width 158 height 412
drag, startPoint x: 401, startPoint y: 212, endPoint x: 398, endPoint y: 351, distance: 139.3
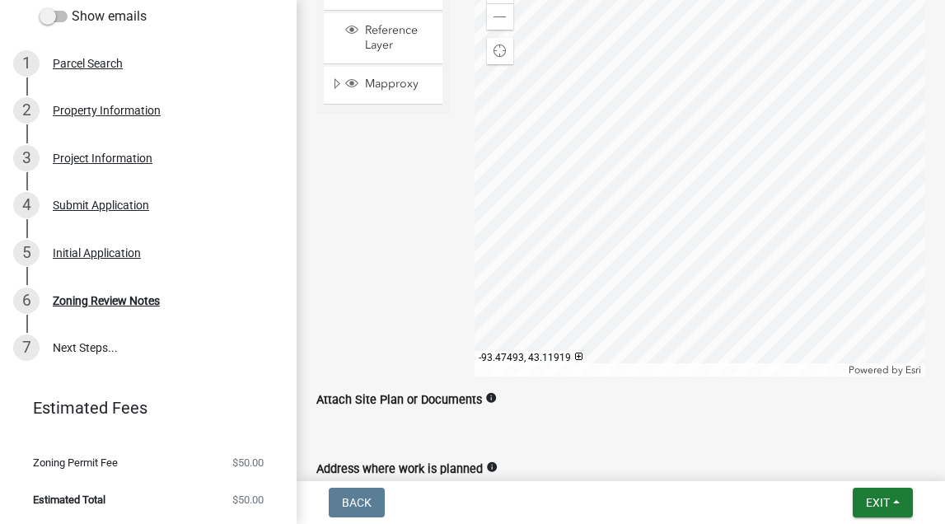
click at [398, 352] on div "Sketch Layer Reference Layer Mapproxy Annotation Lot Dim 100 Lot Dim 400 Lot Nu…" at bounding box center [383, 171] width 158 height 412
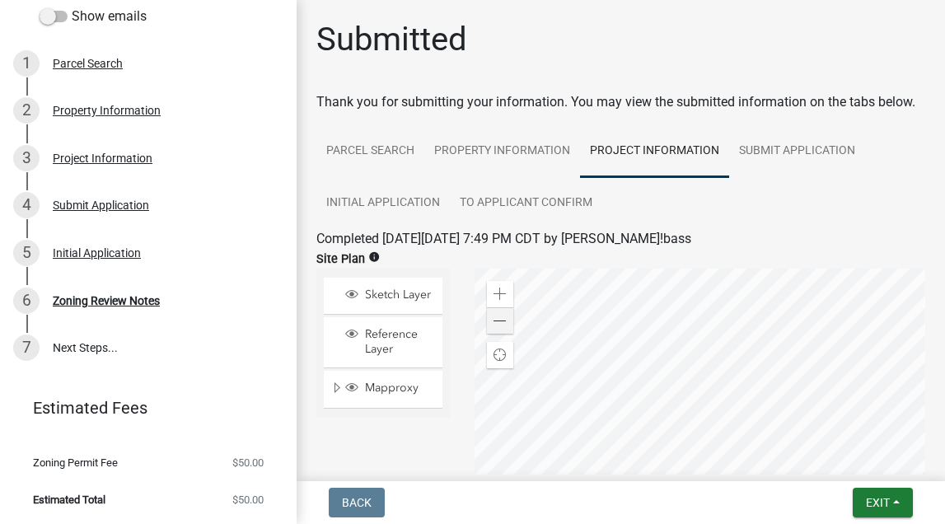
scroll to position [0, 0]
click at [499, 319] on span at bounding box center [500, 321] width 13 height 13
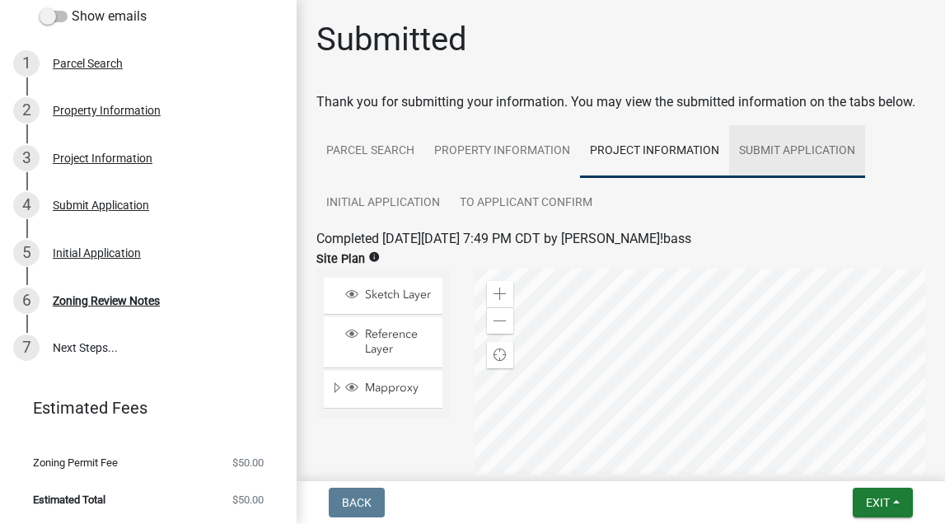
click at [765, 151] on link "Submit Application" at bounding box center [797, 151] width 136 height 53
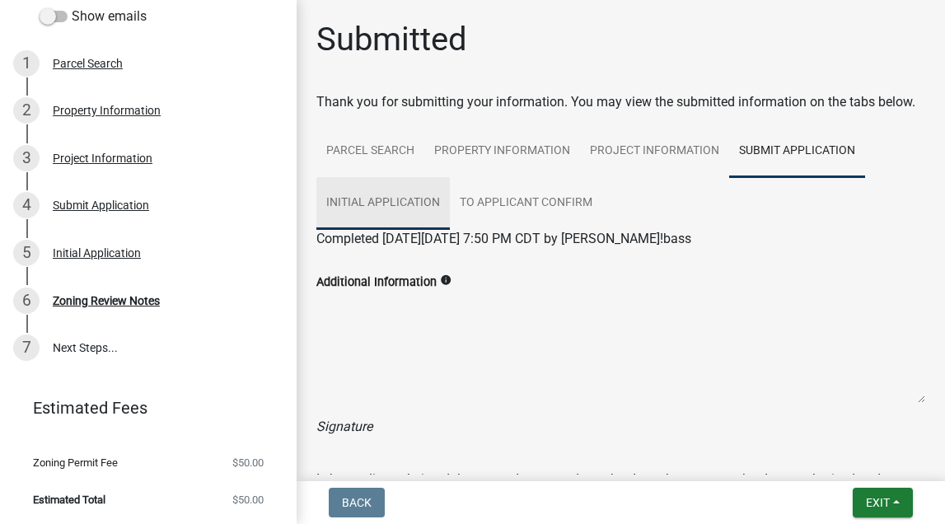
click at [396, 201] on link "Initial Application" at bounding box center [383, 203] width 134 height 53
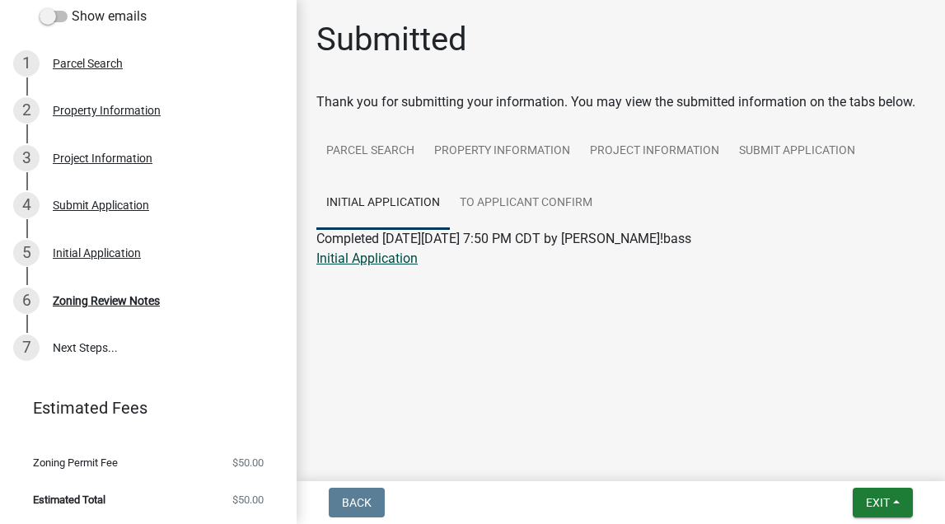
click at [387, 263] on link "Initial Application" at bounding box center [366, 259] width 101 height 16
click at [475, 198] on link "To Applicant Confirm" at bounding box center [526, 203] width 152 height 53
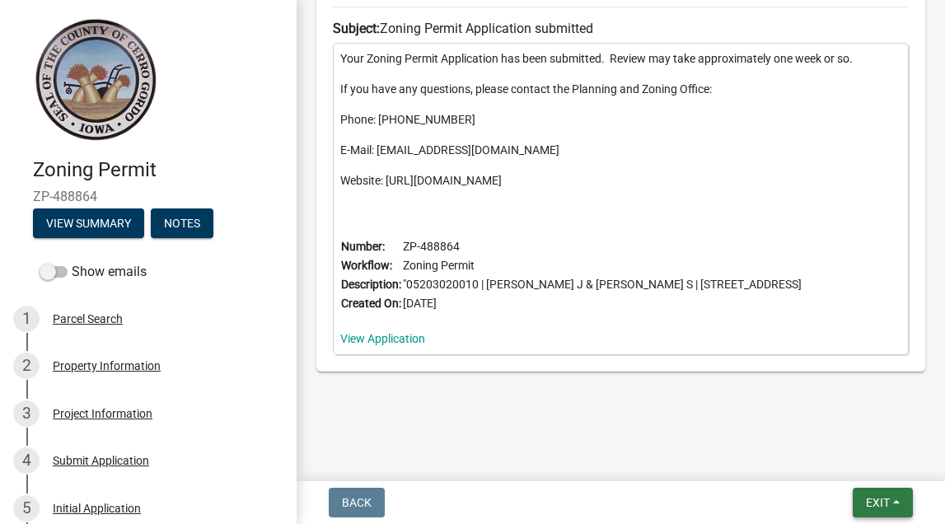
click at [887, 508] on span "Exit" at bounding box center [878, 502] width 24 height 13
